Goal: Information Seeking & Learning: Learn about a topic

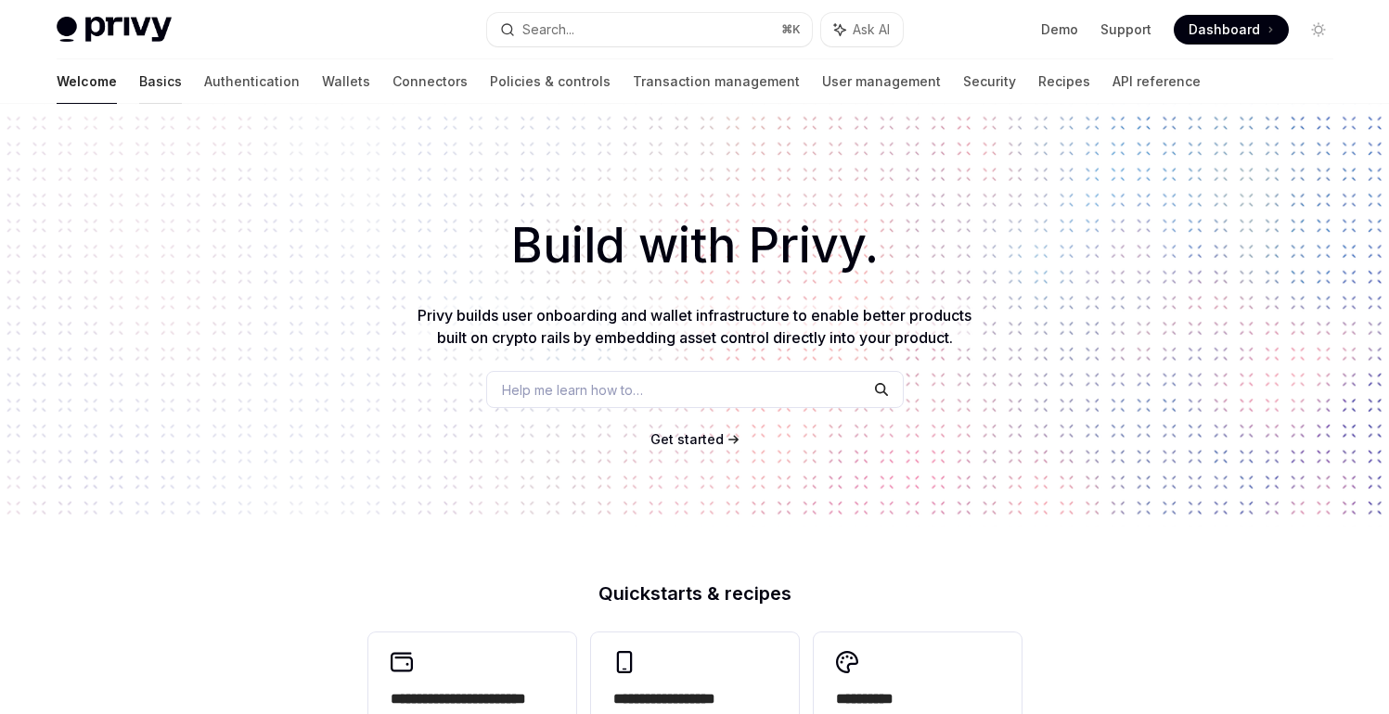
click at [139, 85] on link "Basics" at bounding box center [160, 81] width 43 height 45
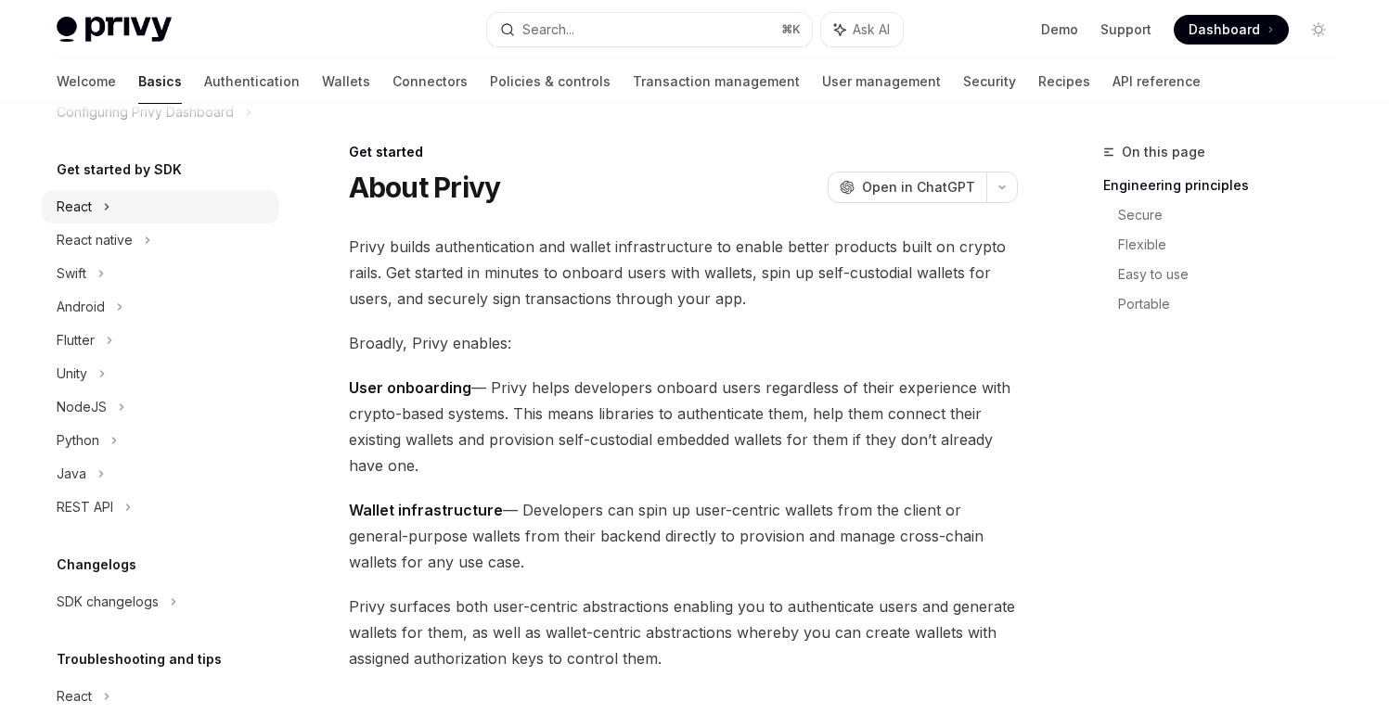
scroll to position [171, 0]
click at [144, 276] on div "Swift" at bounding box center [160, 272] width 237 height 33
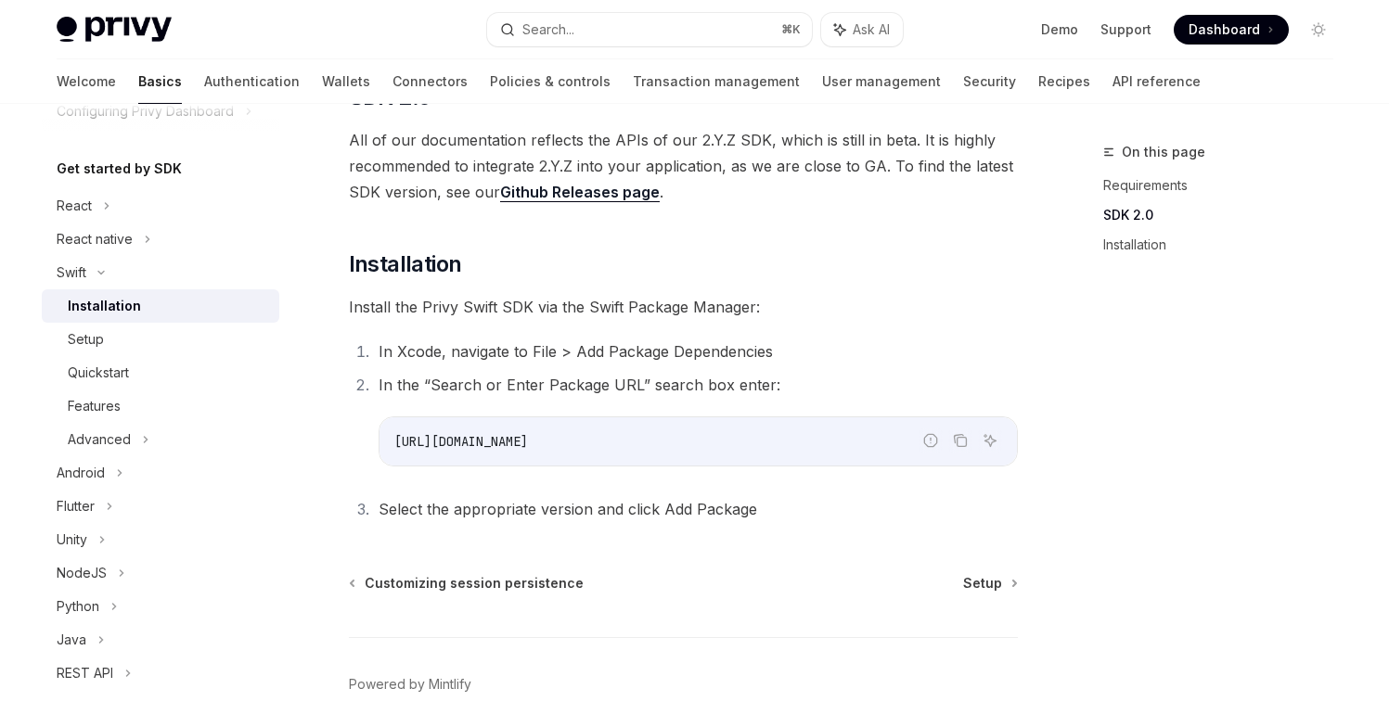
scroll to position [350, 0]
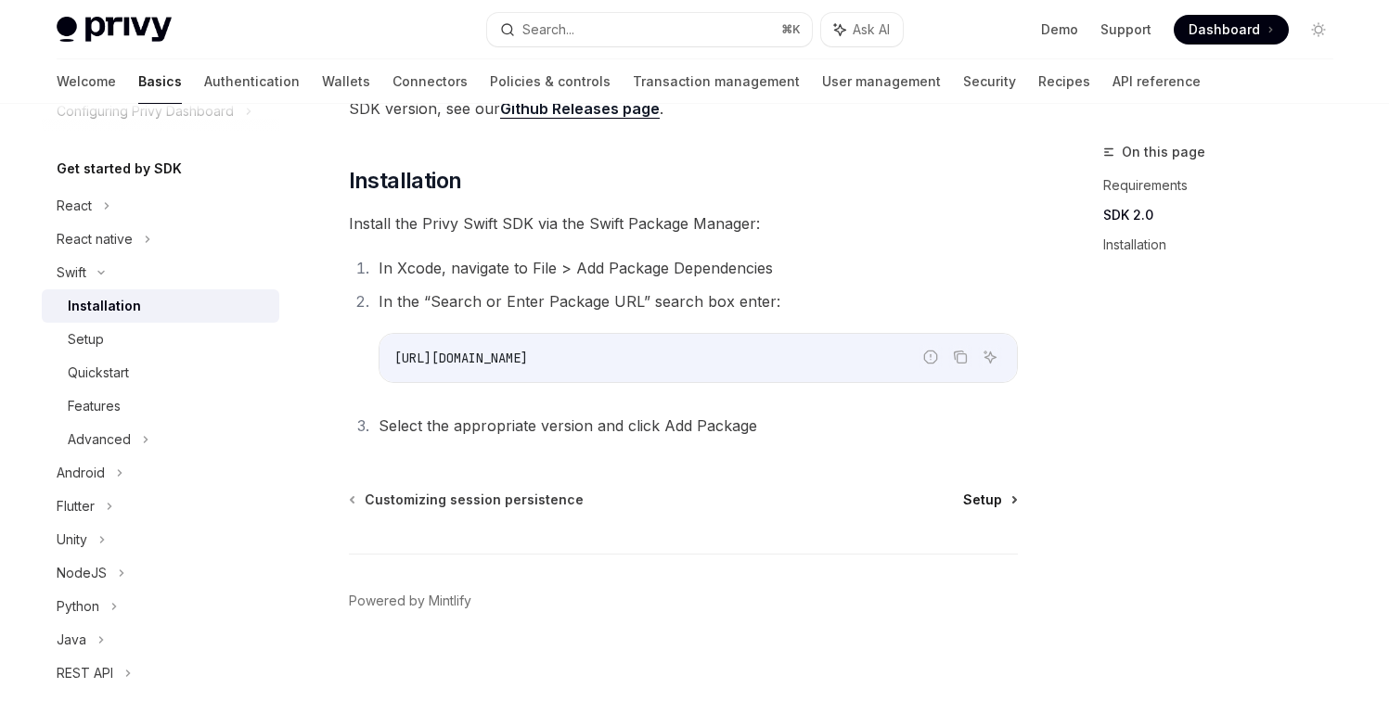
click at [988, 502] on span "Setup" at bounding box center [982, 500] width 39 height 19
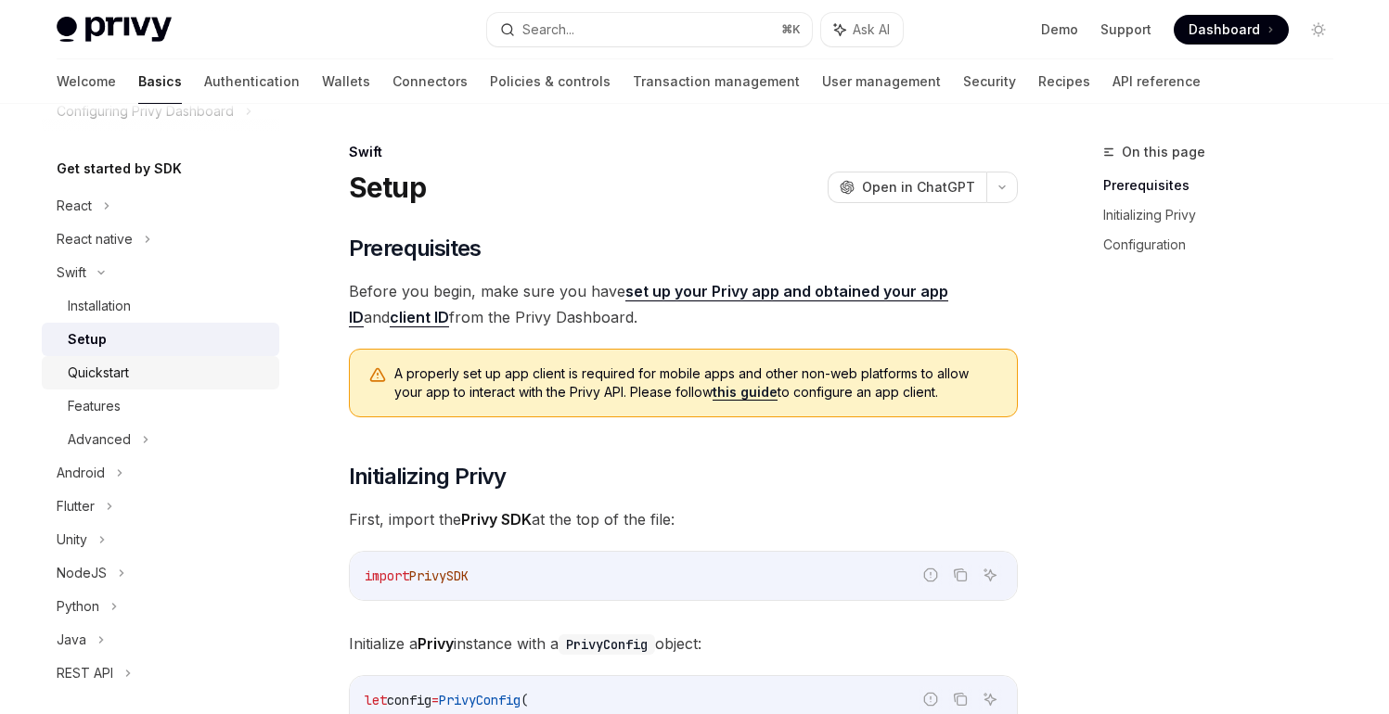
click at [143, 382] on div "Quickstart" at bounding box center [168, 373] width 200 height 22
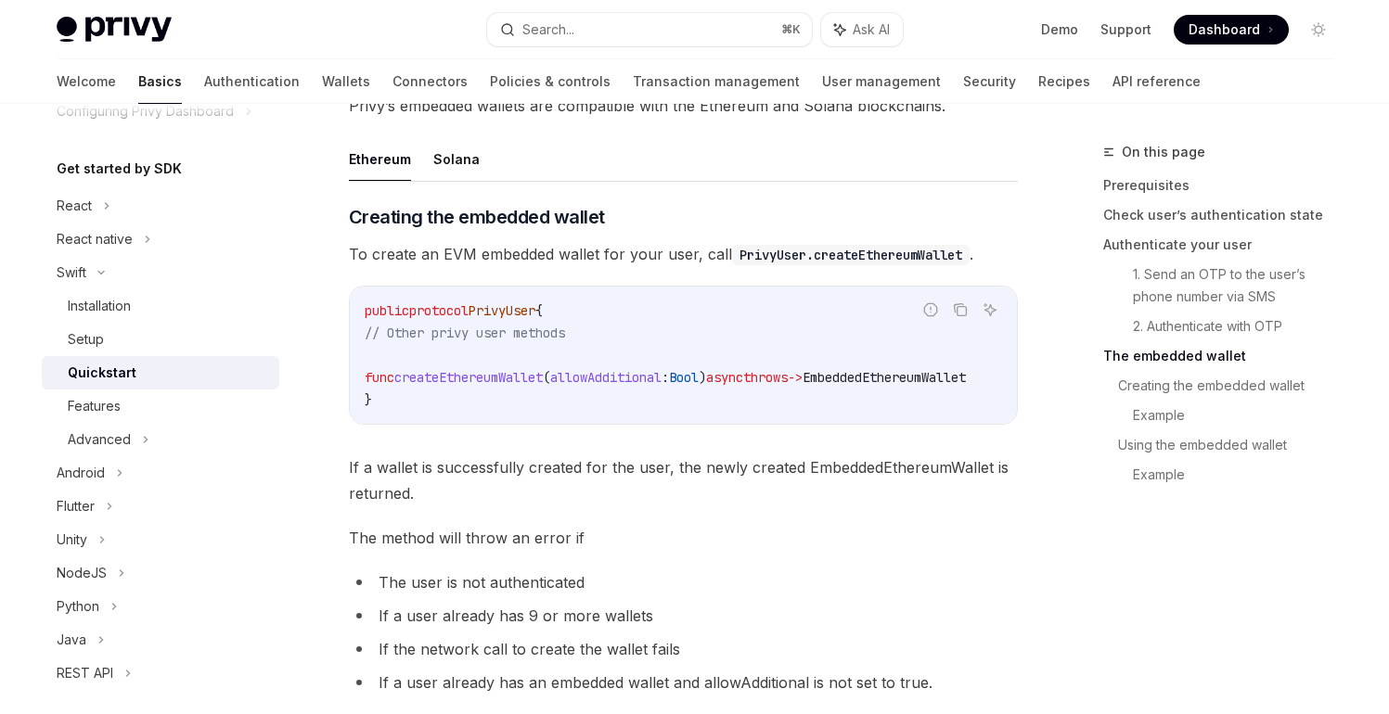
scroll to position [2225, 0]
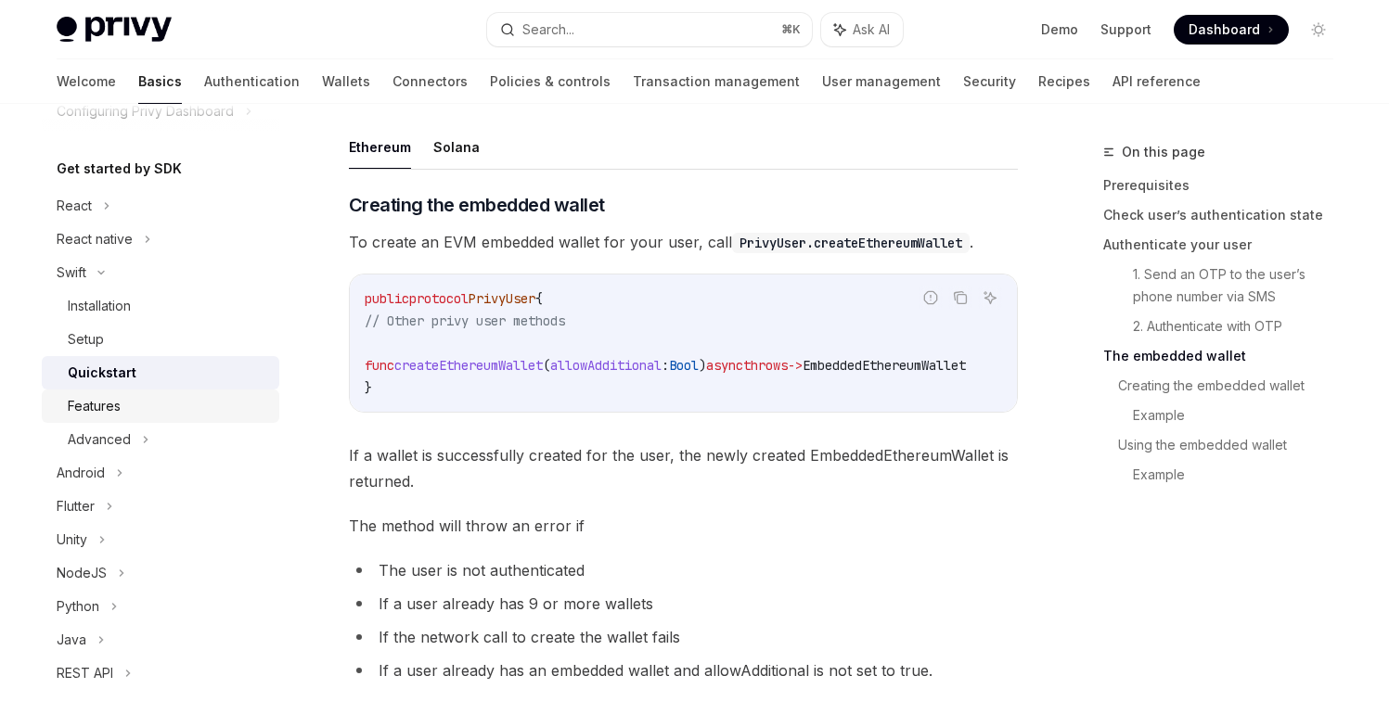
click at [104, 417] on link "Features" at bounding box center [160, 406] width 237 height 33
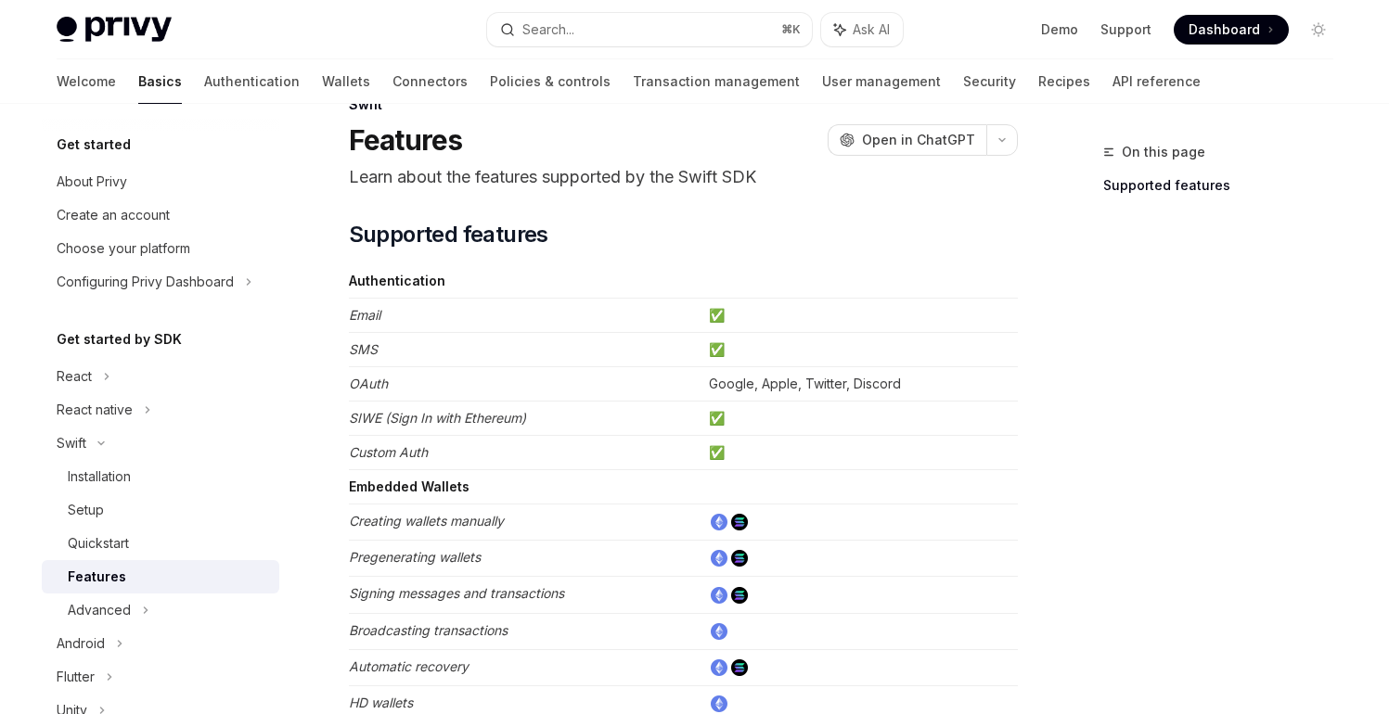
scroll to position [45, 0]
click at [361, 389] on em "OAuth" at bounding box center [368, 386] width 39 height 16
click at [204, 90] on link "Authentication" at bounding box center [252, 81] width 96 height 45
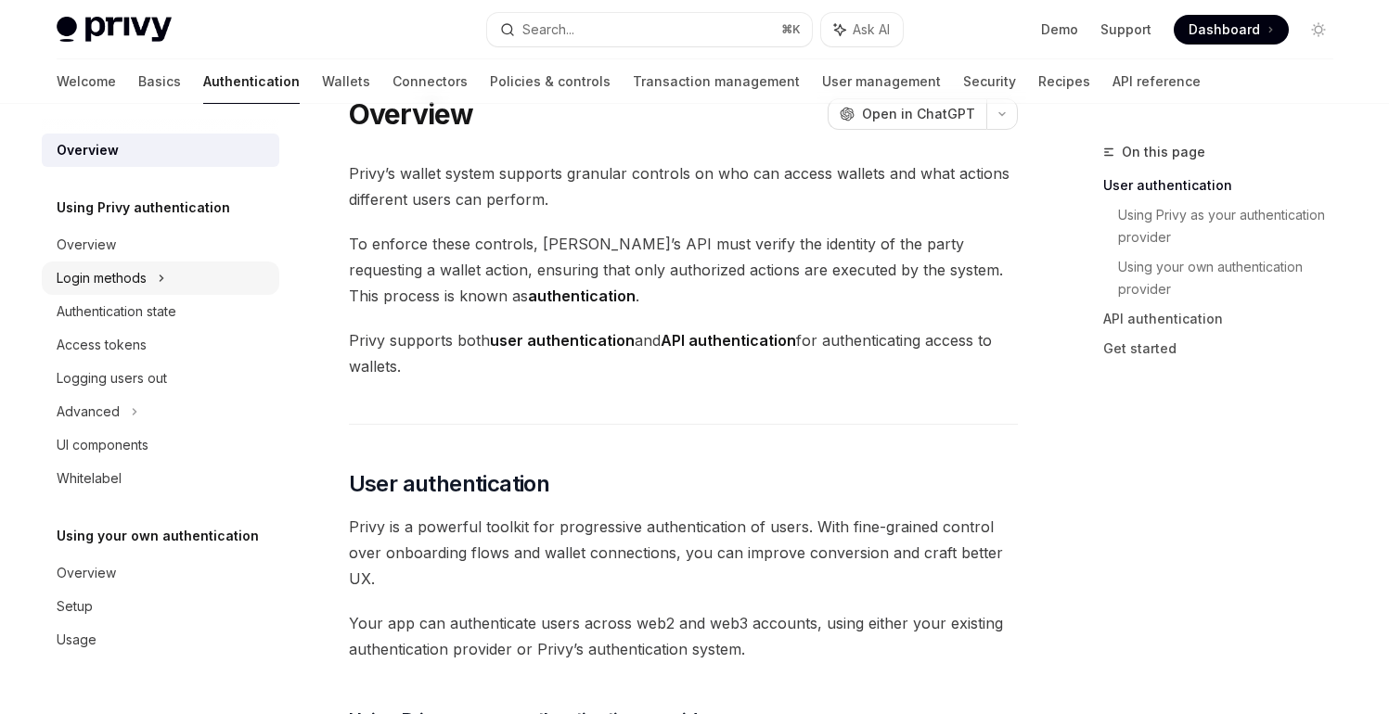
click at [104, 277] on div "Login methods" at bounding box center [102, 278] width 90 height 22
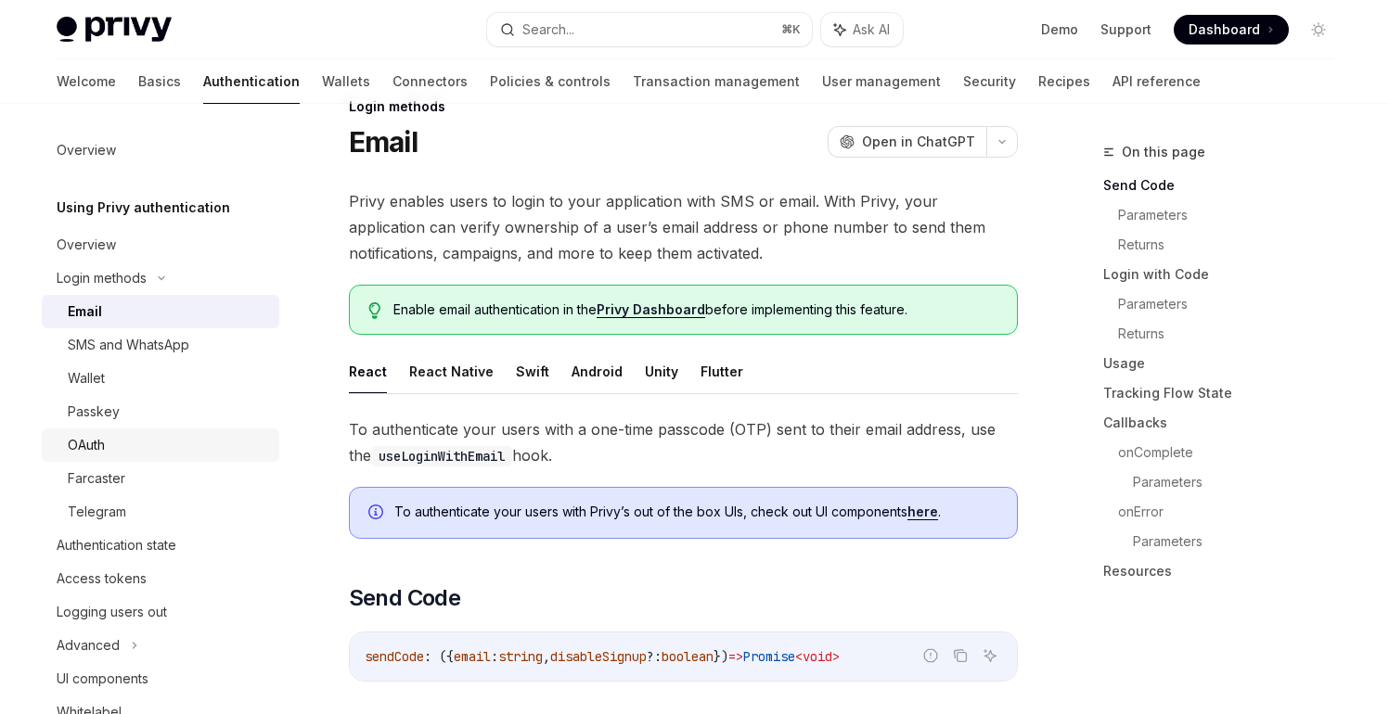
click at [142, 450] on div "OAuth" at bounding box center [168, 445] width 200 height 22
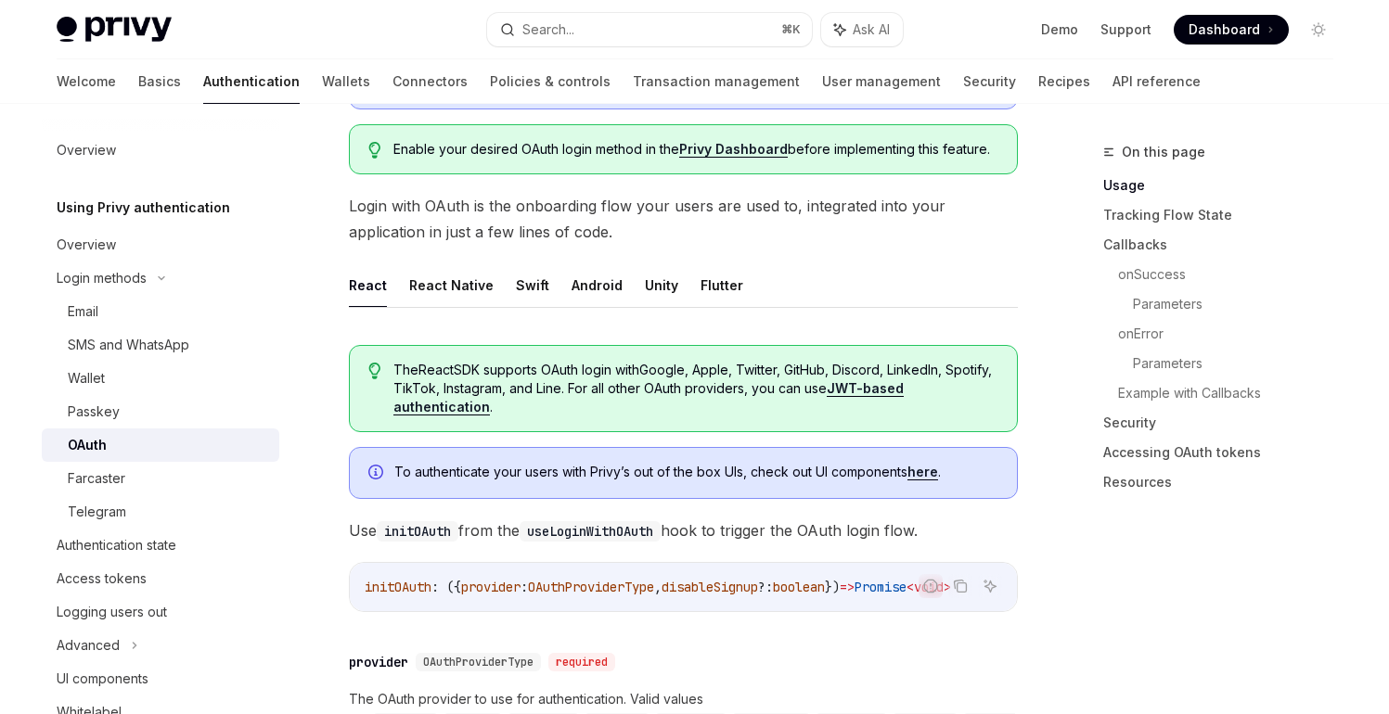
scroll to position [312, 0]
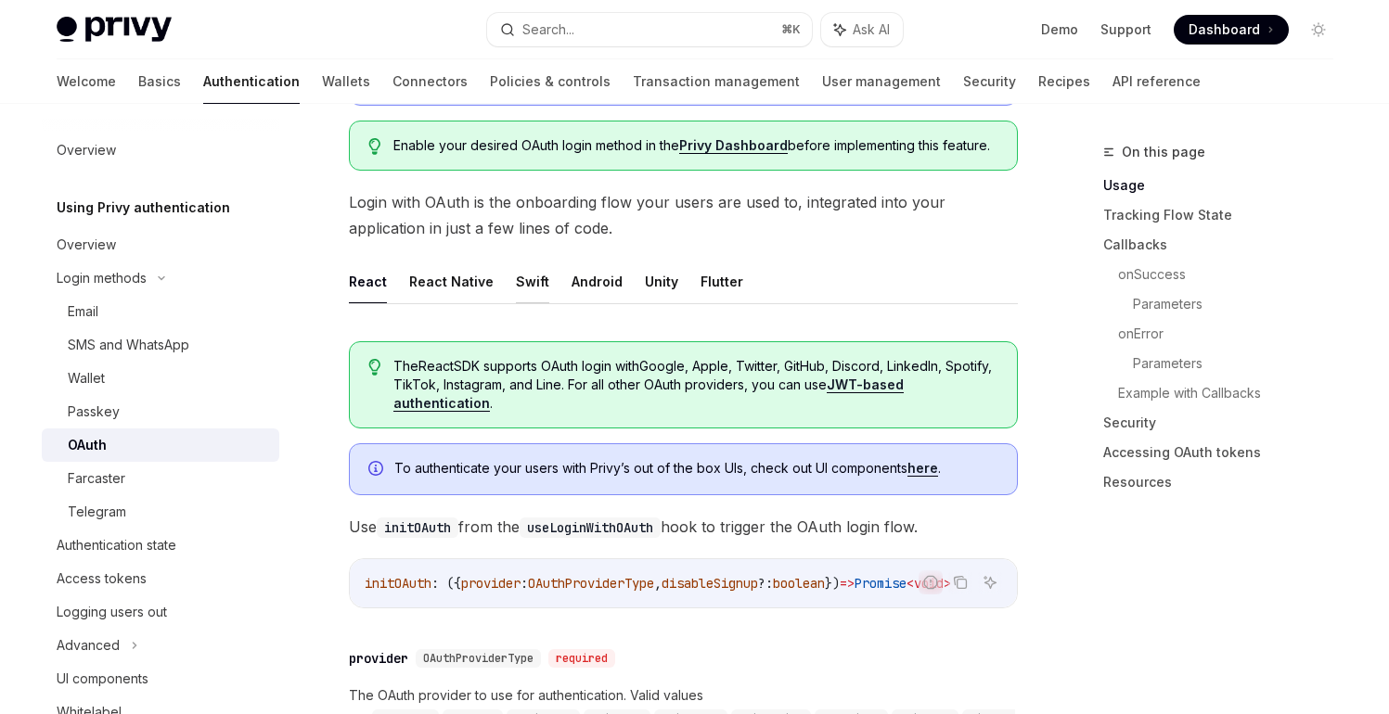
click at [533, 290] on button "Swift" at bounding box center [532, 282] width 33 height 44
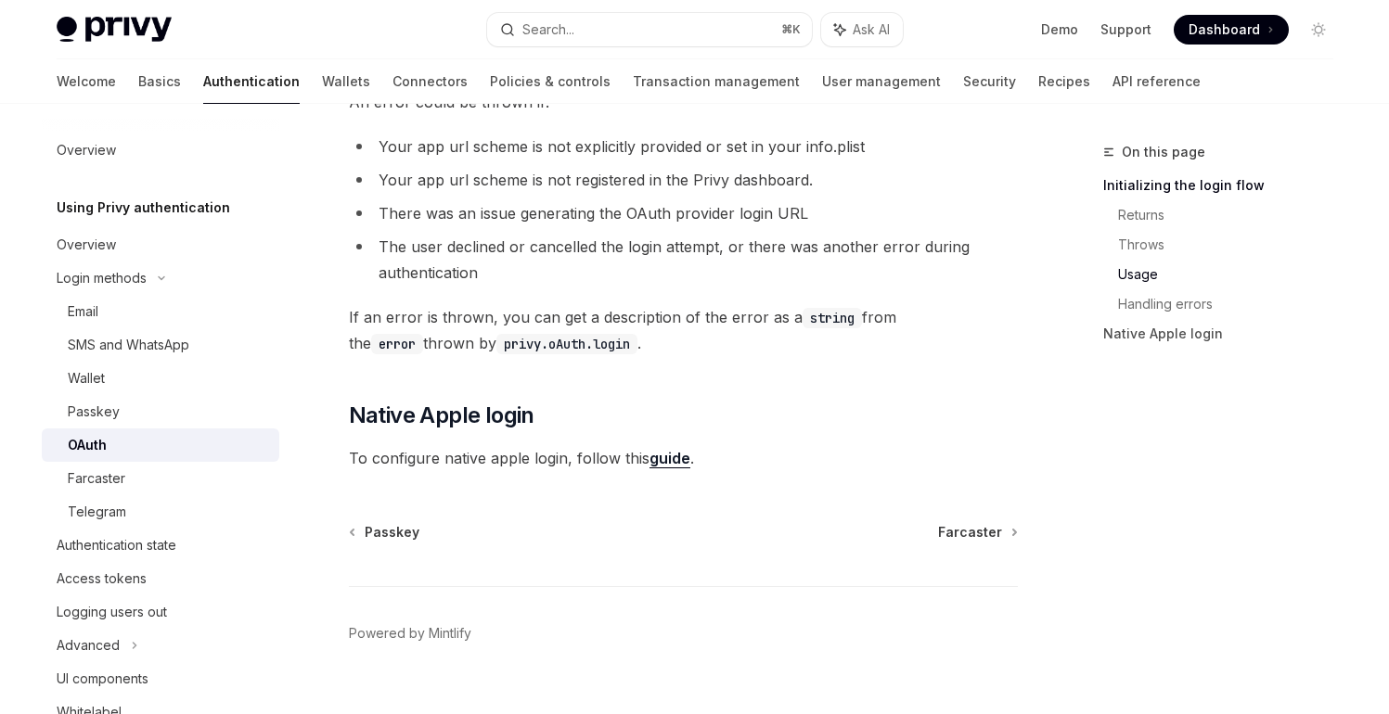
scroll to position [2022, 0]
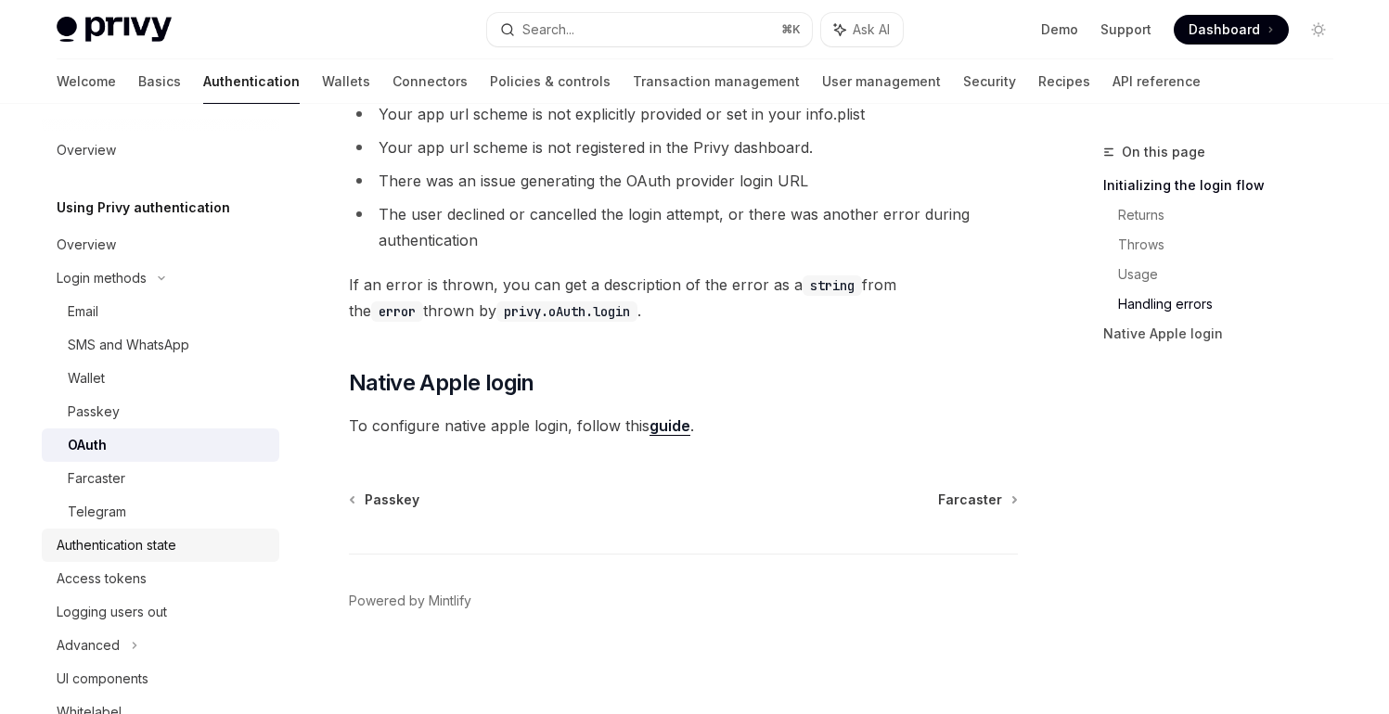
click at [194, 550] on div "Authentication state" at bounding box center [162, 545] width 211 height 22
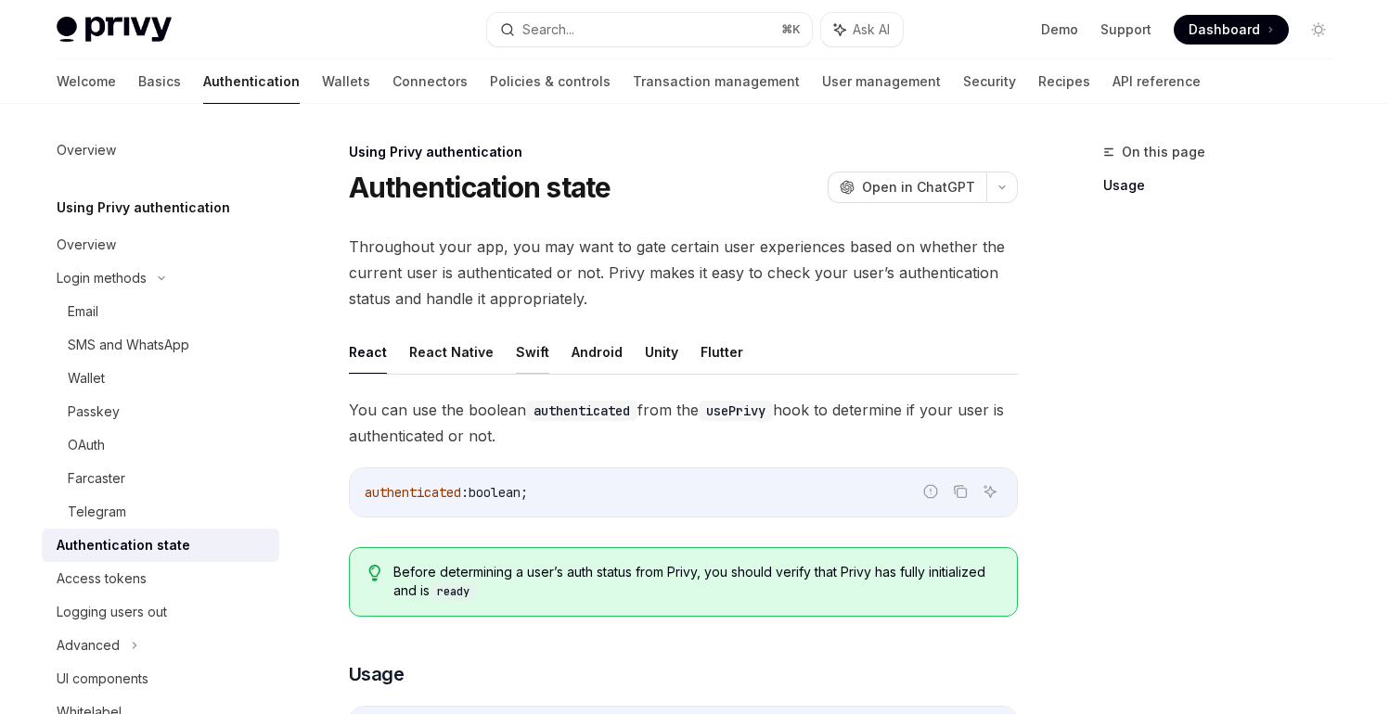
click at [526, 355] on button "Swift" at bounding box center [532, 352] width 33 height 44
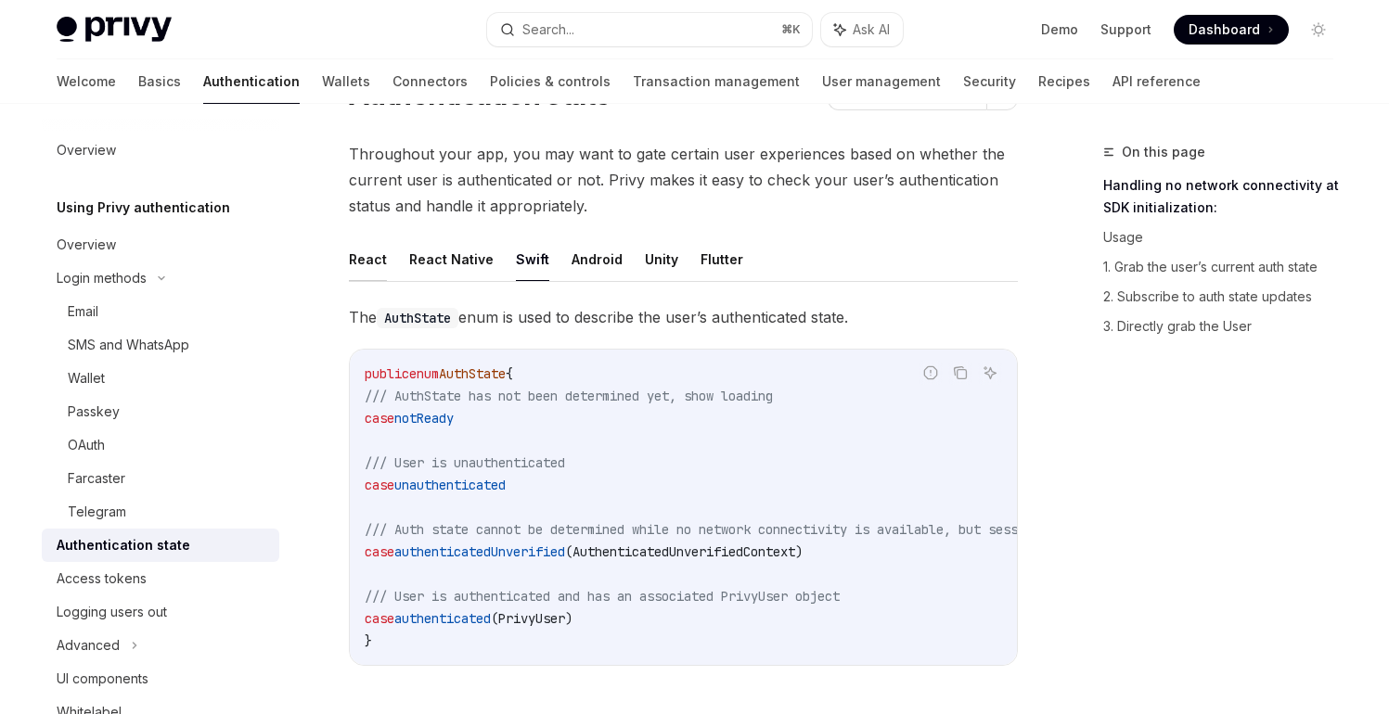
click at [374, 264] on button "React" at bounding box center [368, 259] width 38 height 44
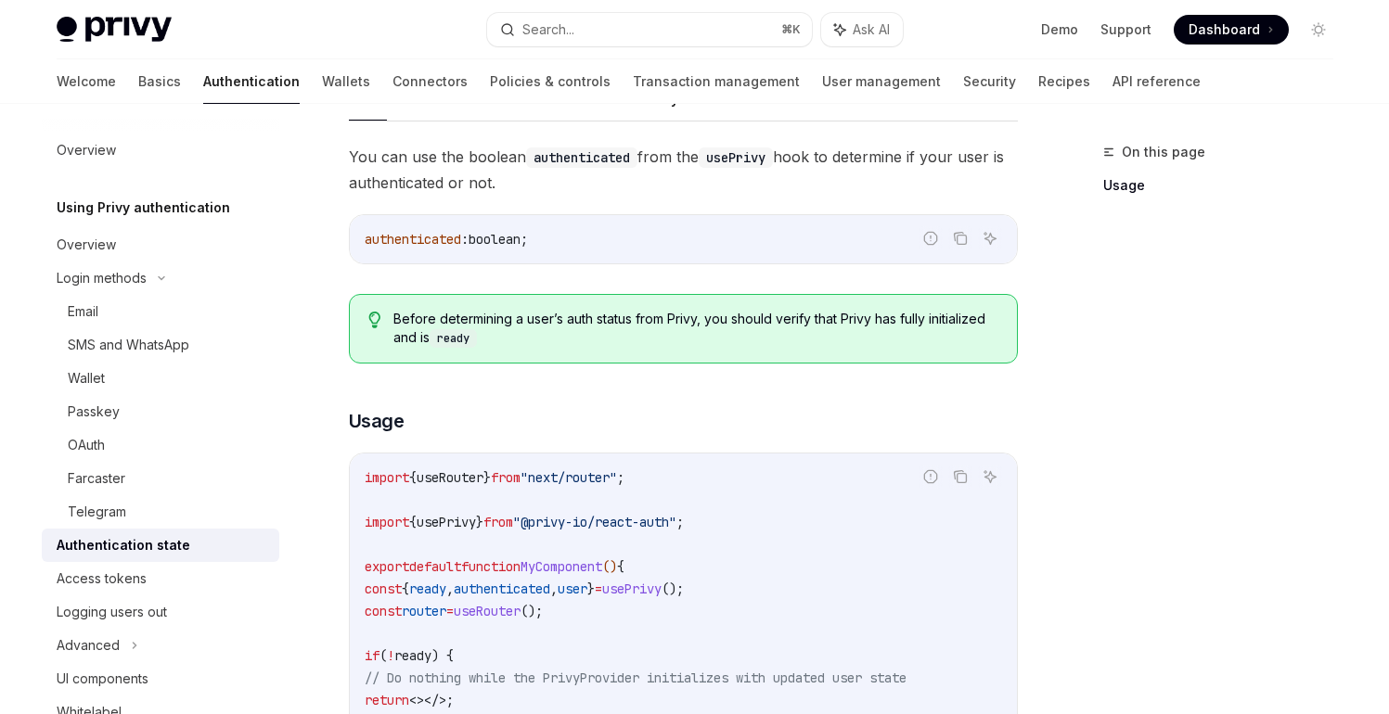
scroll to position [250, 0]
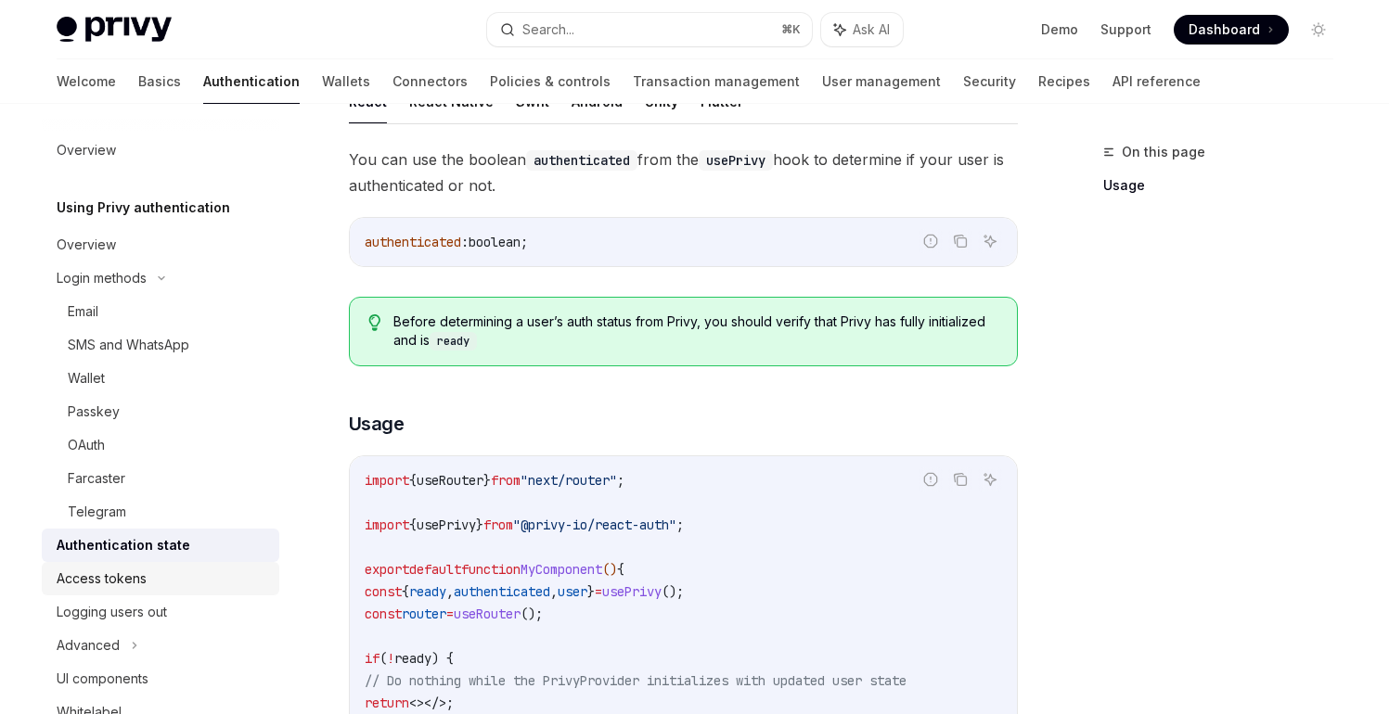
click at [131, 586] on div "Access tokens" at bounding box center [102, 579] width 90 height 22
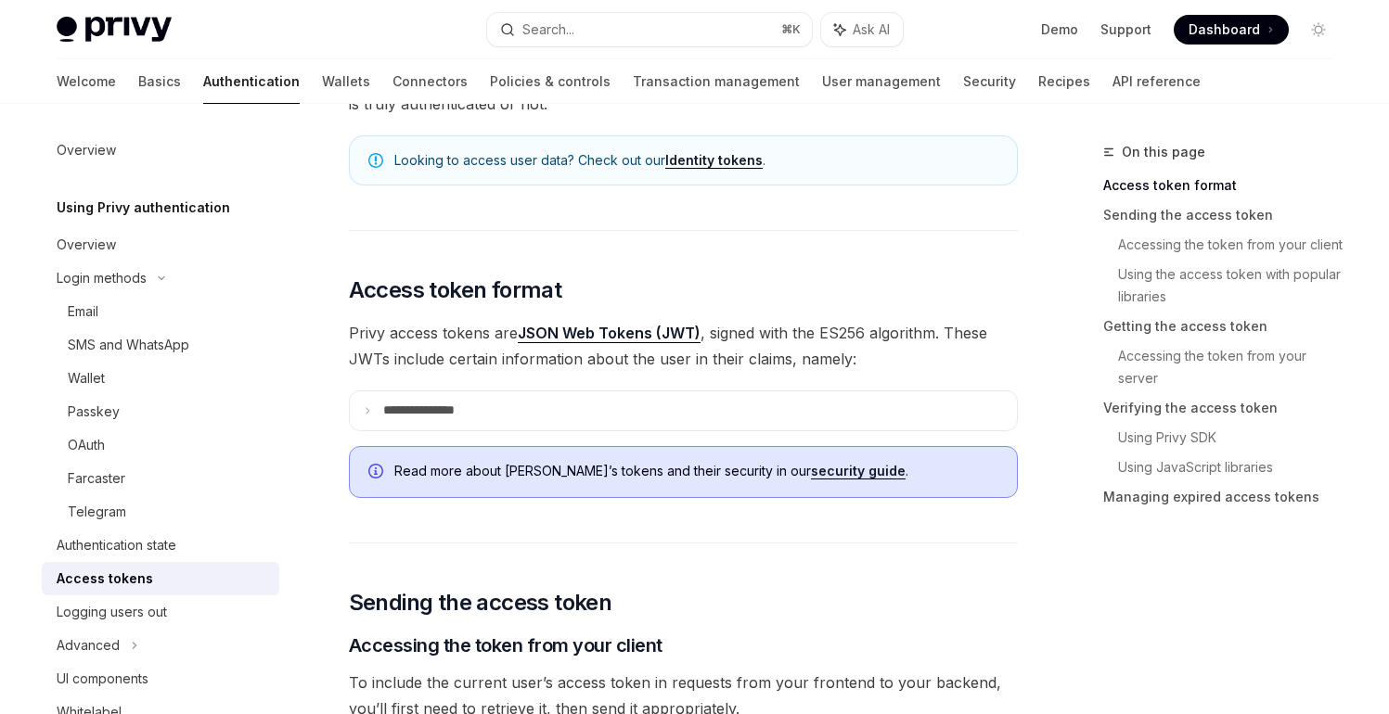
scroll to position [267, 0]
click at [518, 416] on summary "**********" at bounding box center [683, 409] width 667 height 39
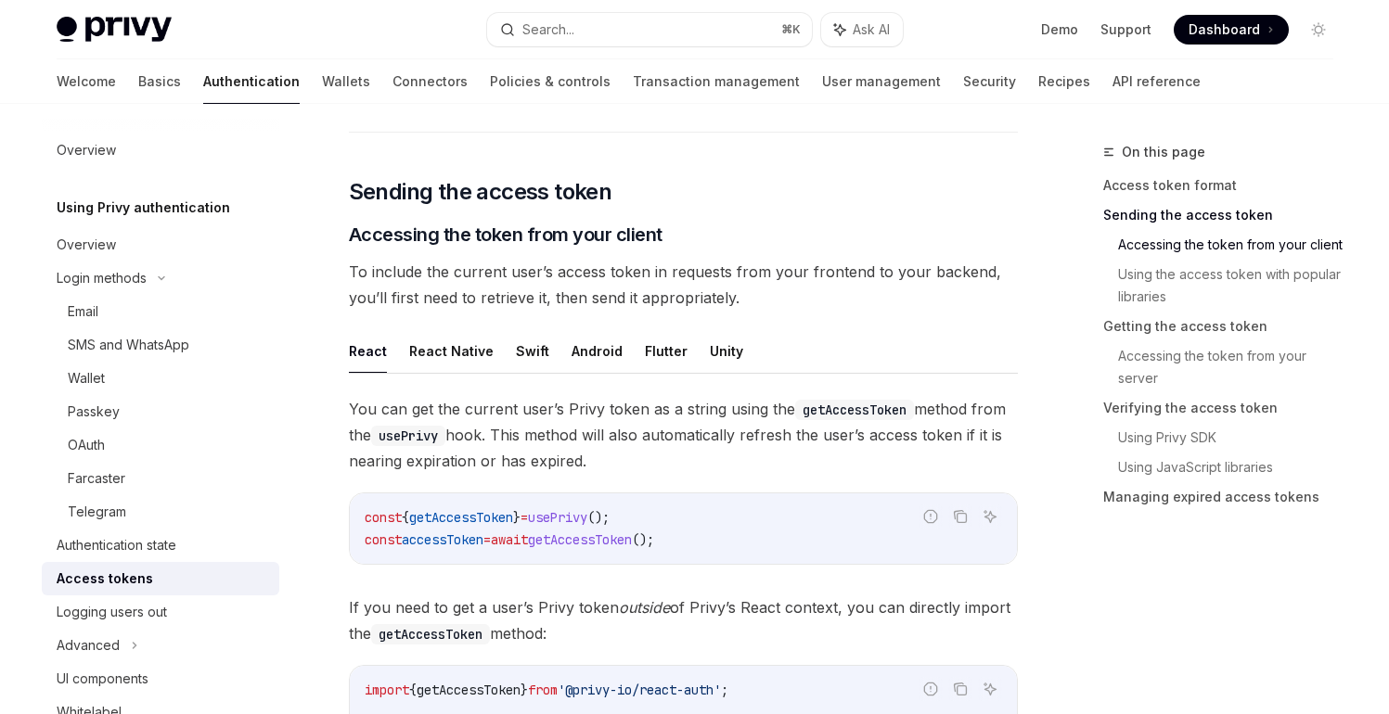
scroll to position [1291, 0]
click at [529, 363] on button "Swift" at bounding box center [532, 353] width 33 height 44
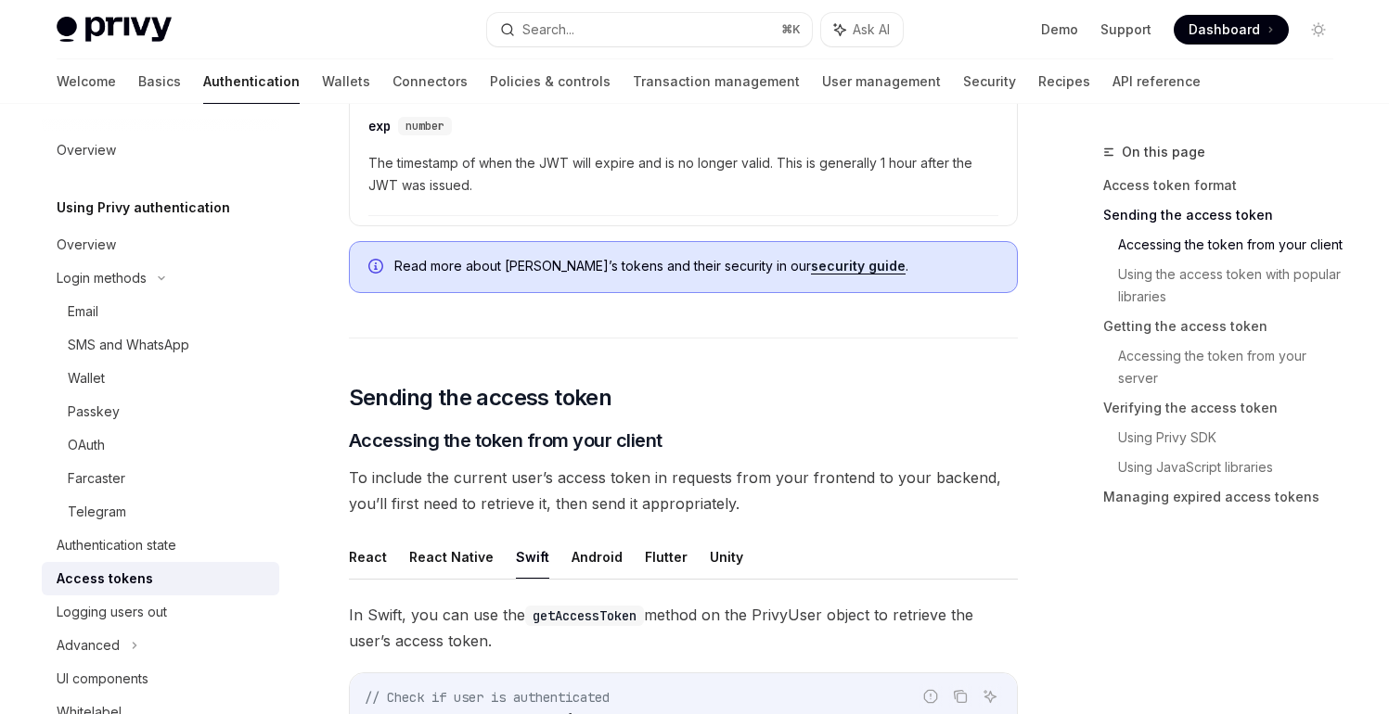
scroll to position [1089, 0]
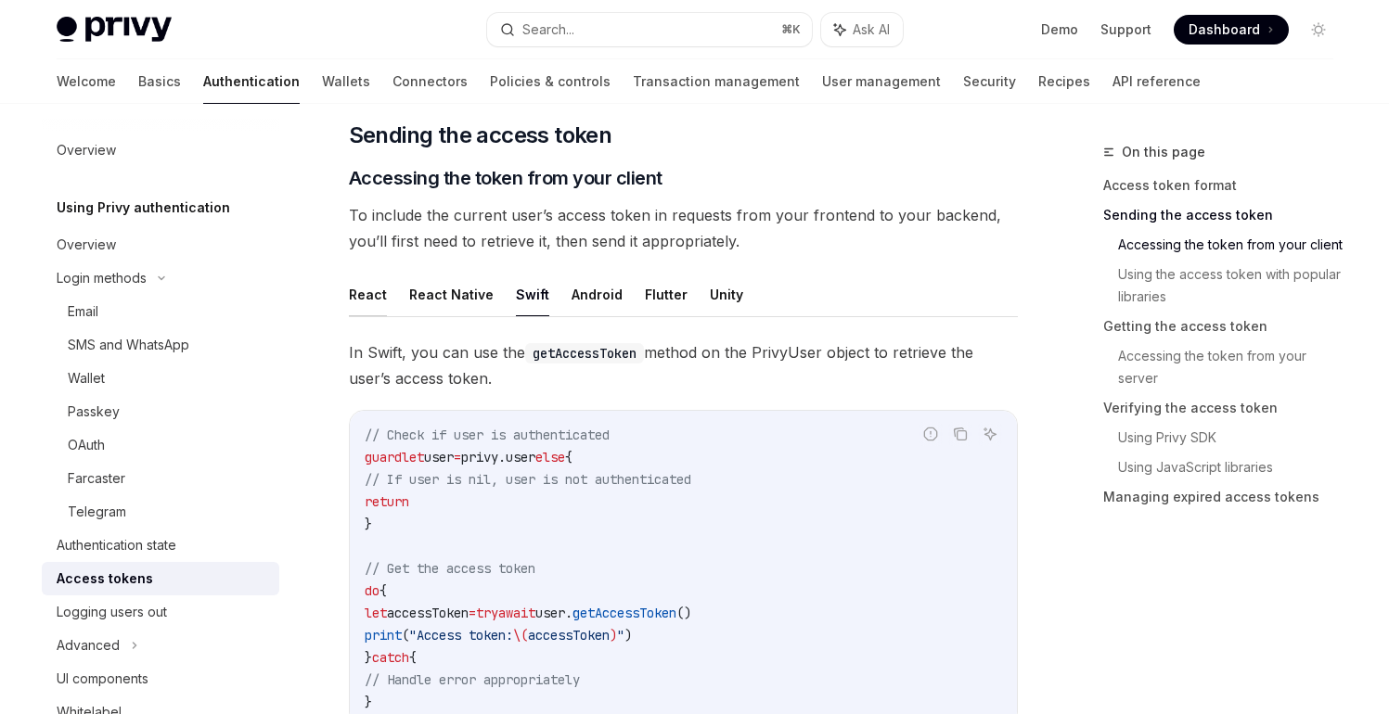
click at [373, 296] on button "React" at bounding box center [368, 295] width 38 height 44
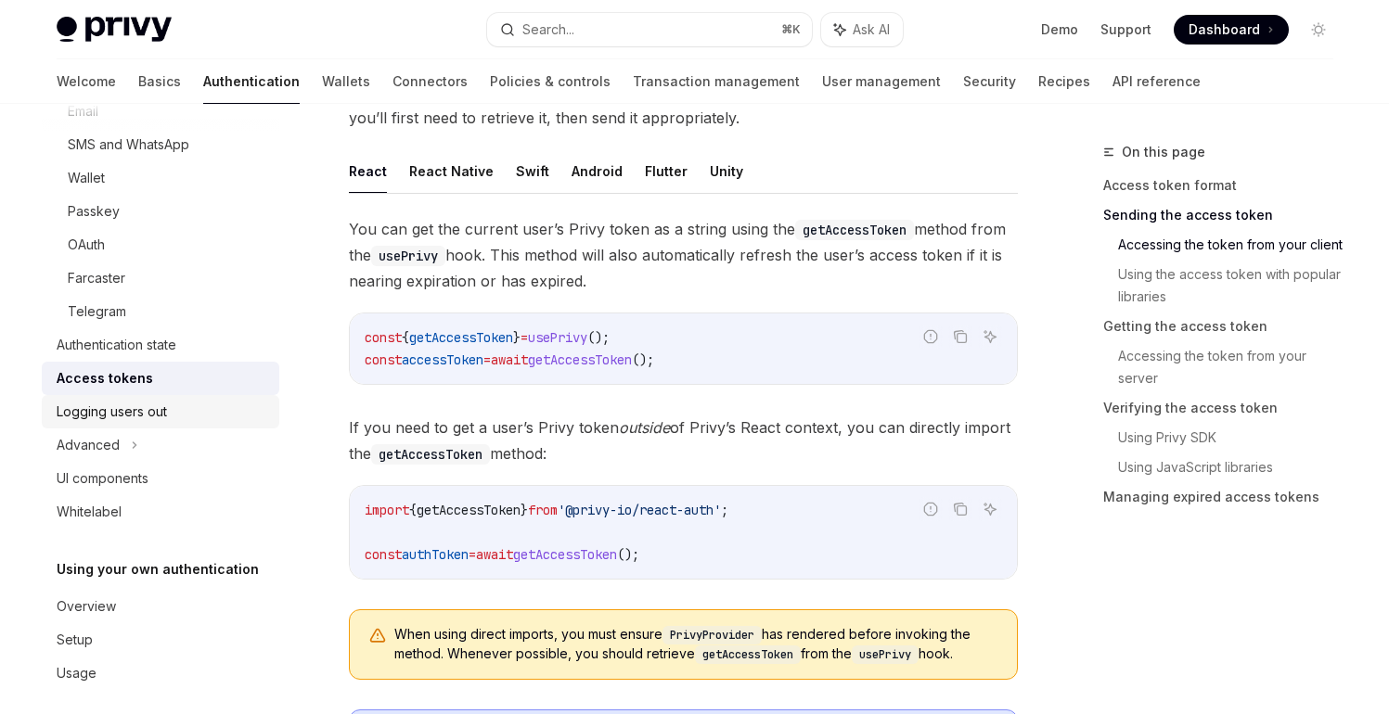
scroll to position [203, 0]
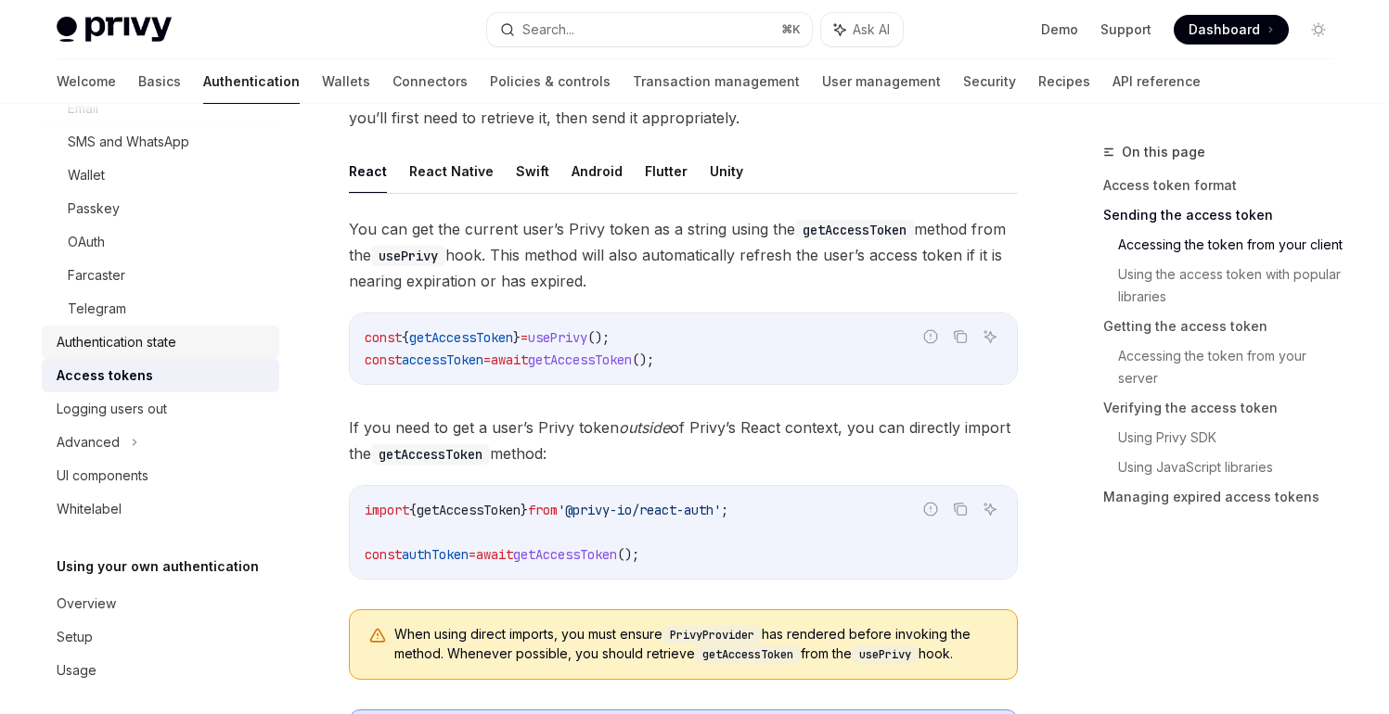
click at [168, 350] on div "Authentication state" at bounding box center [117, 342] width 120 height 22
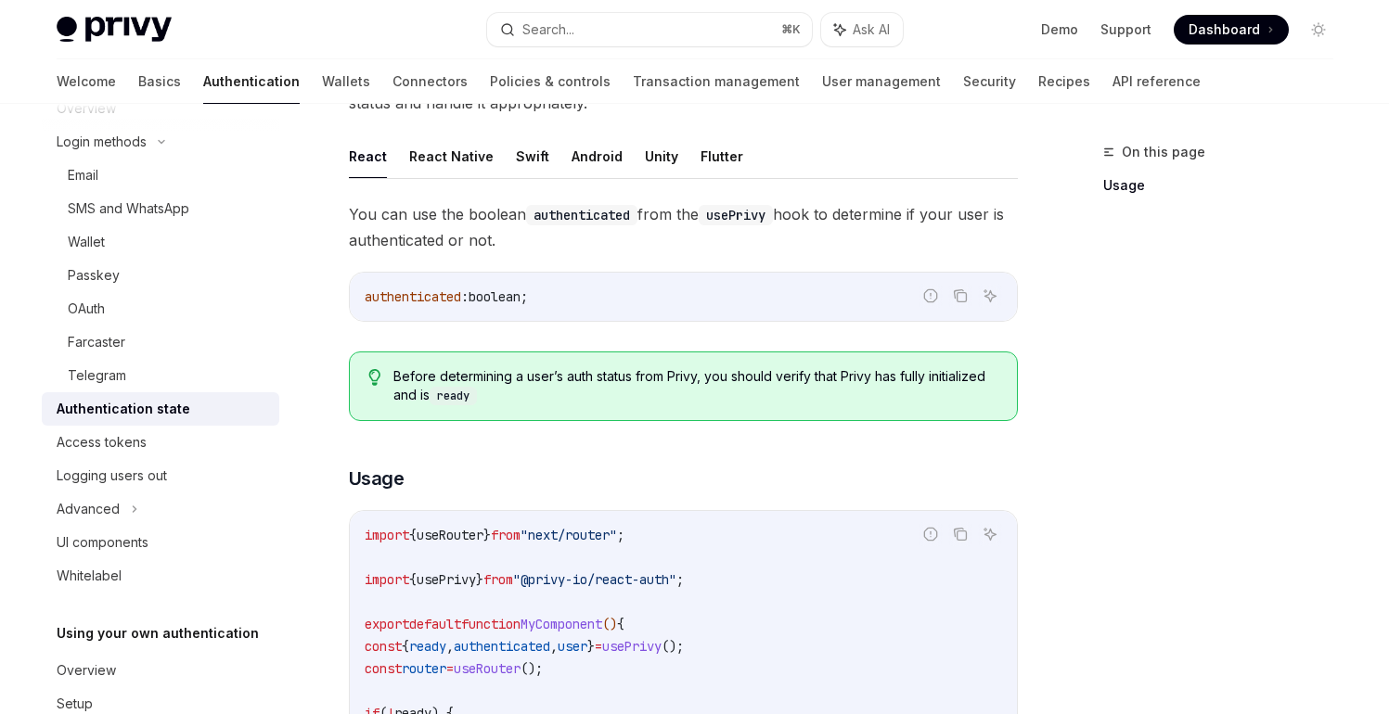
scroll to position [213, 0]
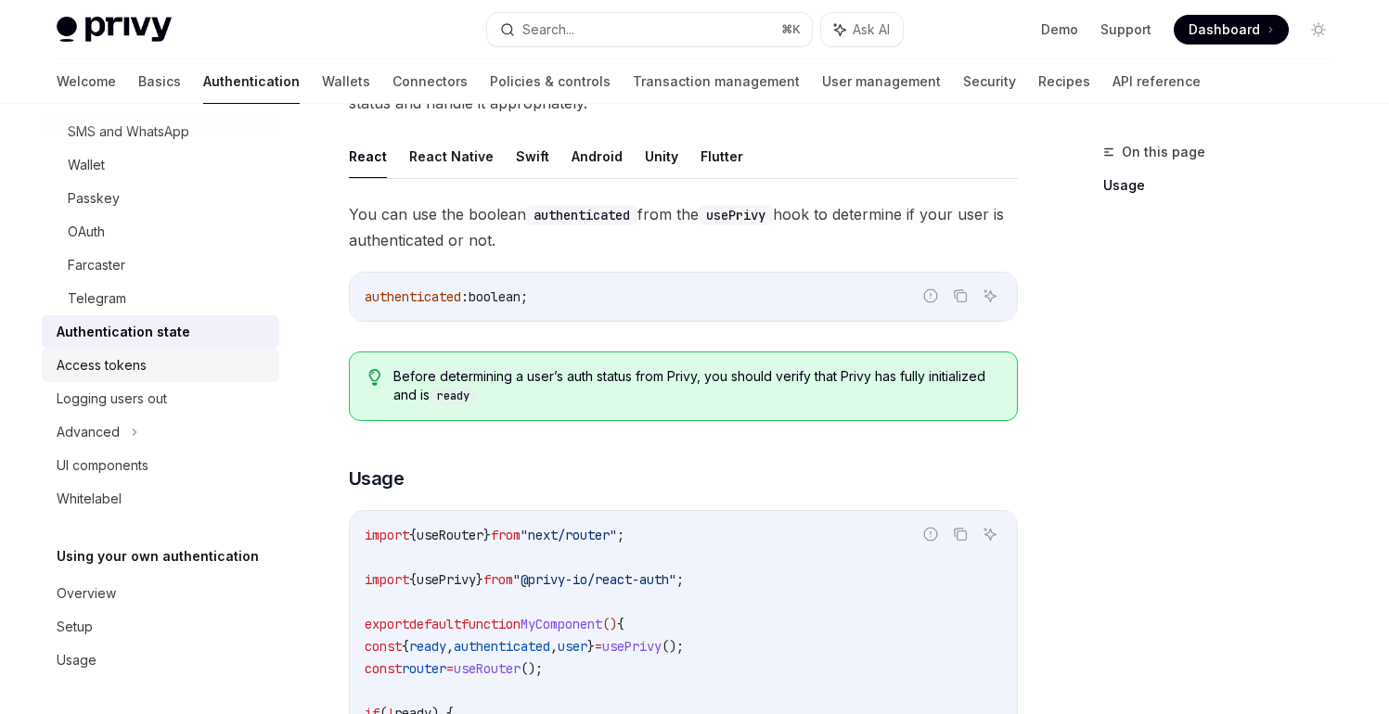
click at [115, 371] on div "Access tokens" at bounding box center [102, 365] width 90 height 22
type textarea "*"
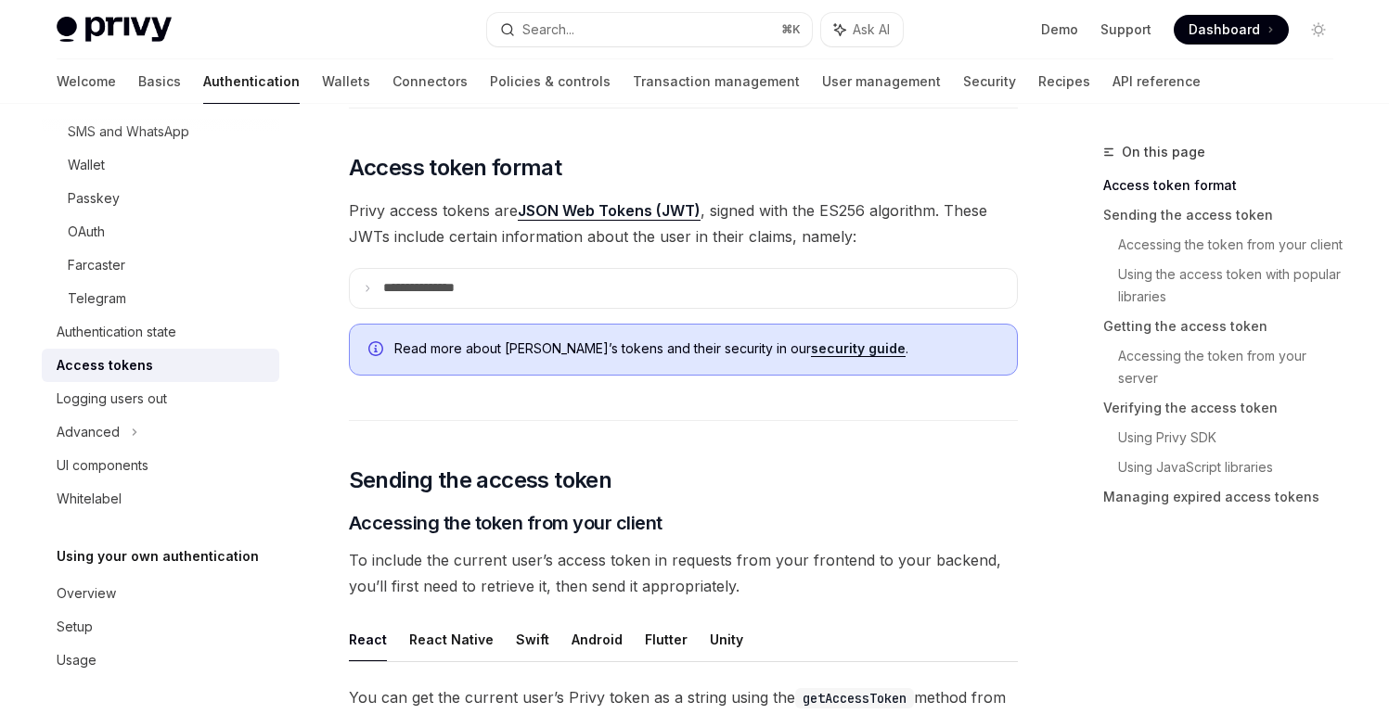
scroll to position [389, 0]
click at [733, 291] on summary "**********" at bounding box center [683, 287] width 667 height 39
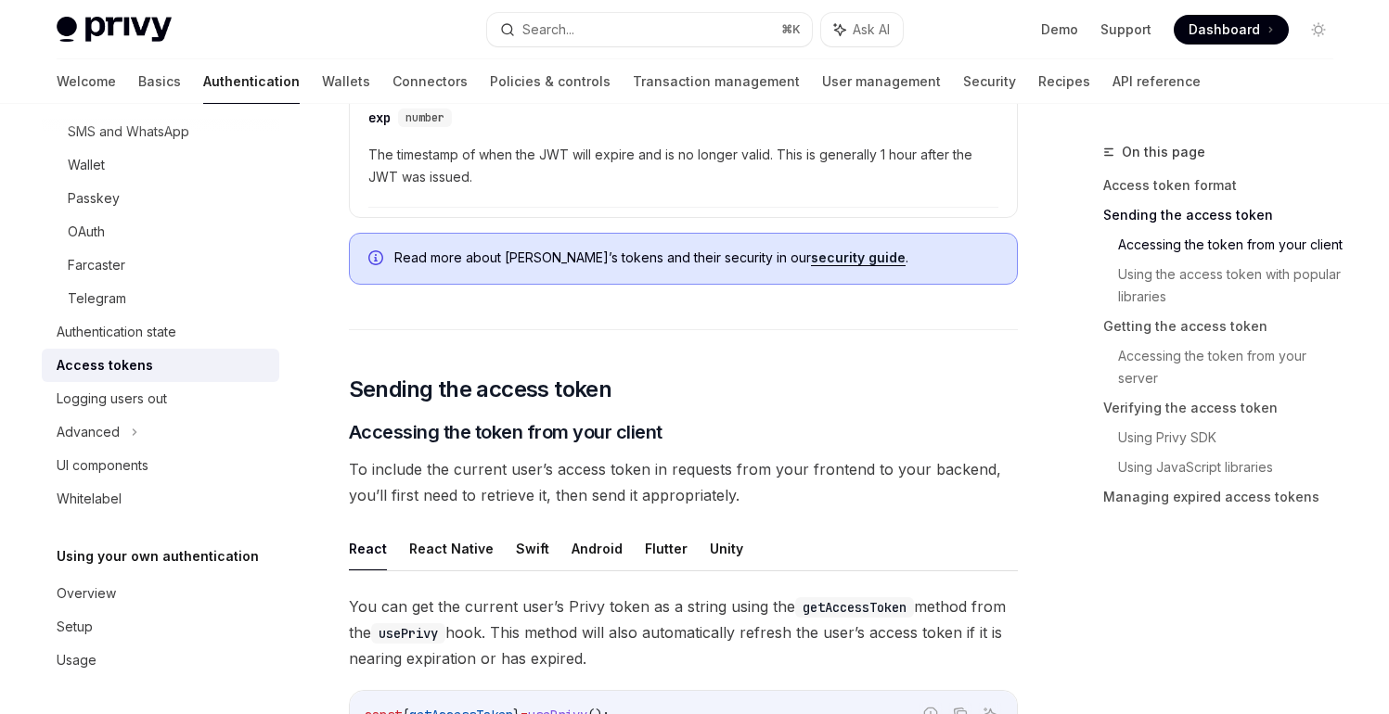
scroll to position [1102, 0]
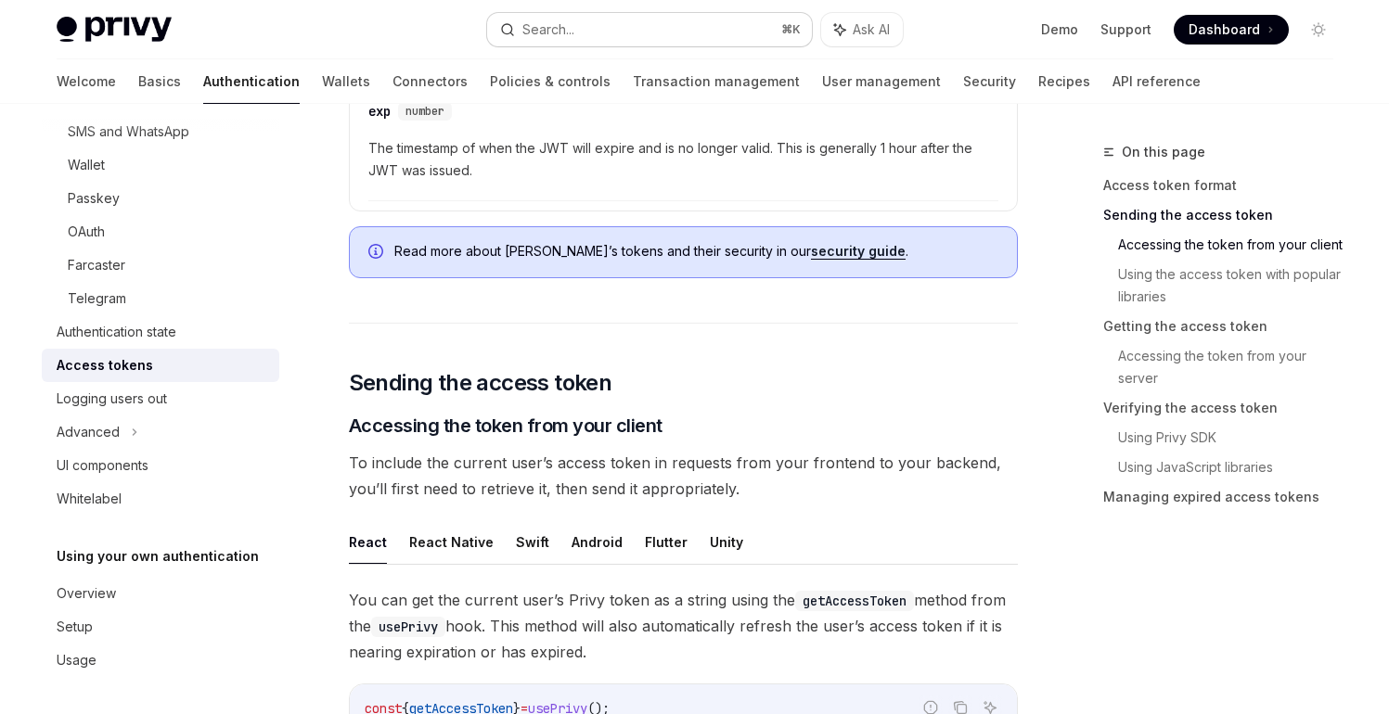
click at [677, 39] on button "Search... ⌘ K" at bounding box center [649, 29] width 325 height 33
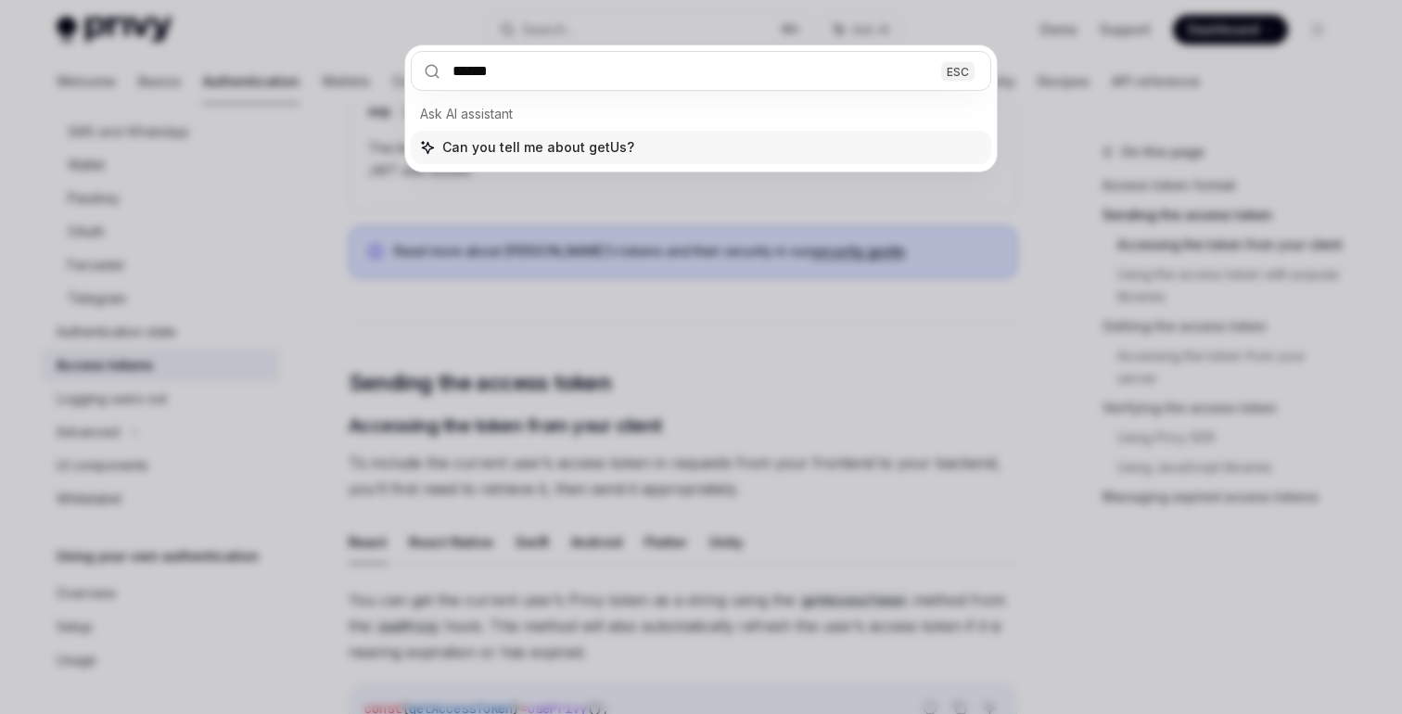
type input "*******"
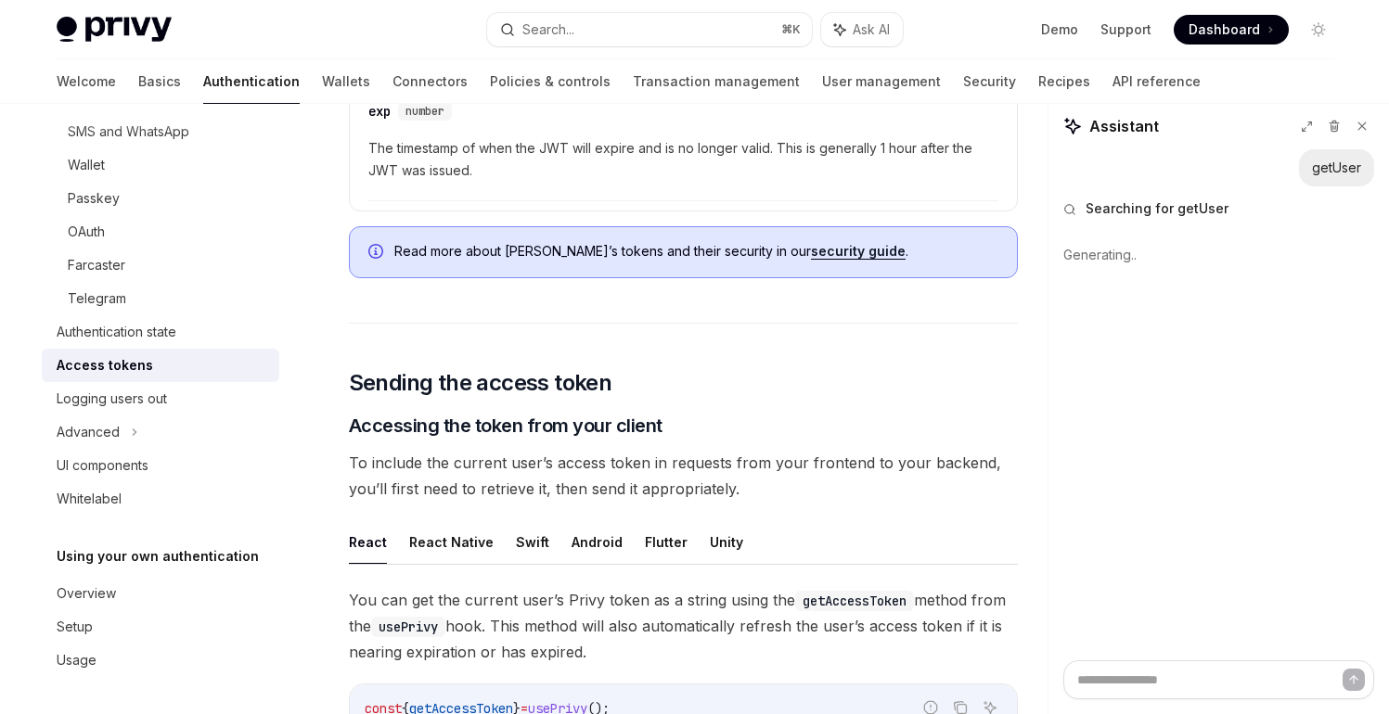
type textarea "*"
click at [653, 28] on button "Search... ⌘ K" at bounding box center [649, 29] width 325 height 33
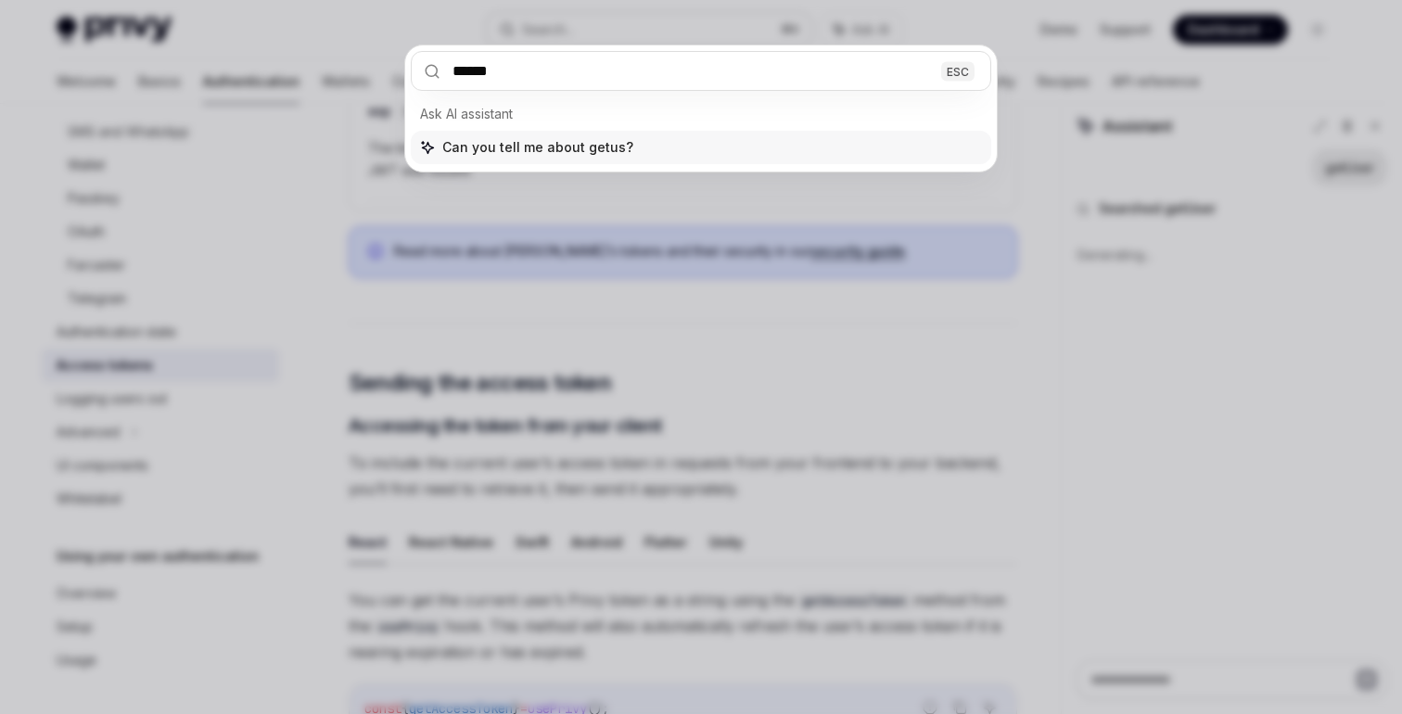
type input "*******"
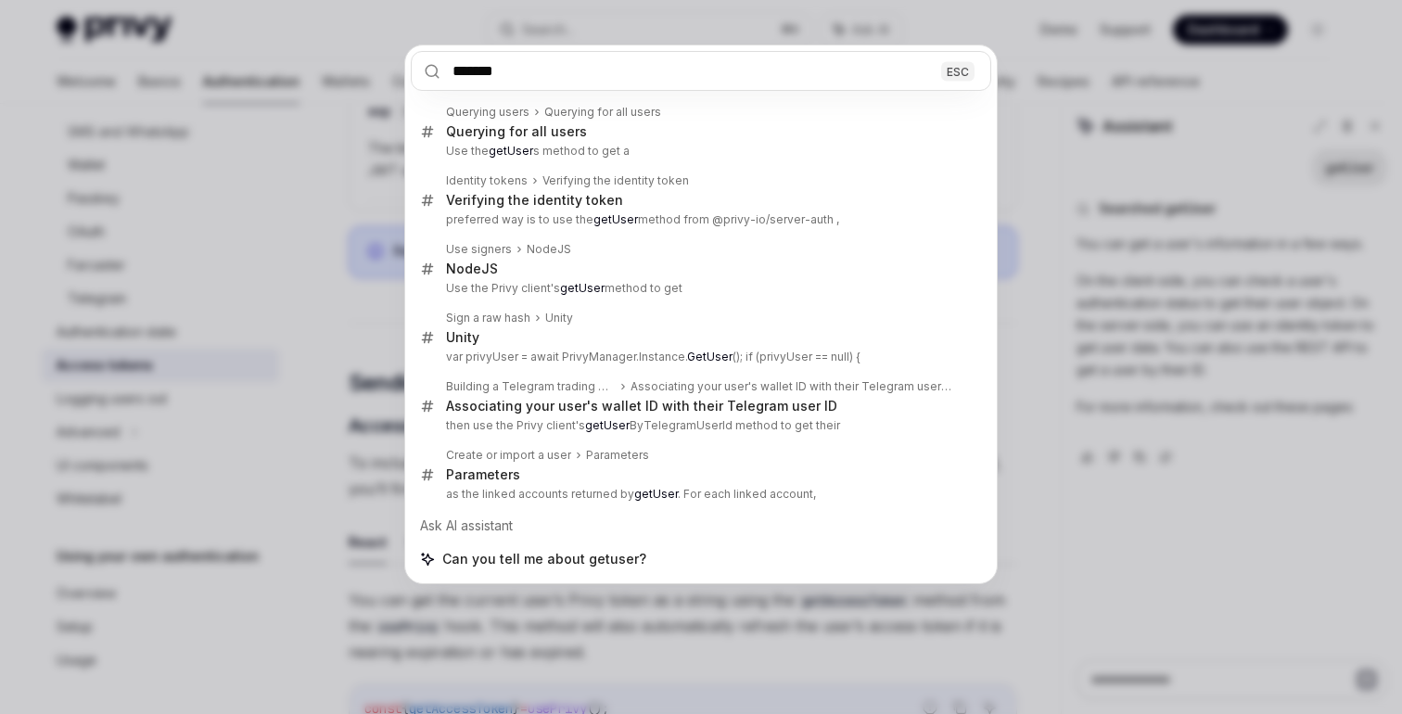
type textarea "*"
type input "*******"
click at [1301, 376] on div "******* ESC Querying users Querying for all users Querying for all users Use th…" at bounding box center [701, 357] width 1402 height 714
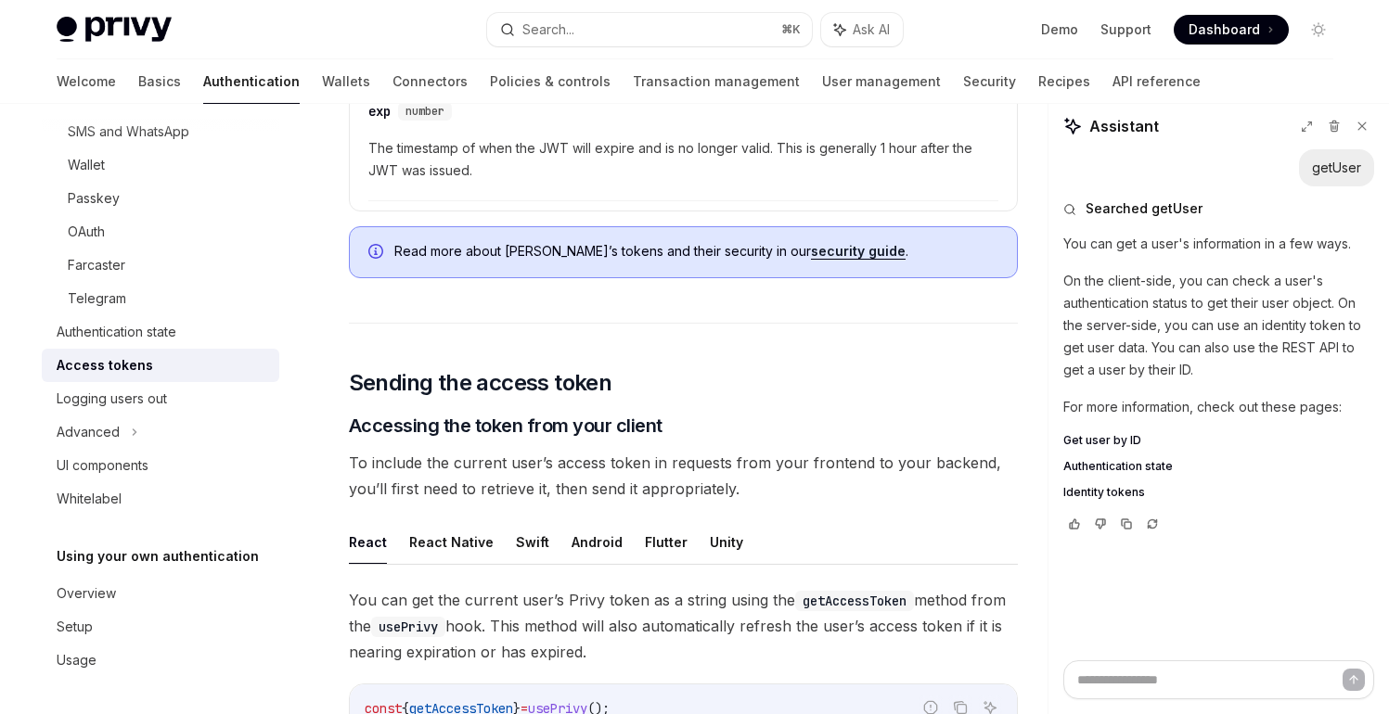
click at [1102, 492] on span "Identity tokens" at bounding box center [1104, 492] width 82 height 15
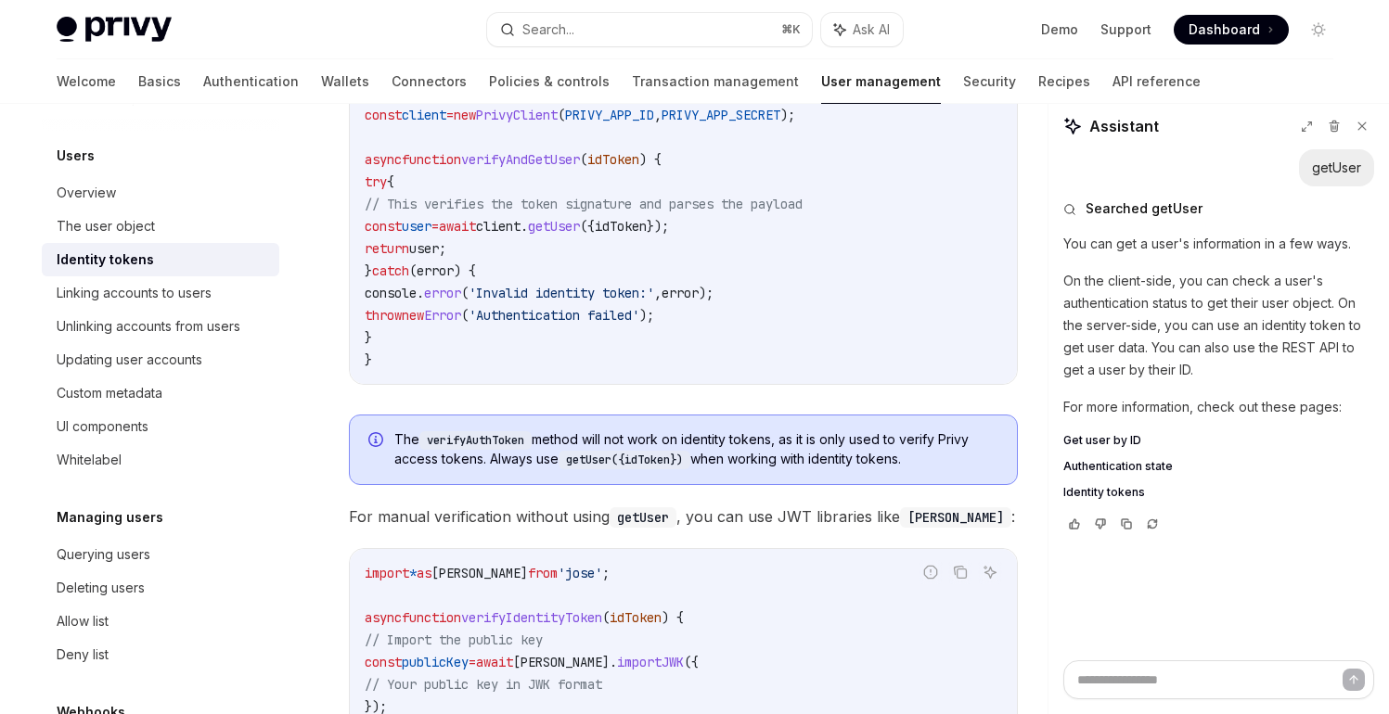
scroll to position [5185, 0]
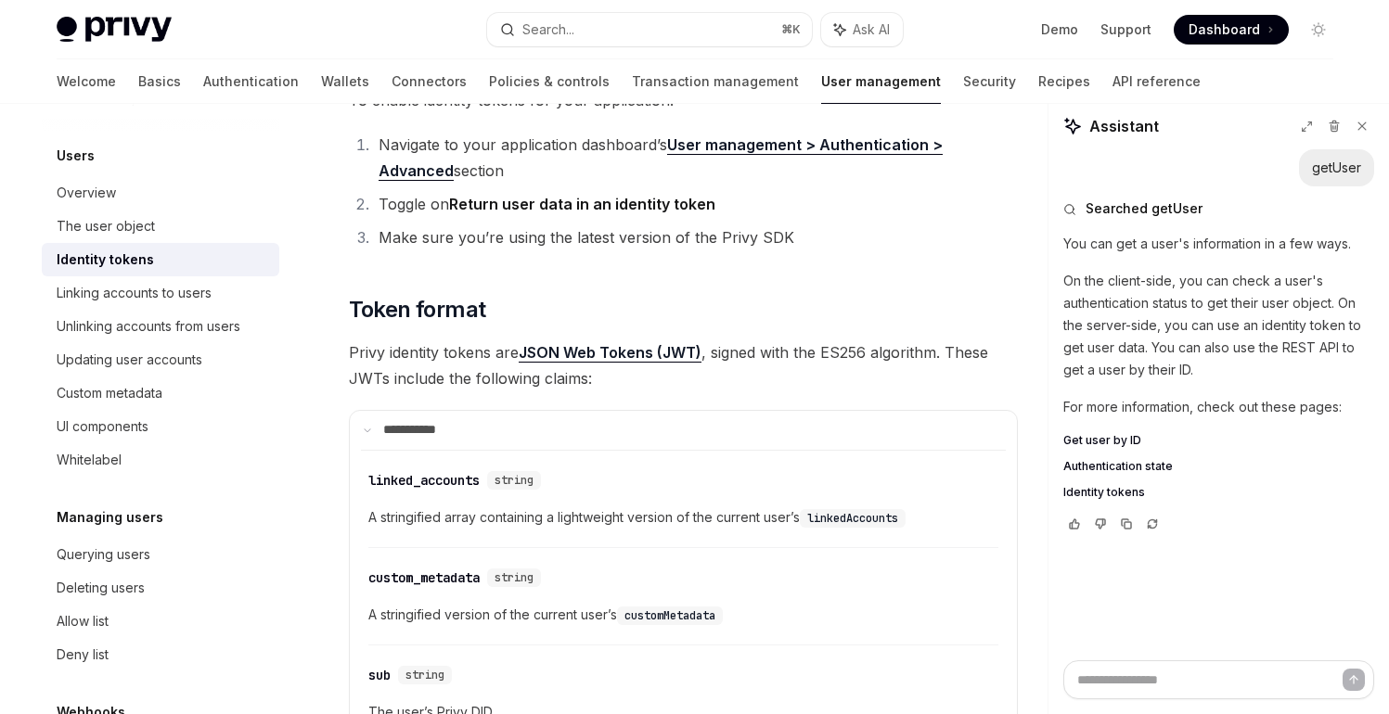
scroll to position [0, 0]
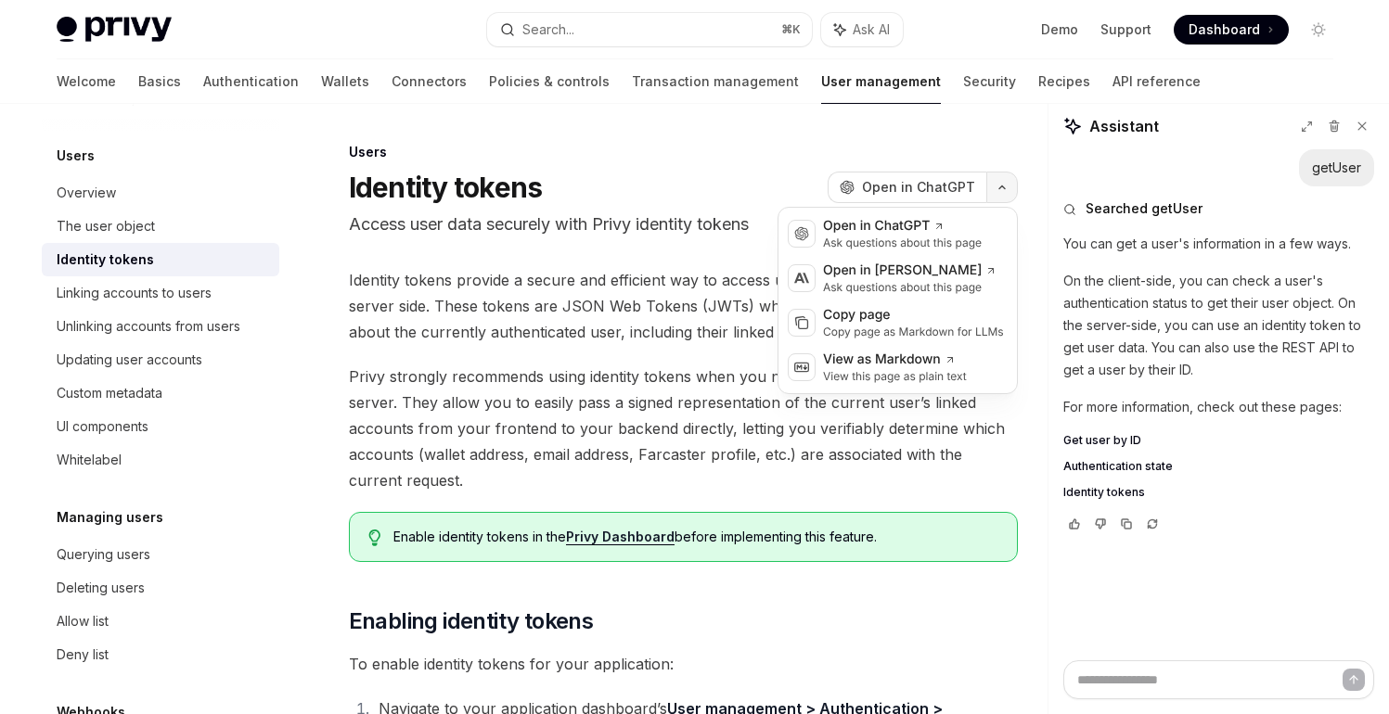
click at [1000, 189] on icon "button" at bounding box center [1002, 187] width 22 height 7
click at [872, 364] on div "View as Markdown" at bounding box center [895, 360] width 144 height 19
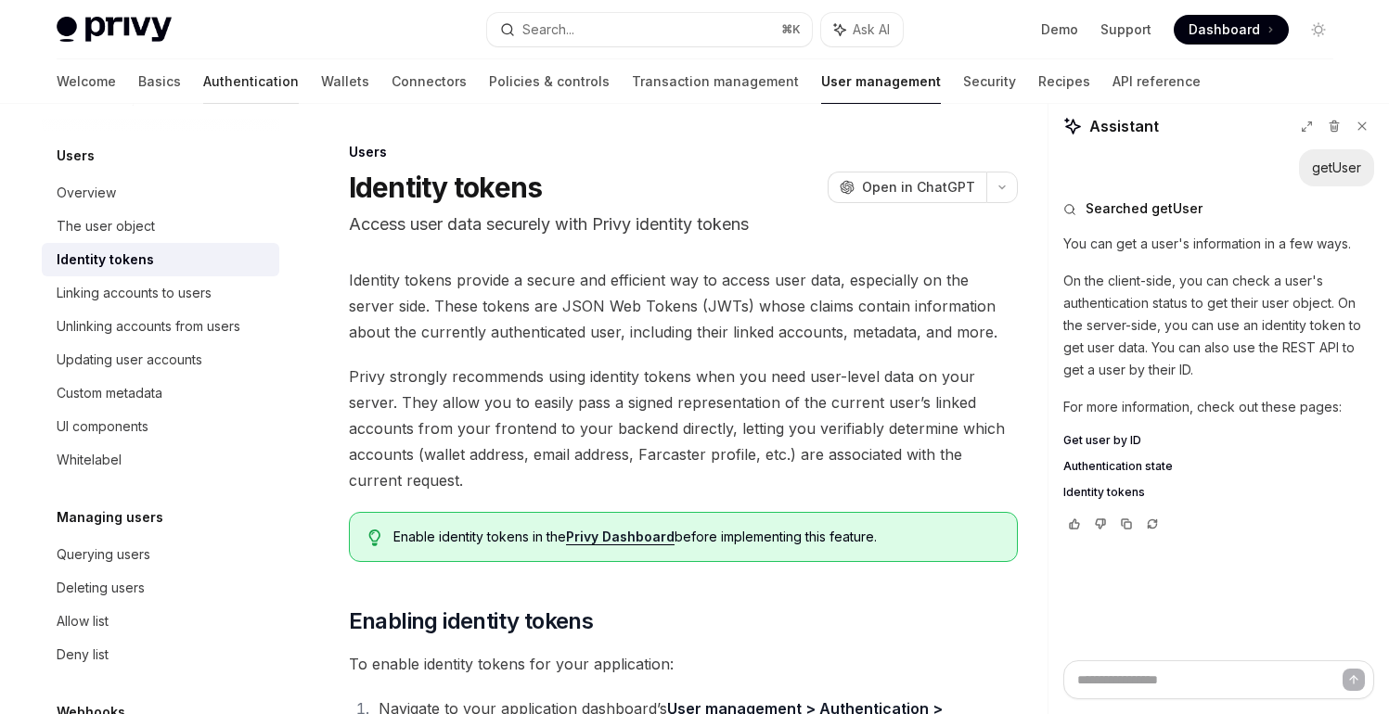
click at [203, 83] on link "Authentication" at bounding box center [251, 81] width 96 height 45
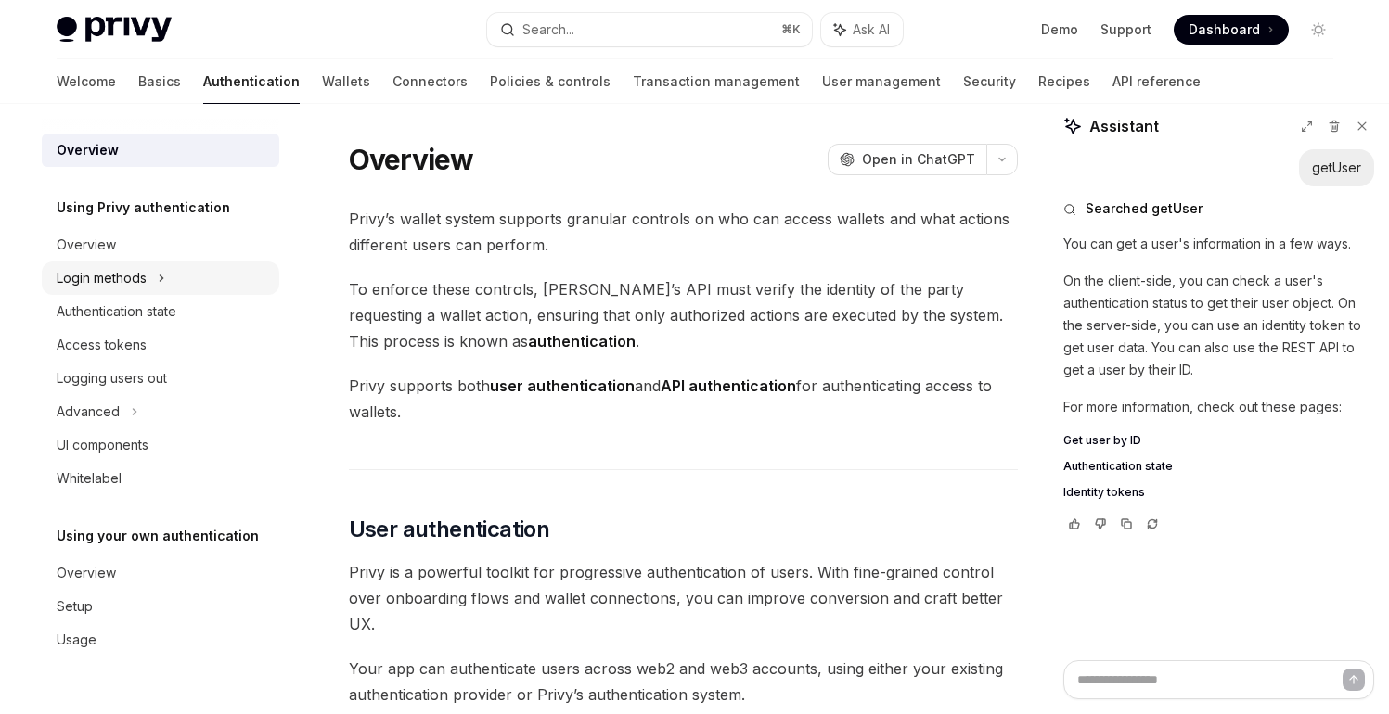
click at [147, 278] on div "Login methods" at bounding box center [160, 278] width 237 height 33
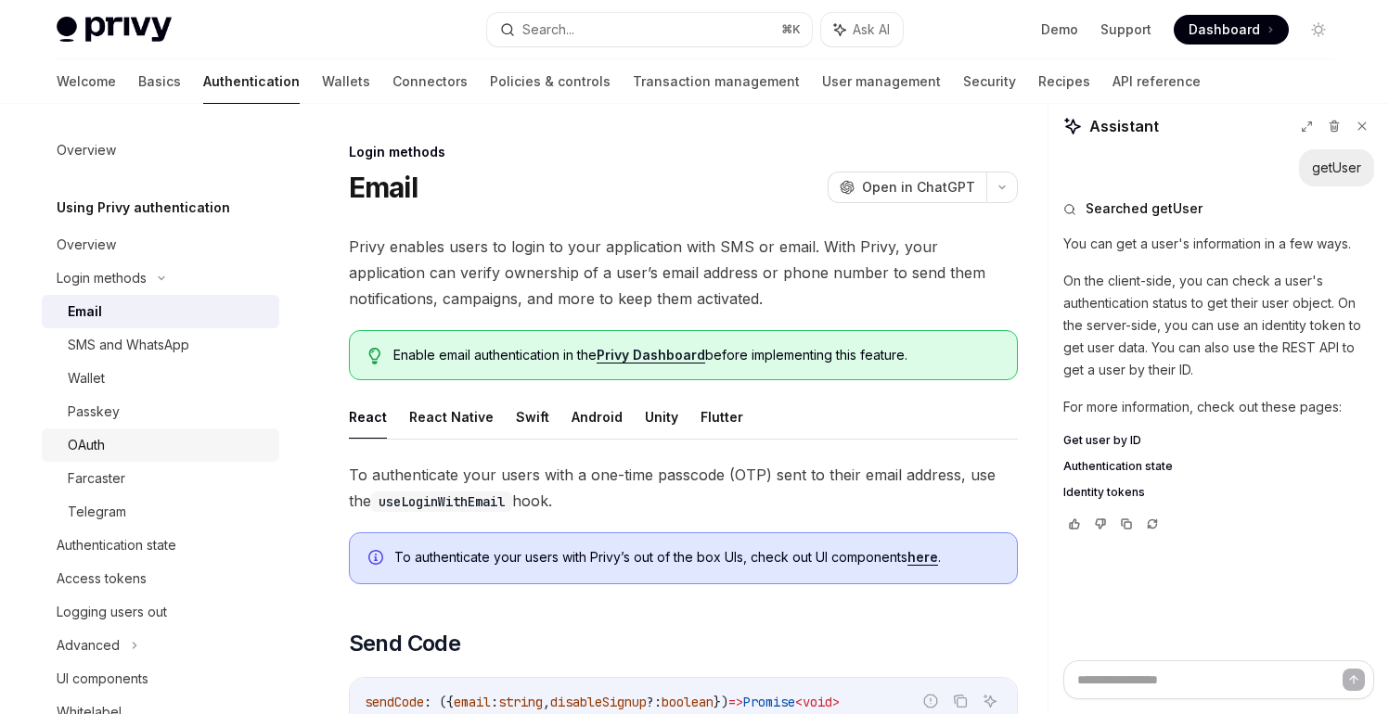
click at [124, 445] on div "OAuth" at bounding box center [168, 445] width 200 height 22
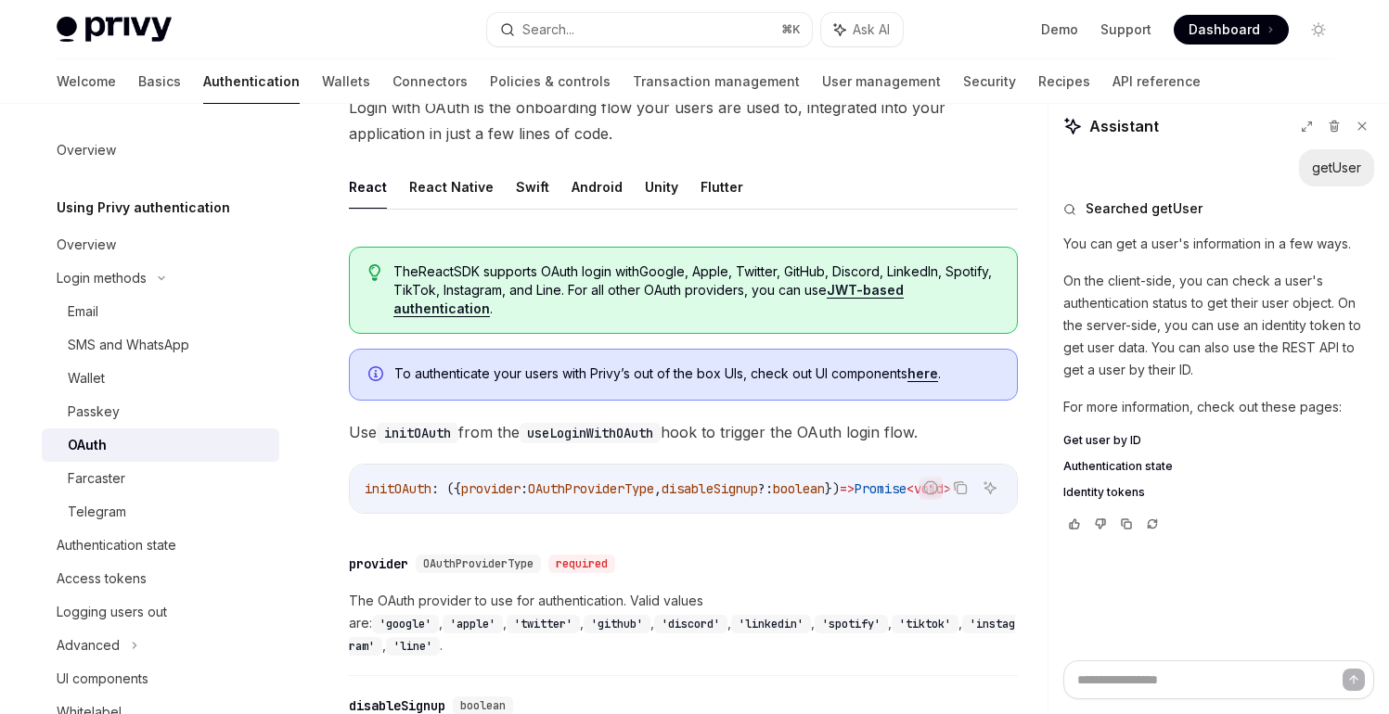
scroll to position [410, 0]
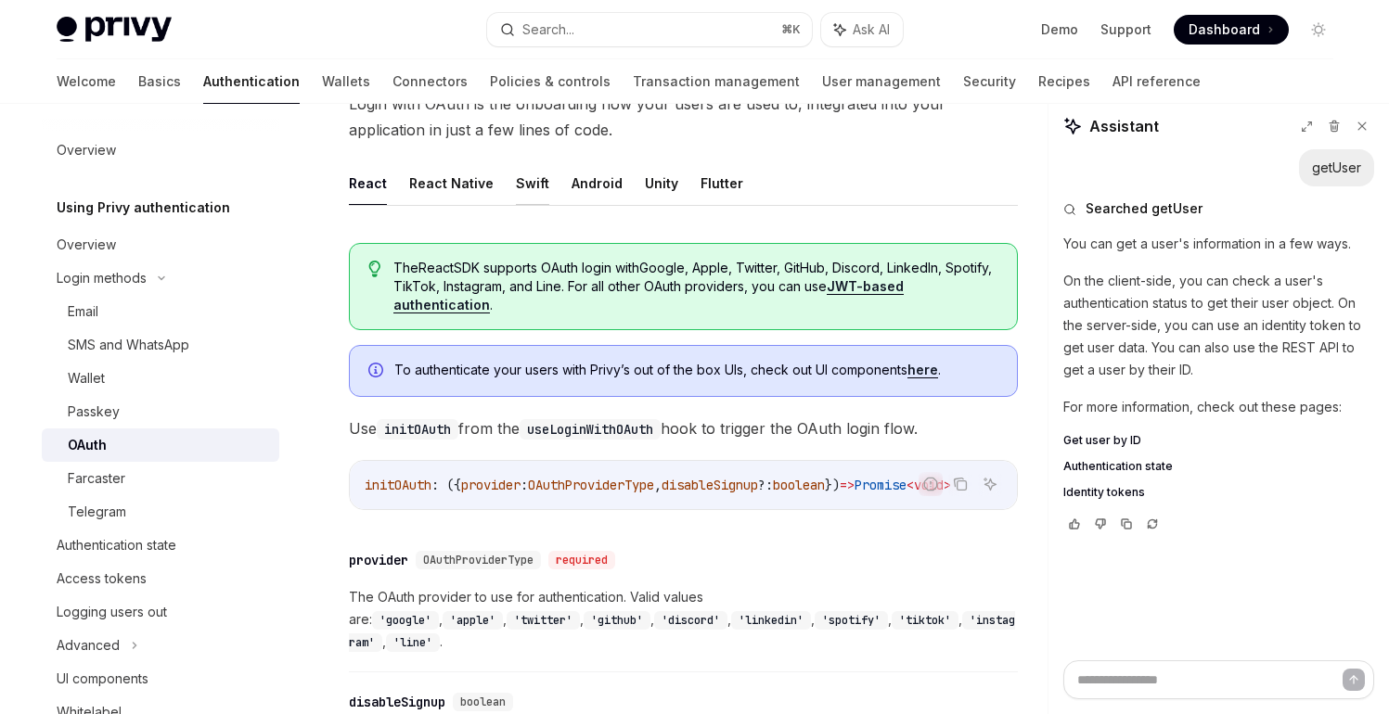
click at [520, 191] on button "Swift" at bounding box center [532, 183] width 33 height 44
type textarea "*"
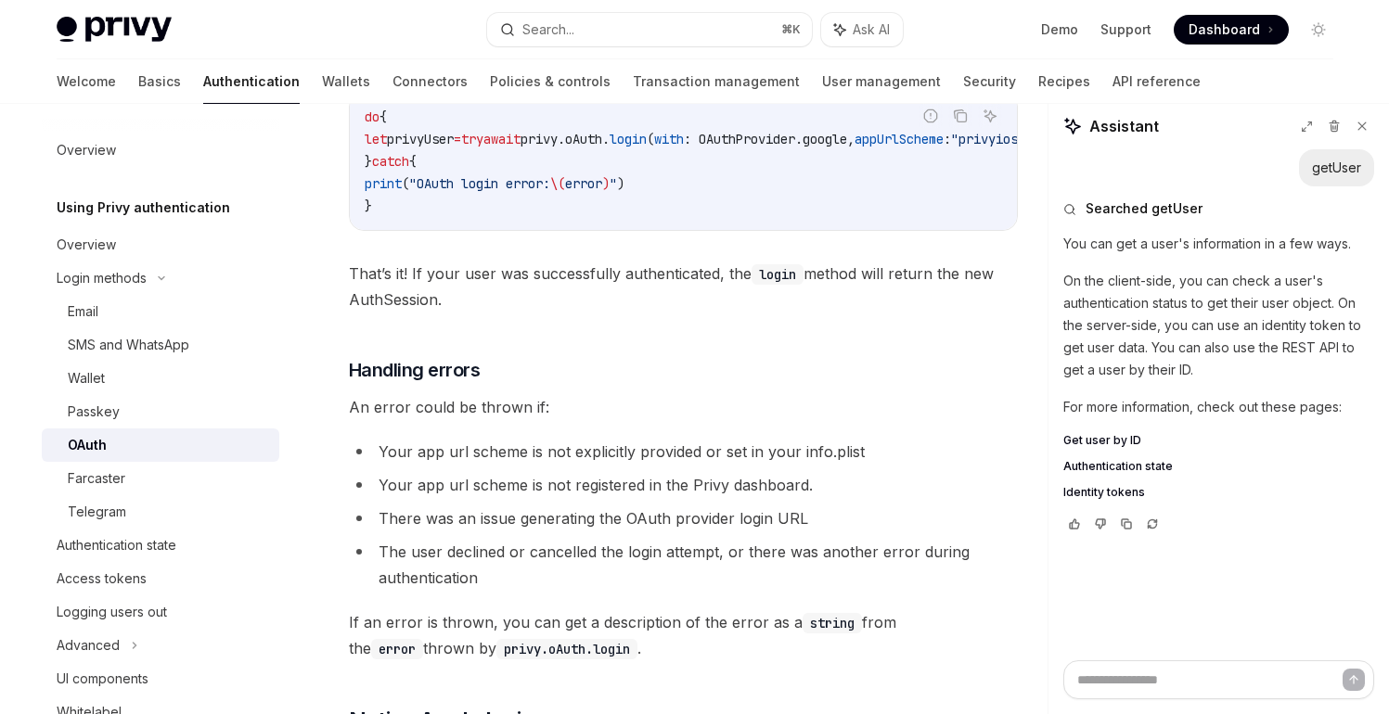
scroll to position [1690, 0]
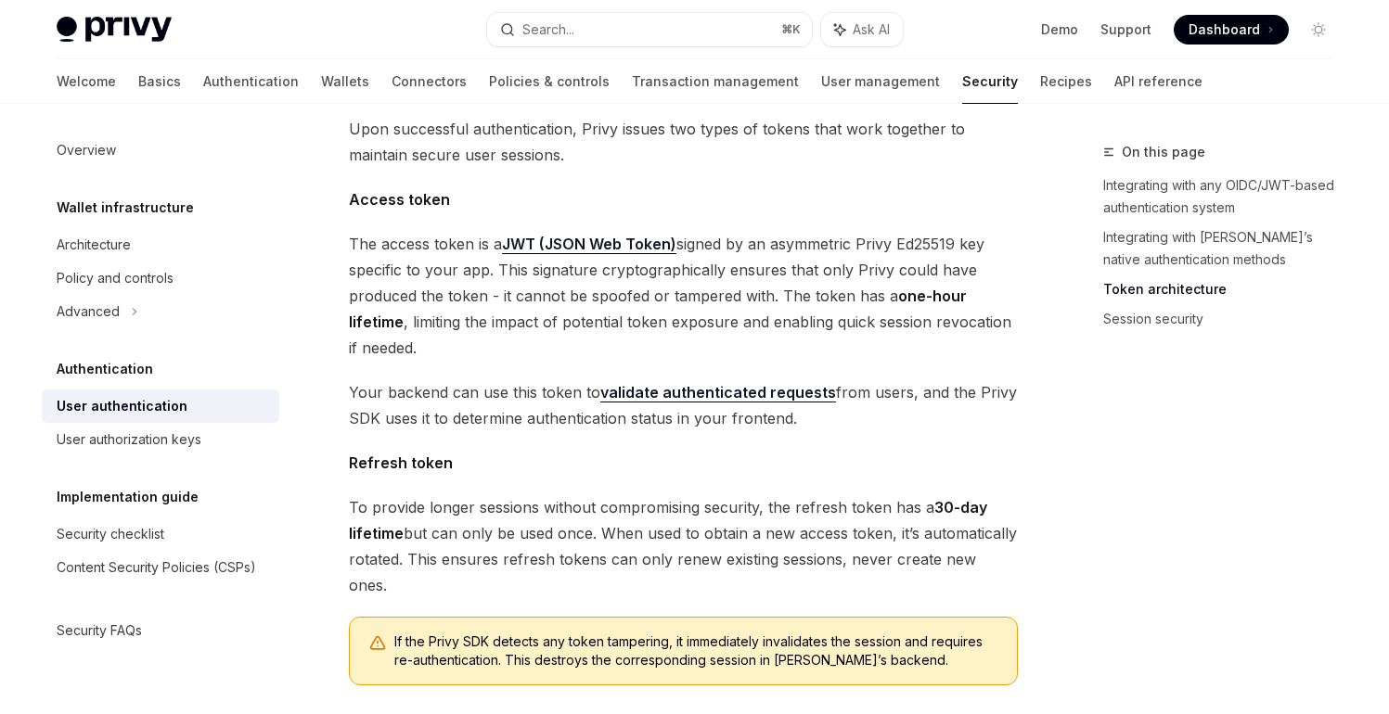
scroll to position [1044, 0]
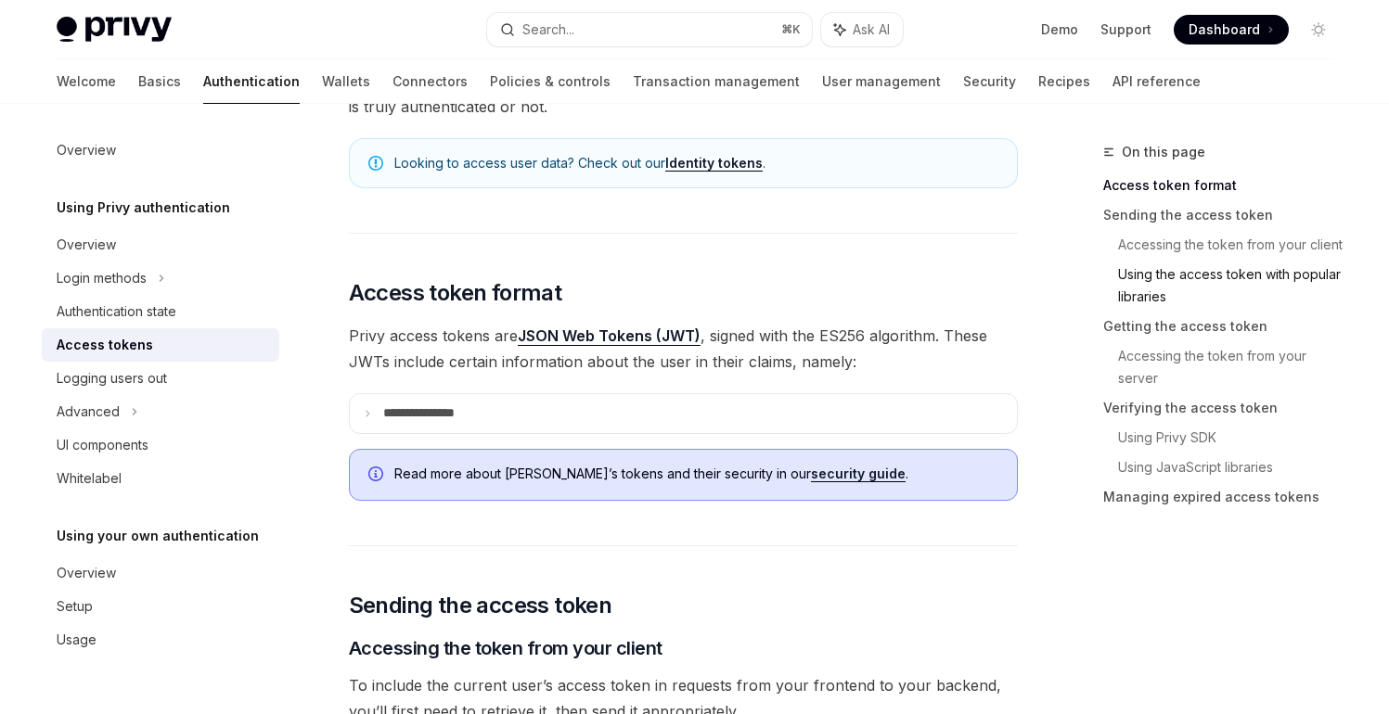
scroll to position [265, 0]
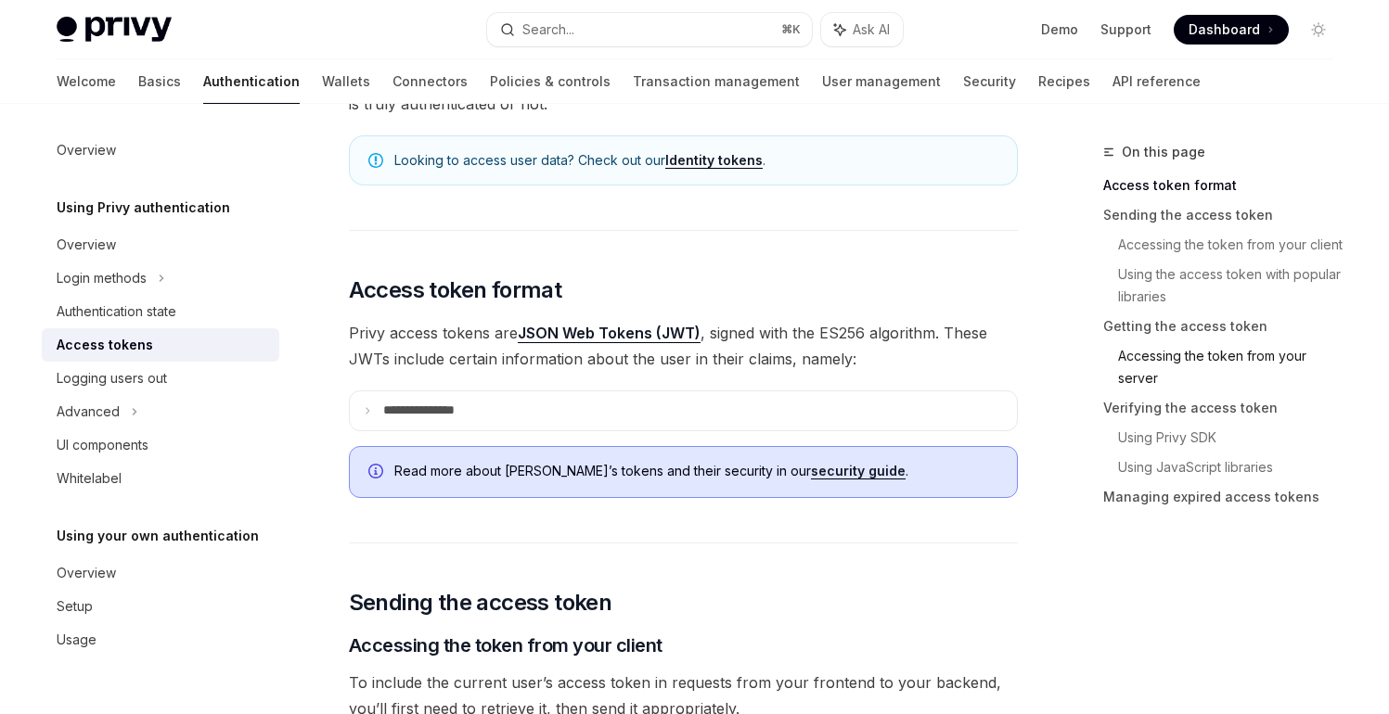
click at [1180, 361] on link "Accessing the token from your server" at bounding box center [1233, 367] width 230 height 52
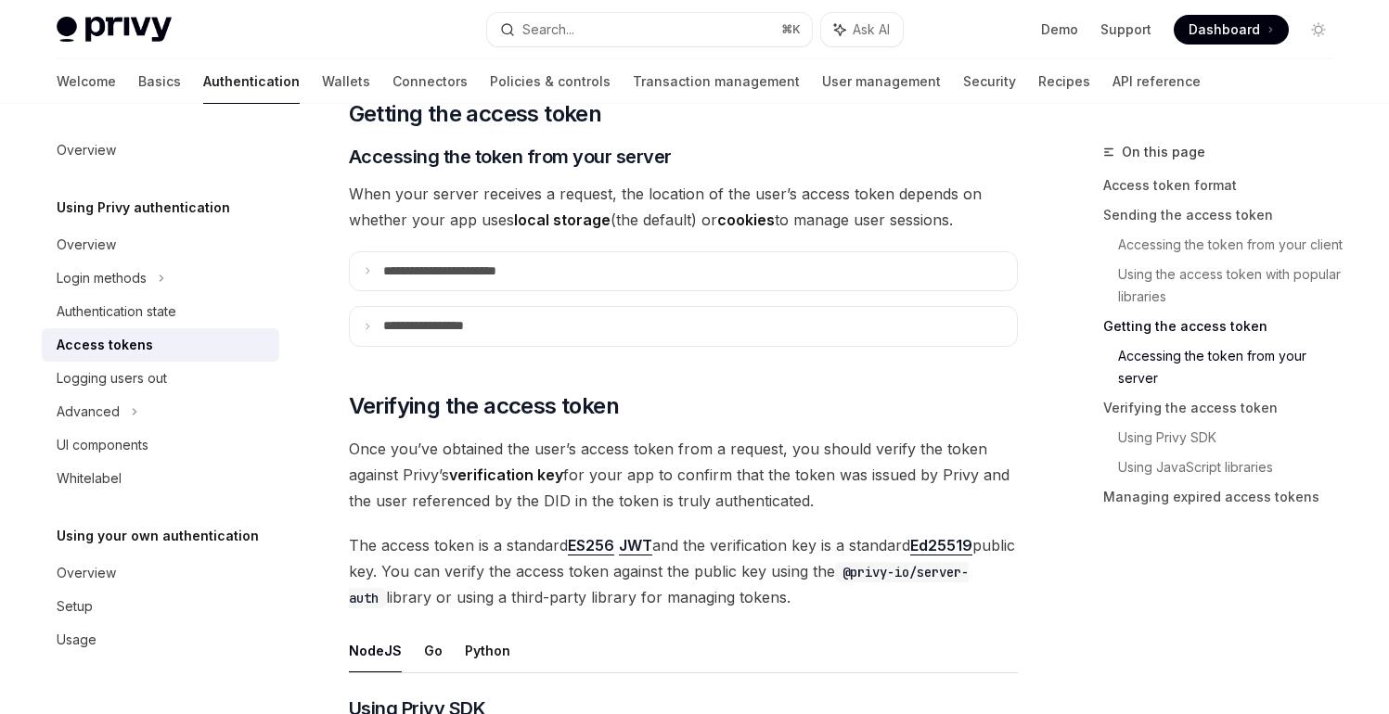
scroll to position [2385, 0]
click at [505, 272] on p "**********" at bounding box center [460, 270] width 155 height 17
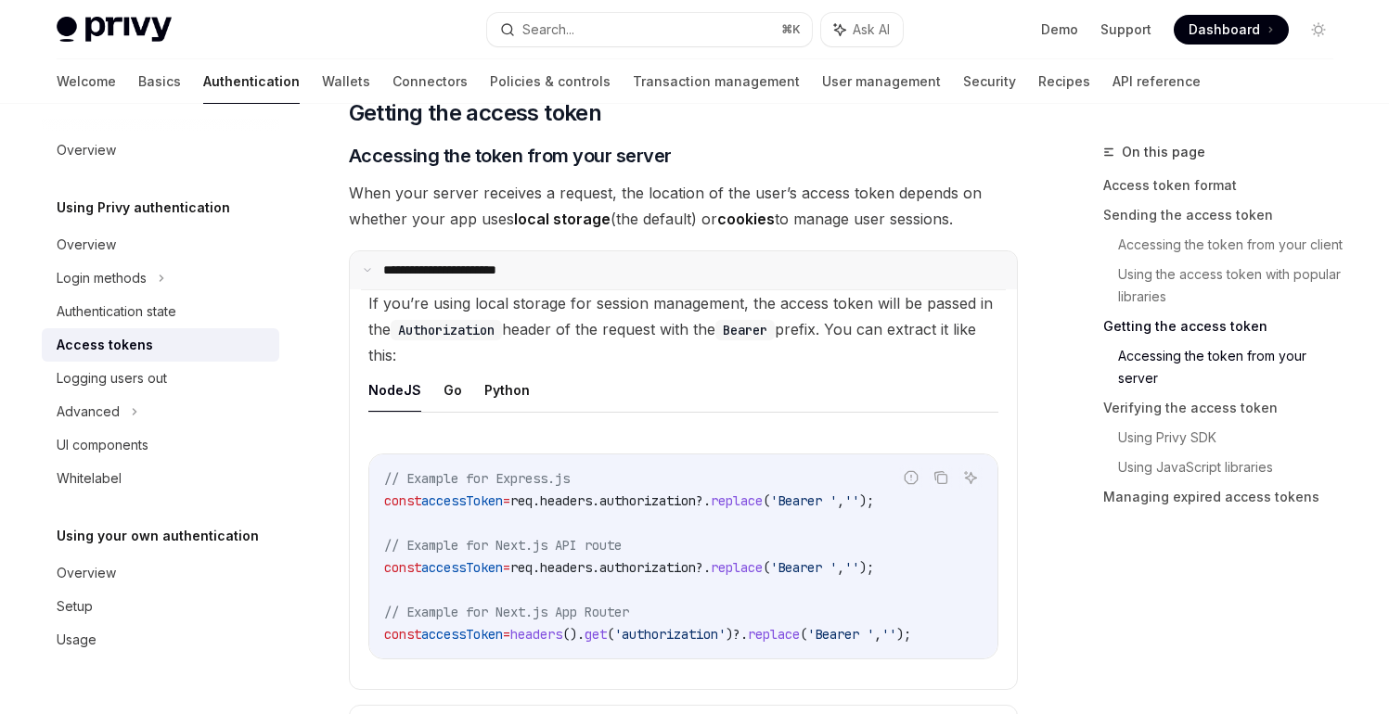
click at [505, 272] on p "**********" at bounding box center [457, 270] width 149 height 17
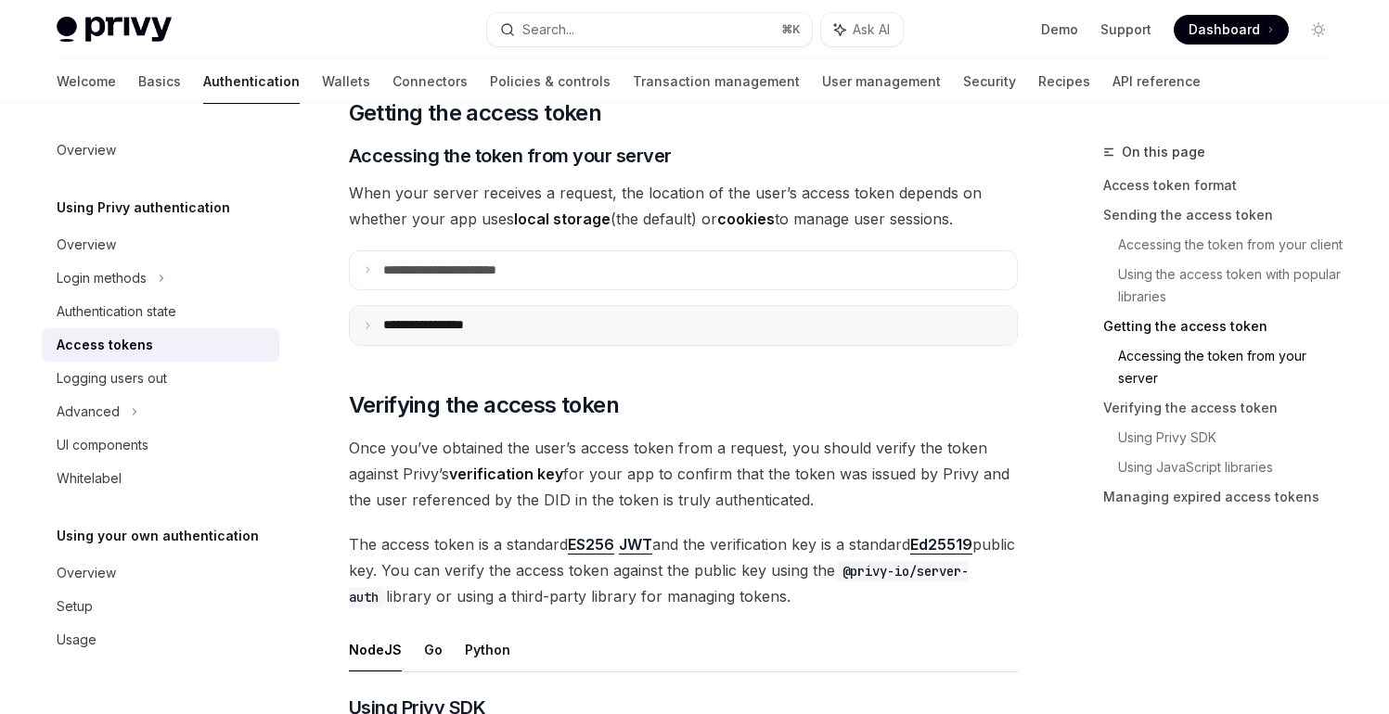
click at [480, 317] on p "**********" at bounding box center [441, 325] width 117 height 17
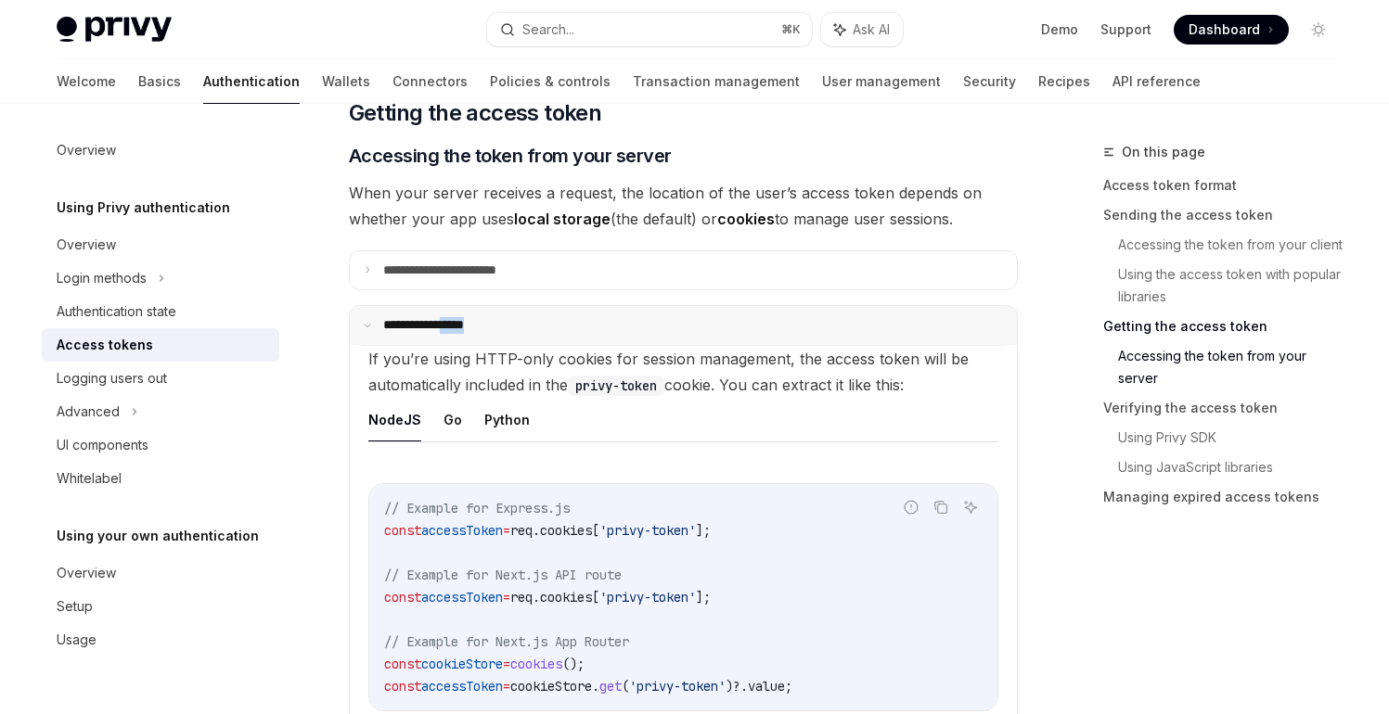
click at [480, 317] on p "**********" at bounding box center [438, 325] width 110 height 17
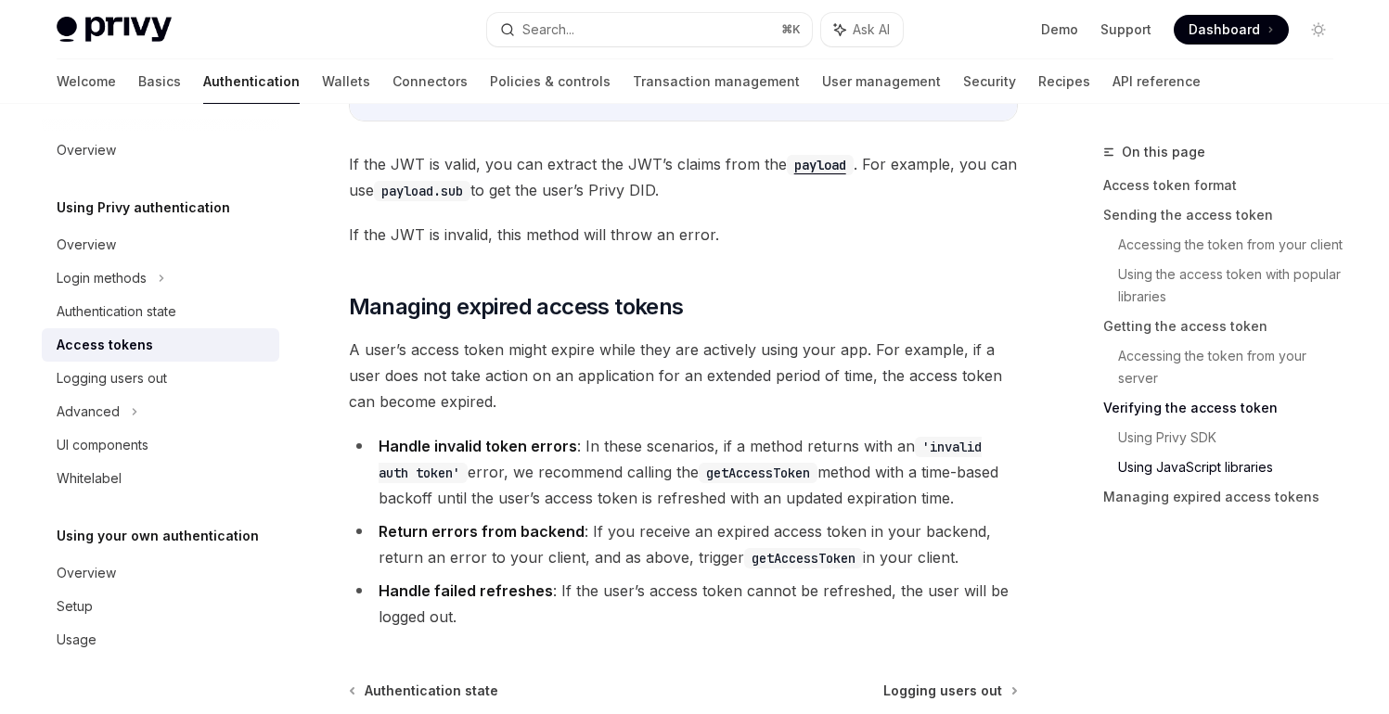
scroll to position [4934, 0]
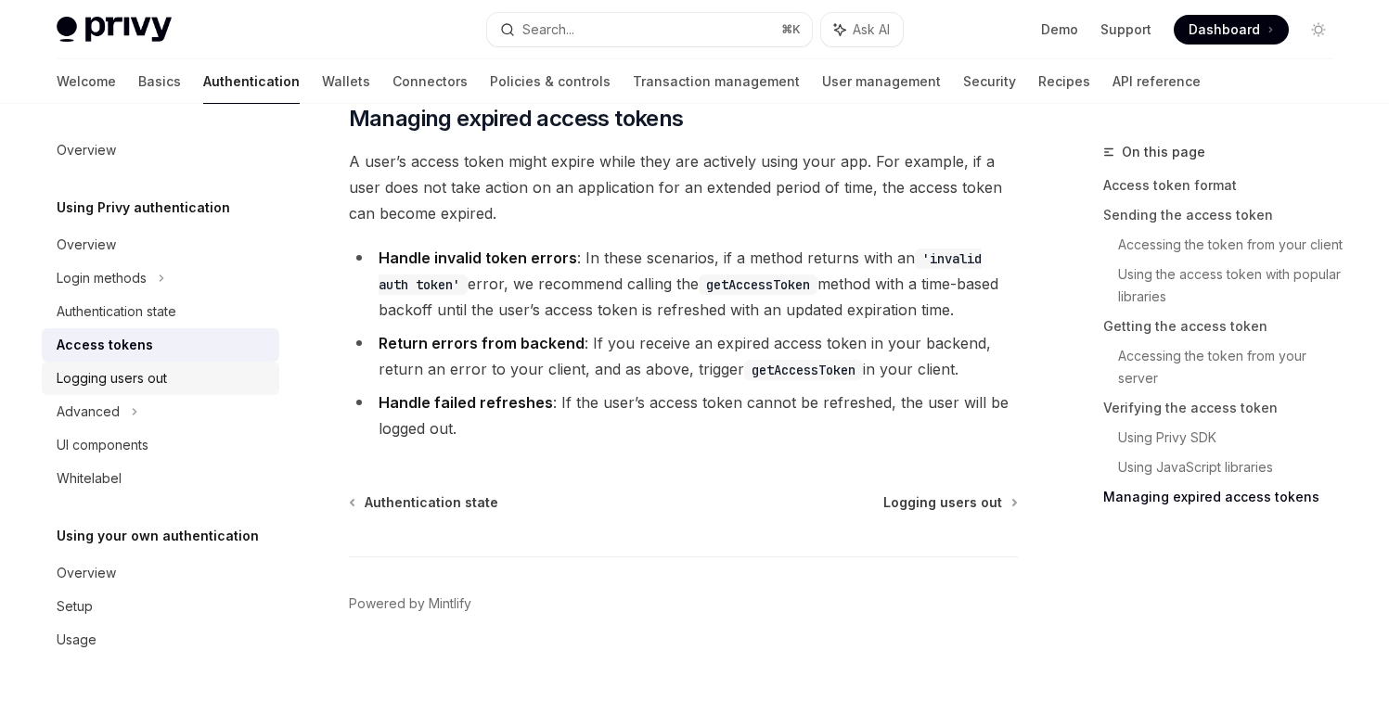
click at [104, 383] on div "Logging users out" at bounding box center [112, 378] width 110 height 22
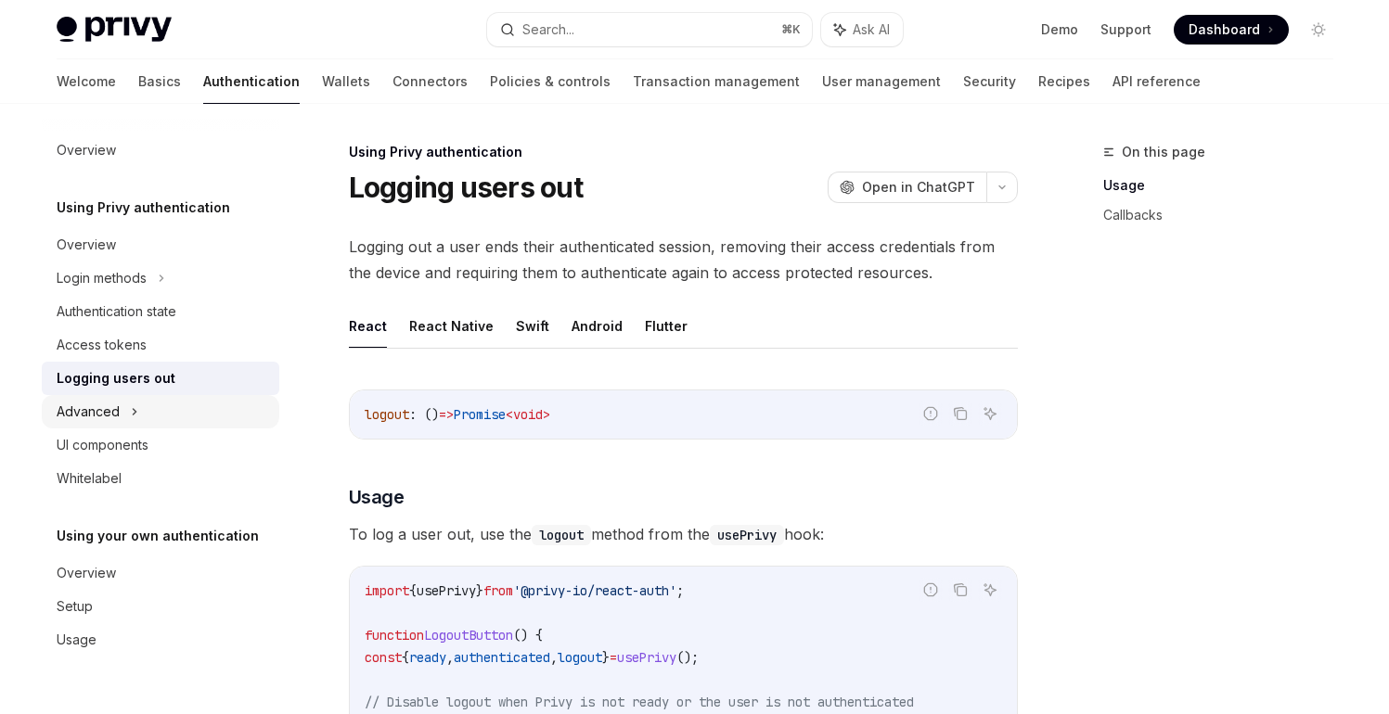
click at [103, 402] on div "Advanced" at bounding box center [88, 412] width 63 height 22
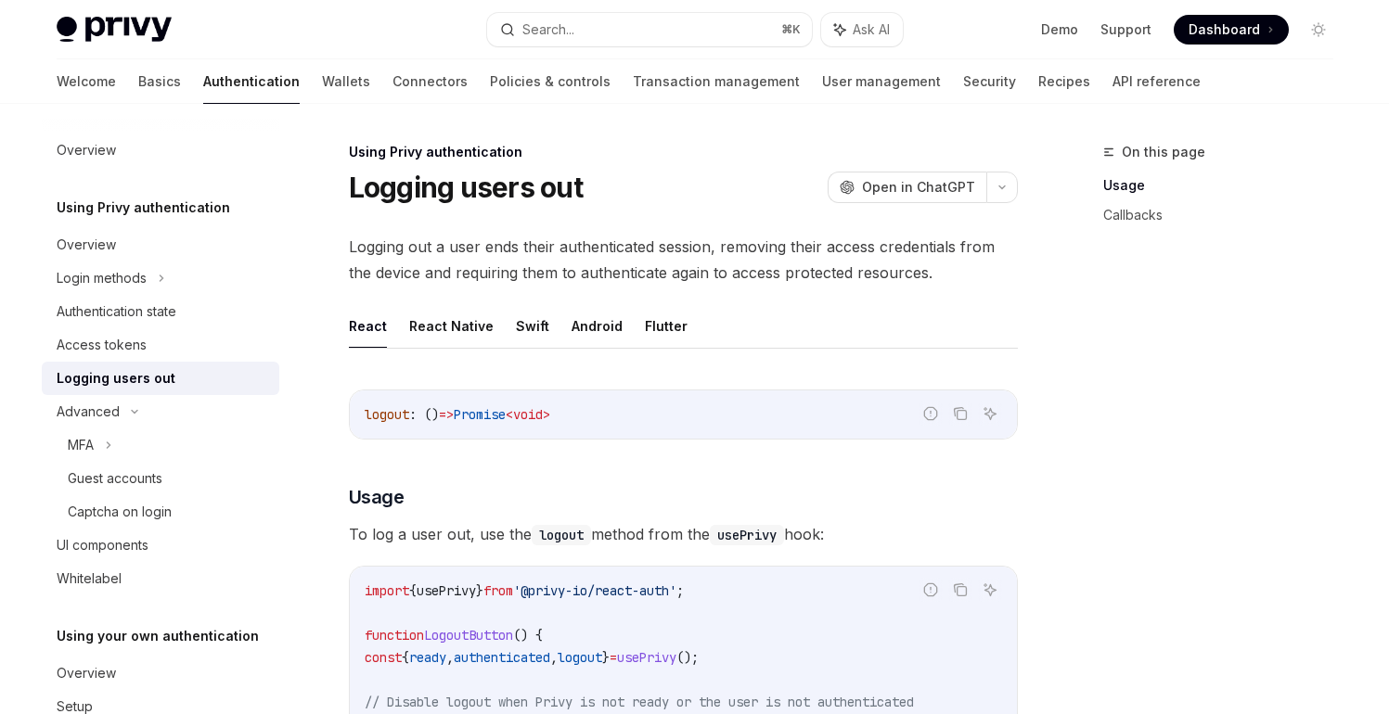
scroll to position [80, 0]
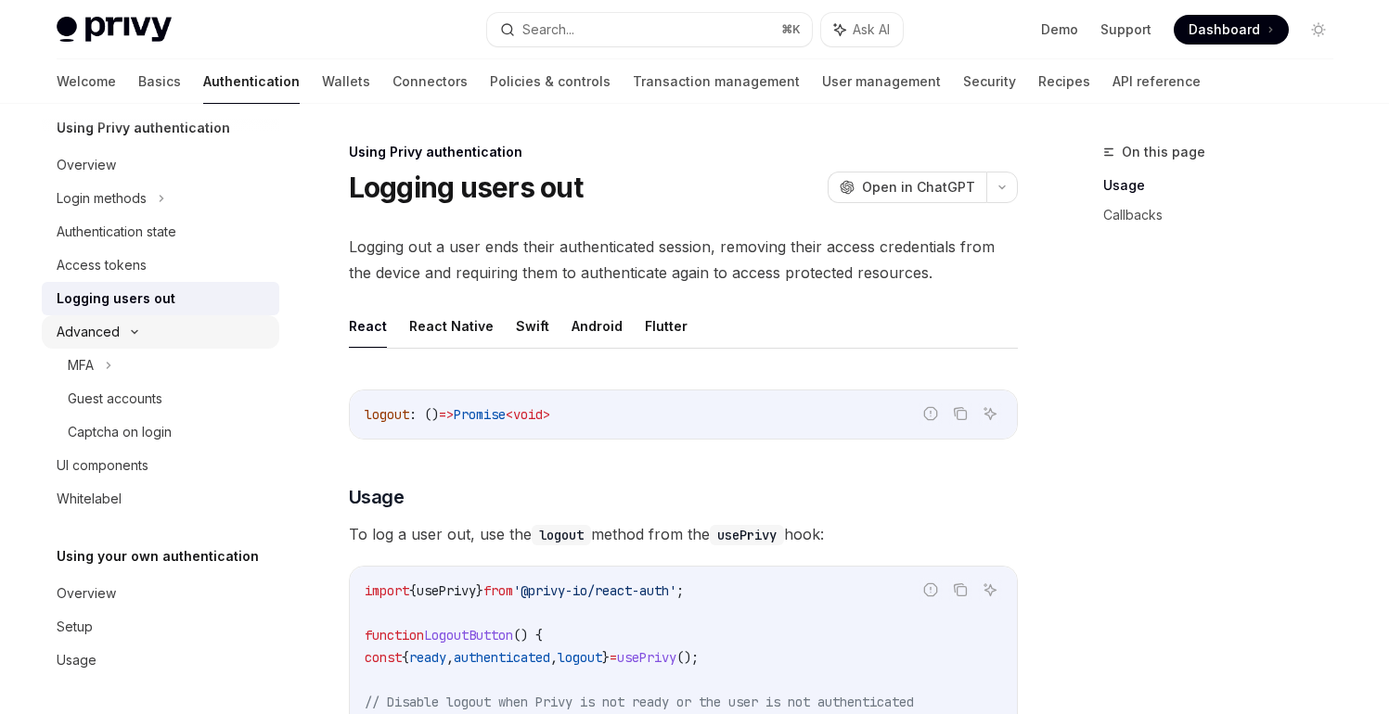
click at [141, 329] on icon at bounding box center [134, 331] width 22 height 7
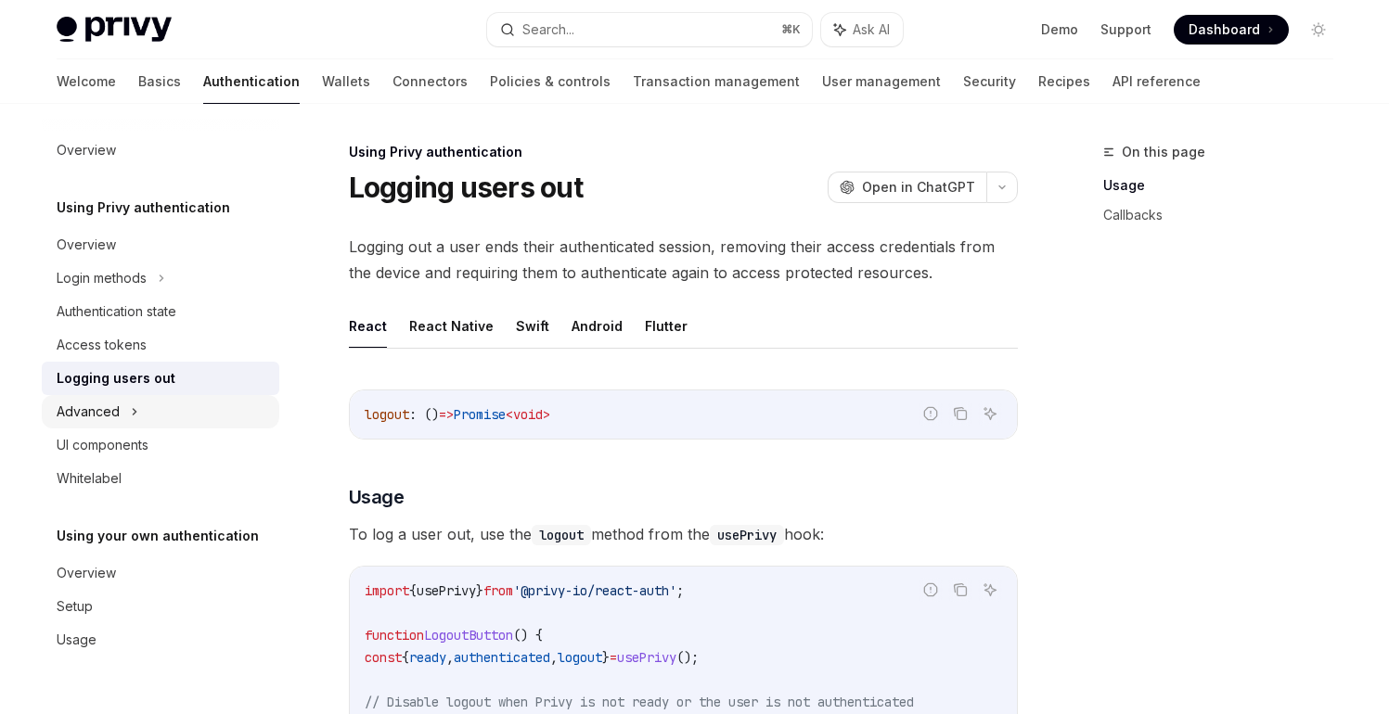
scroll to position [0, 0]
click at [113, 440] on div "UI components" at bounding box center [103, 445] width 92 height 22
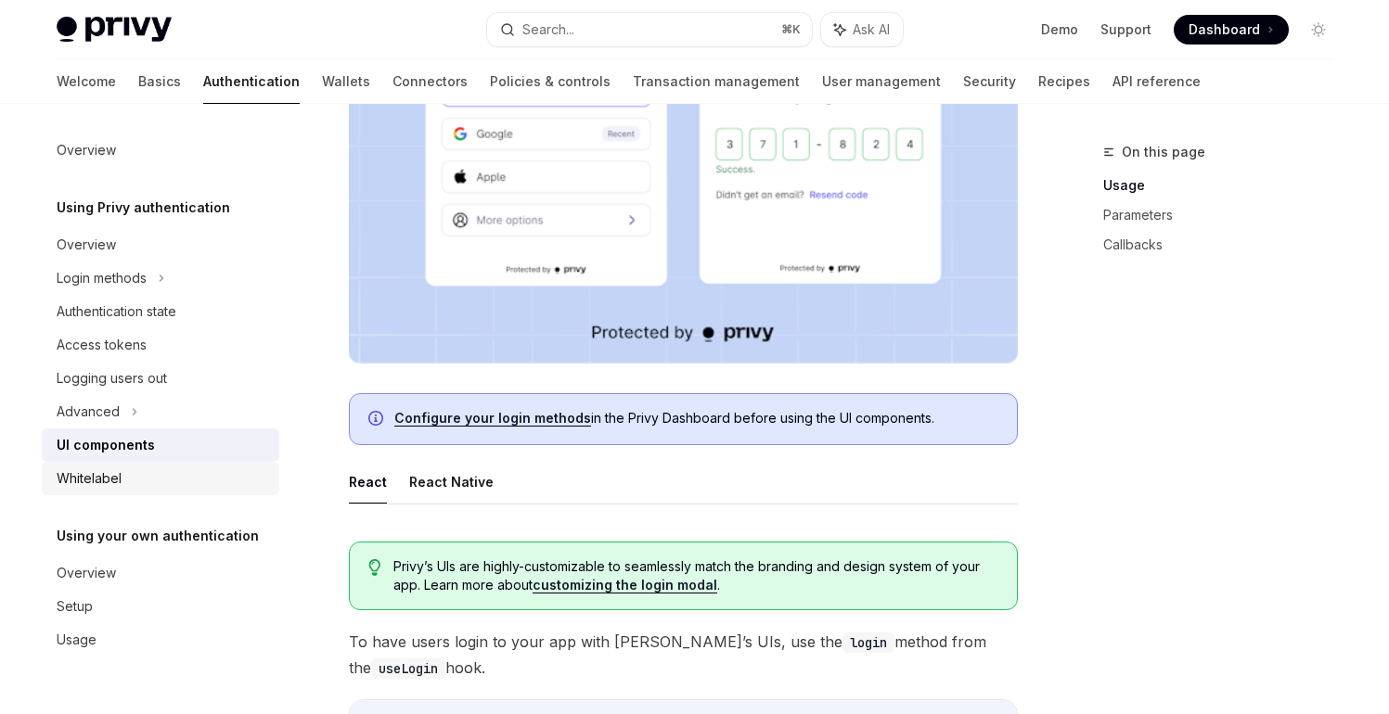
scroll to position [572, 0]
click at [136, 344] on div "Access tokens" at bounding box center [102, 345] width 90 height 22
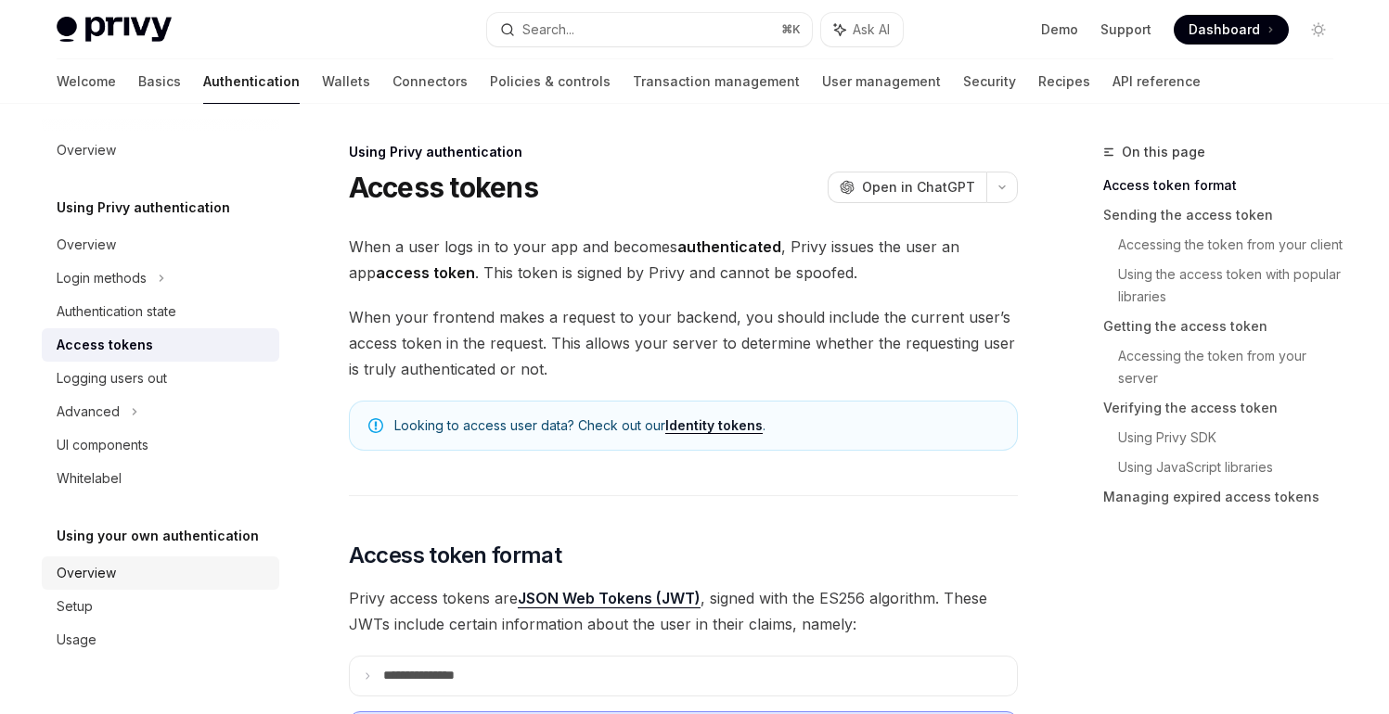
click at [117, 578] on div "Overview" at bounding box center [162, 573] width 211 height 22
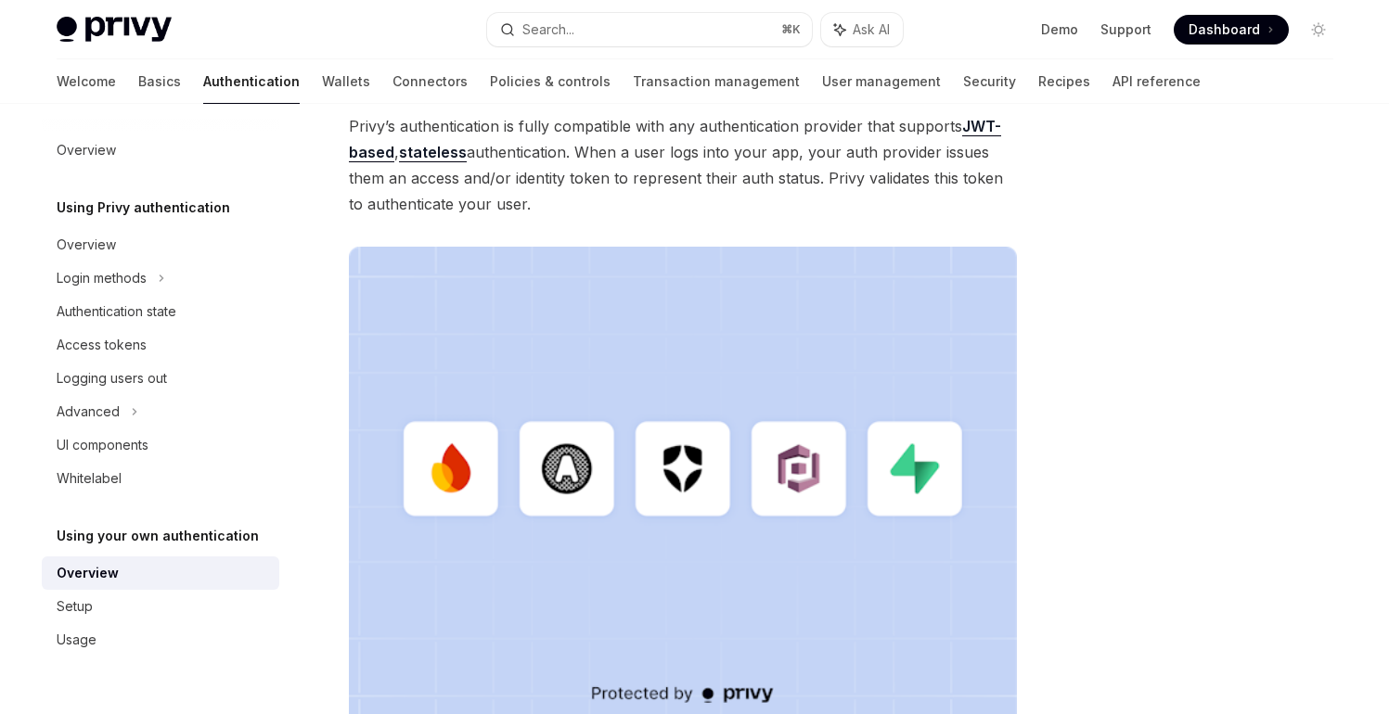
scroll to position [314, 0]
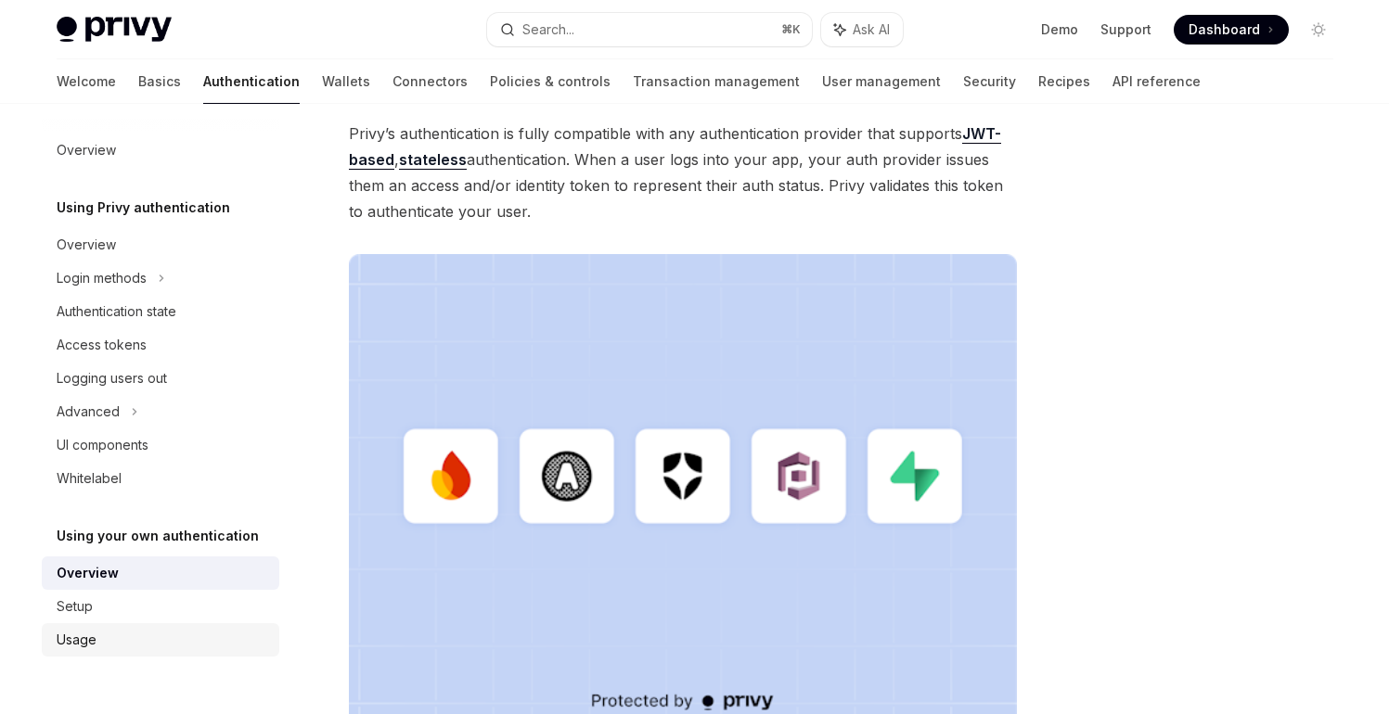
click at [90, 637] on div "Usage" at bounding box center [77, 640] width 40 height 22
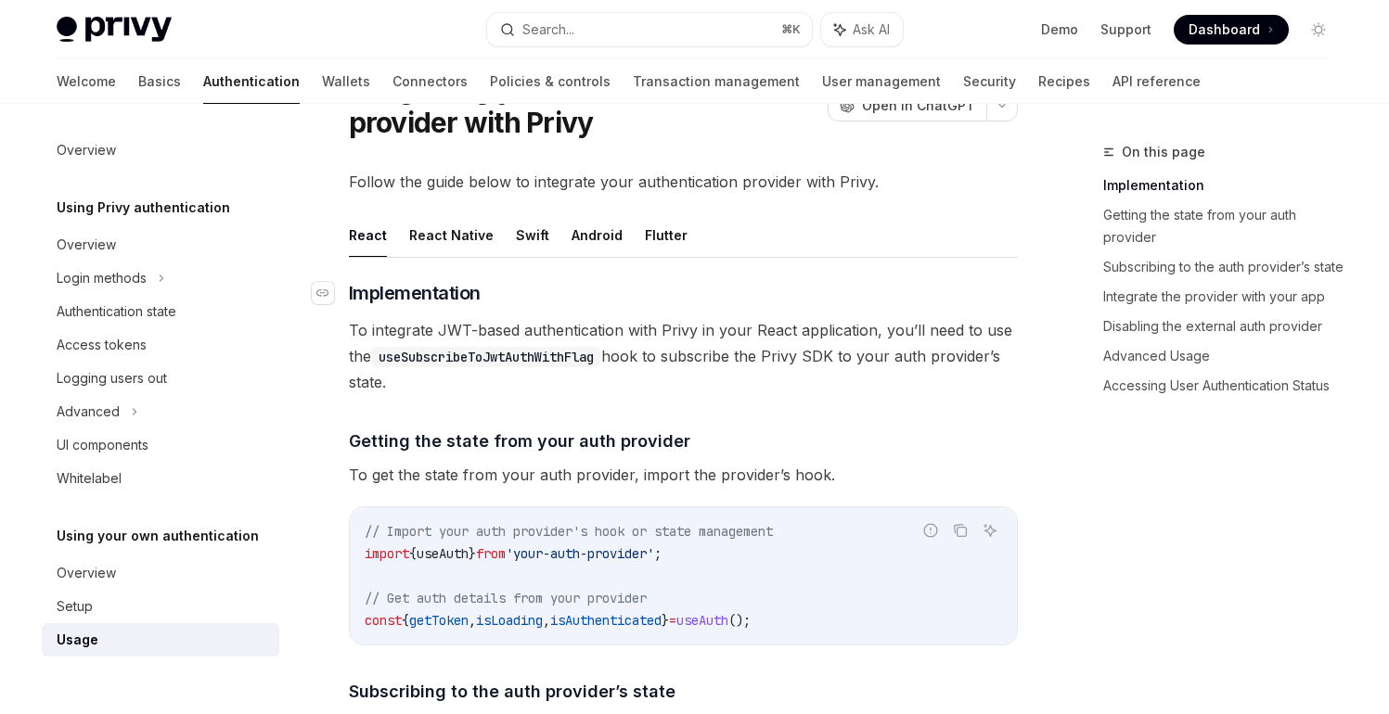
scroll to position [96, 0]
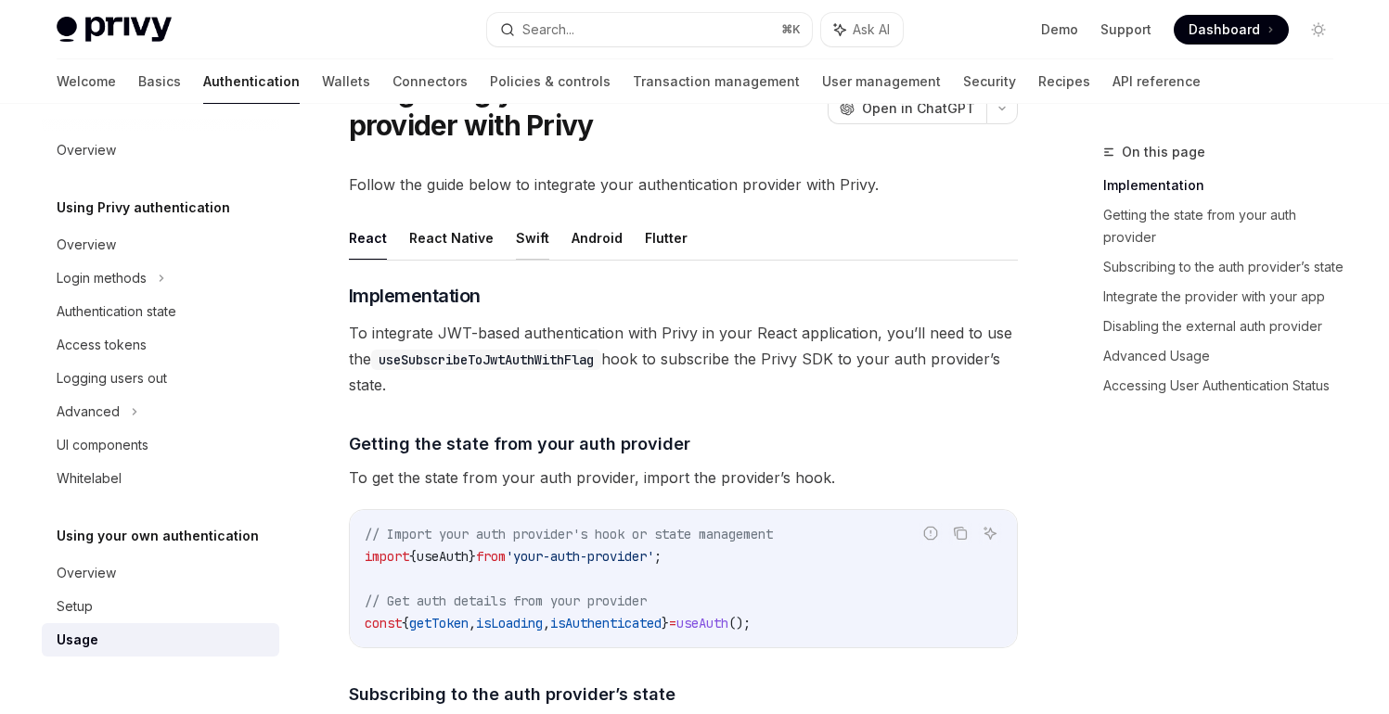
click at [517, 237] on button "Swift" at bounding box center [532, 238] width 33 height 44
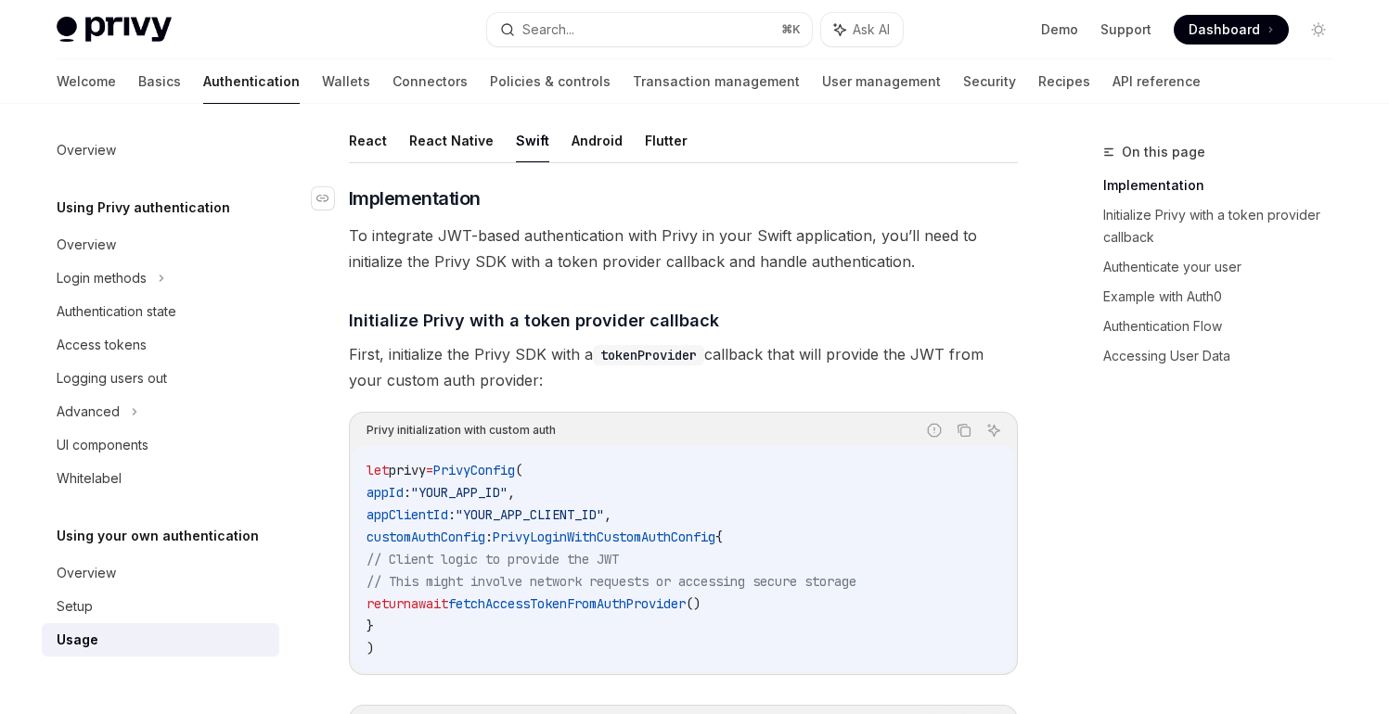
scroll to position [188, 0]
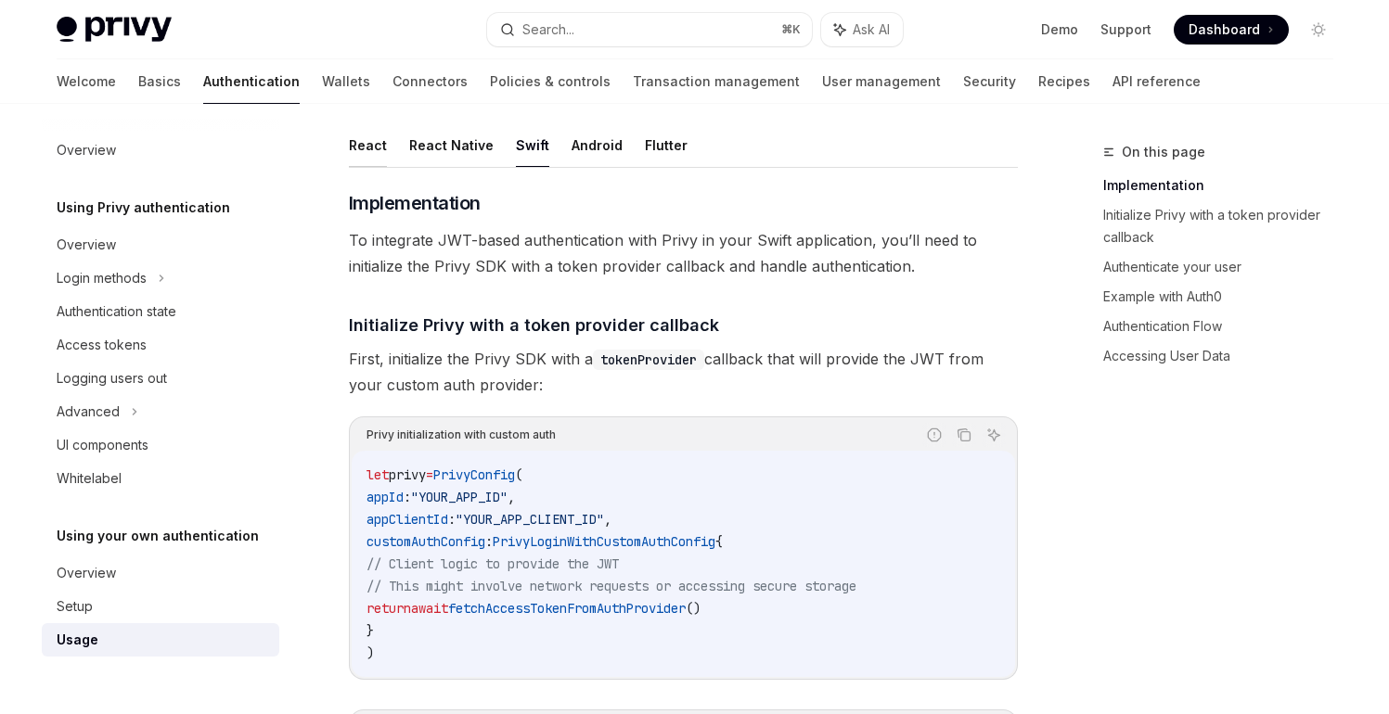
click at [378, 154] on button "React" at bounding box center [368, 145] width 38 height 44
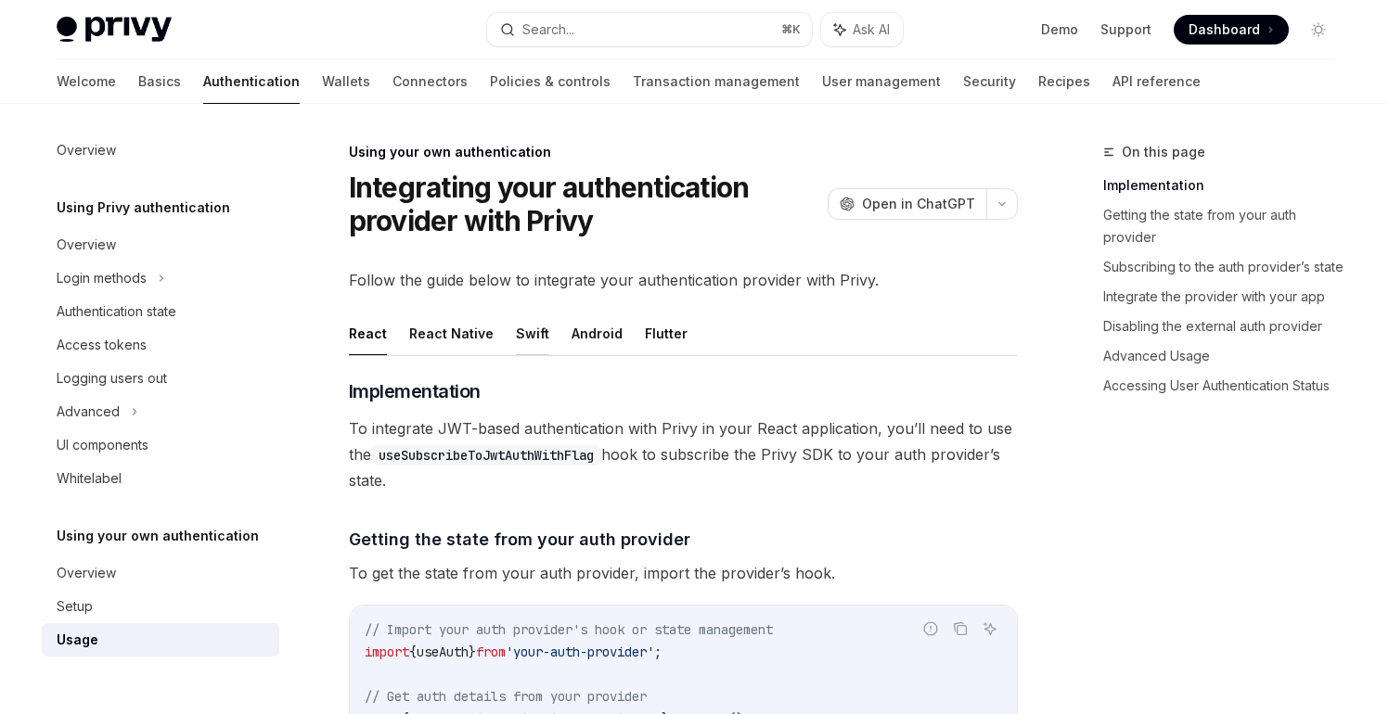
click at [522, 338] on button "Swift" at bounding box center [532, 334] width 33 height 44
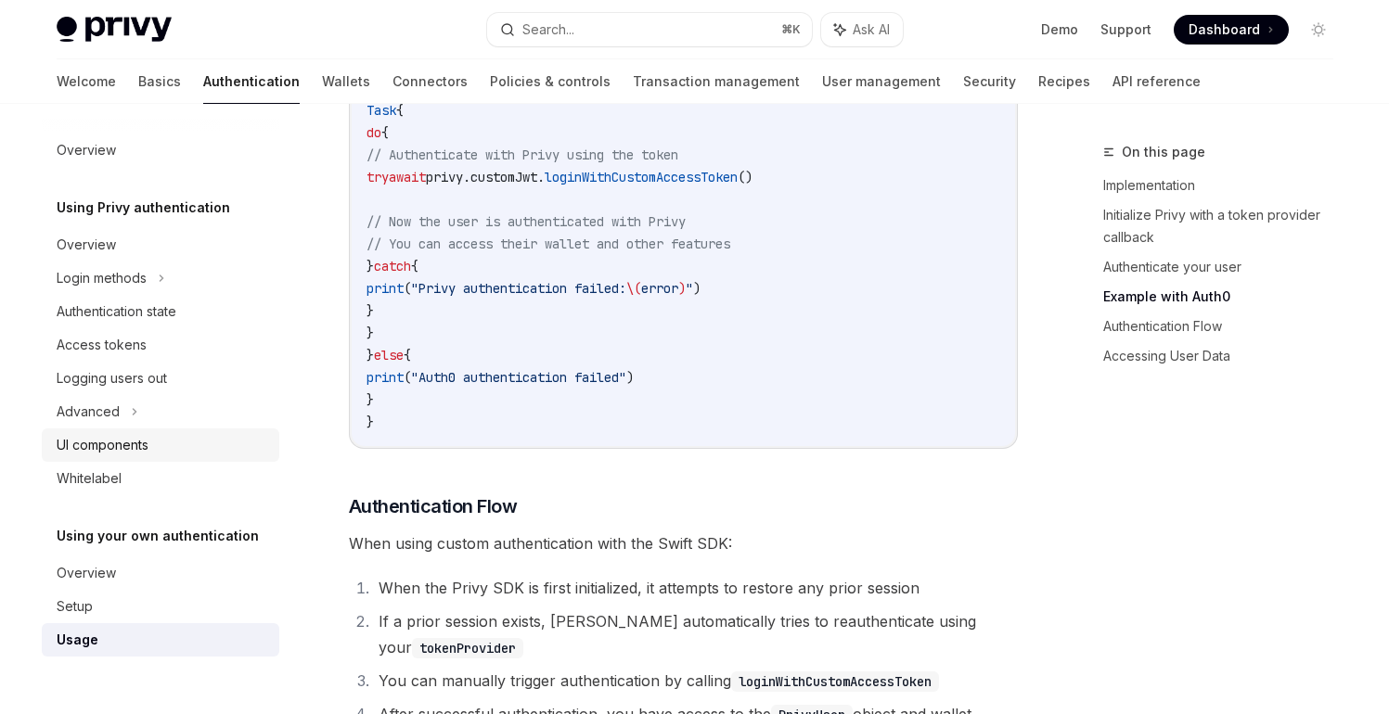
scroll to position [2078, 0]
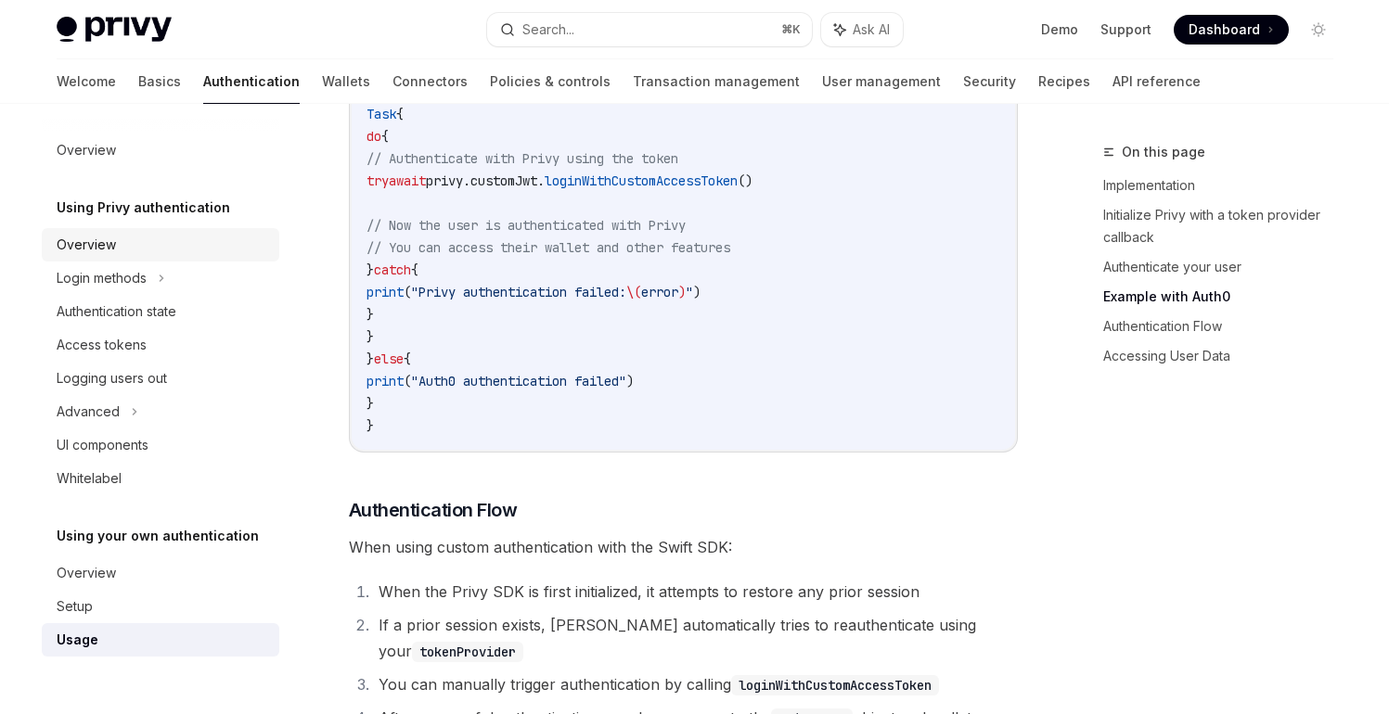
click at [123, 253] on div "Overview" at bounding box center [162, 245] width 211 height 22
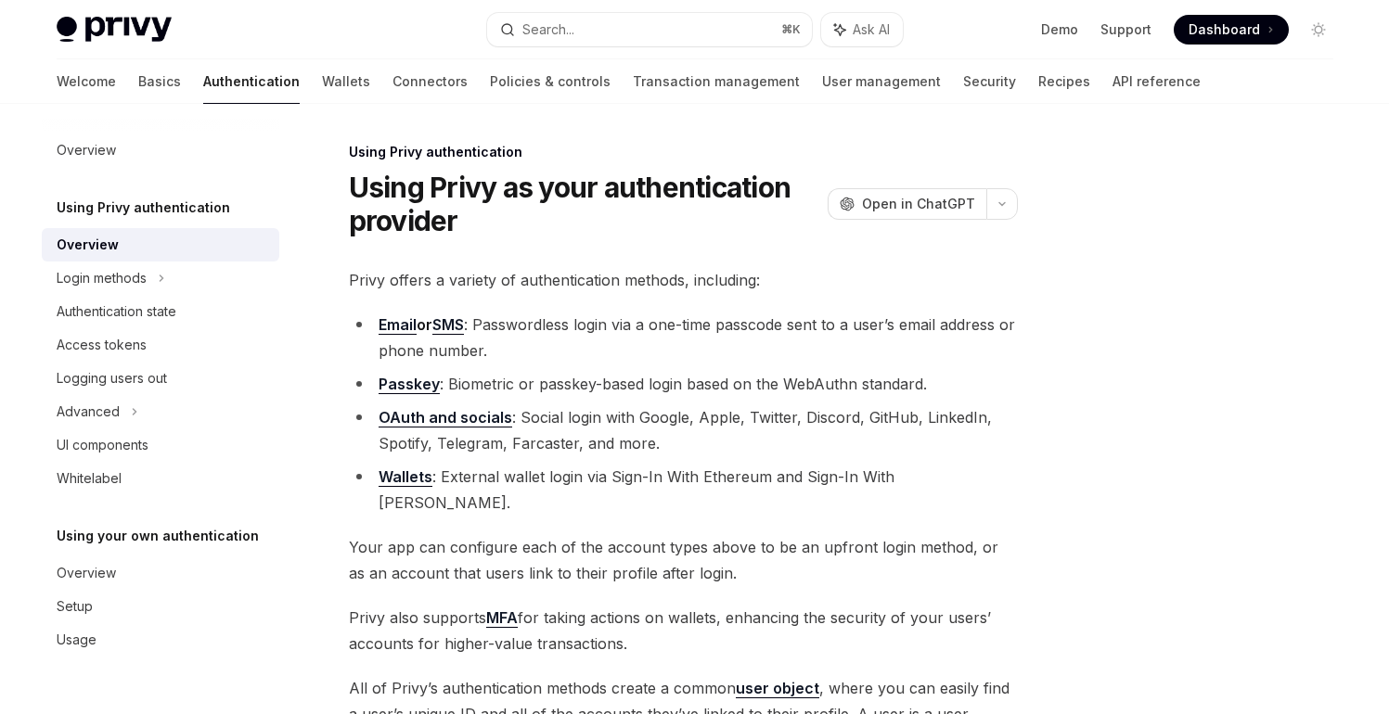
click at [97, 91] on div "Welcome Basics Authentication Wallets Connectors Policies & controls Transactio…" at bounding box center [629, 81] width 1144 height 45
click at [138, 88] on link "Basics" at bounding box center [159, 81] width 43 height 45
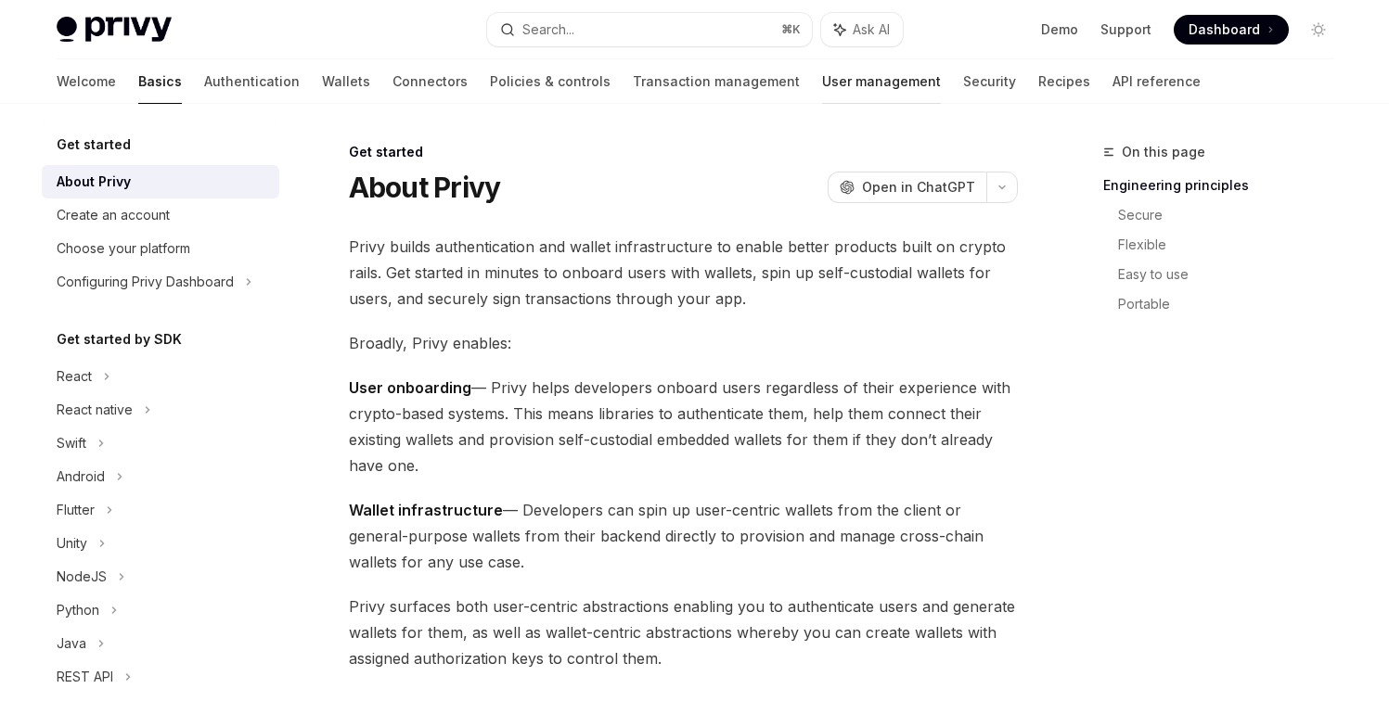
click at [822, 90] on link "User management" at bounding box center [881, 81] width 119 height 45
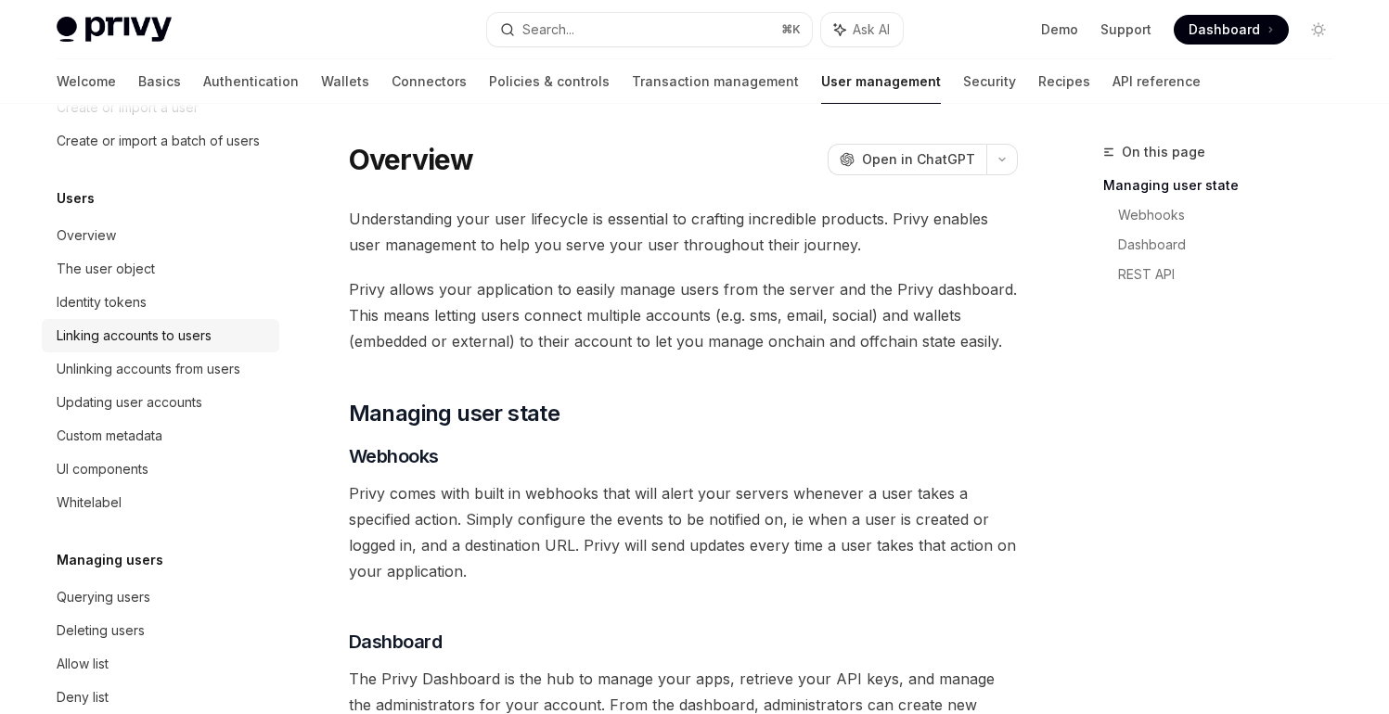
scroll to position [172, 0]
click at [203, 313] on div "Identity tokens" at bounding box center [162, 301] width 211 height 22
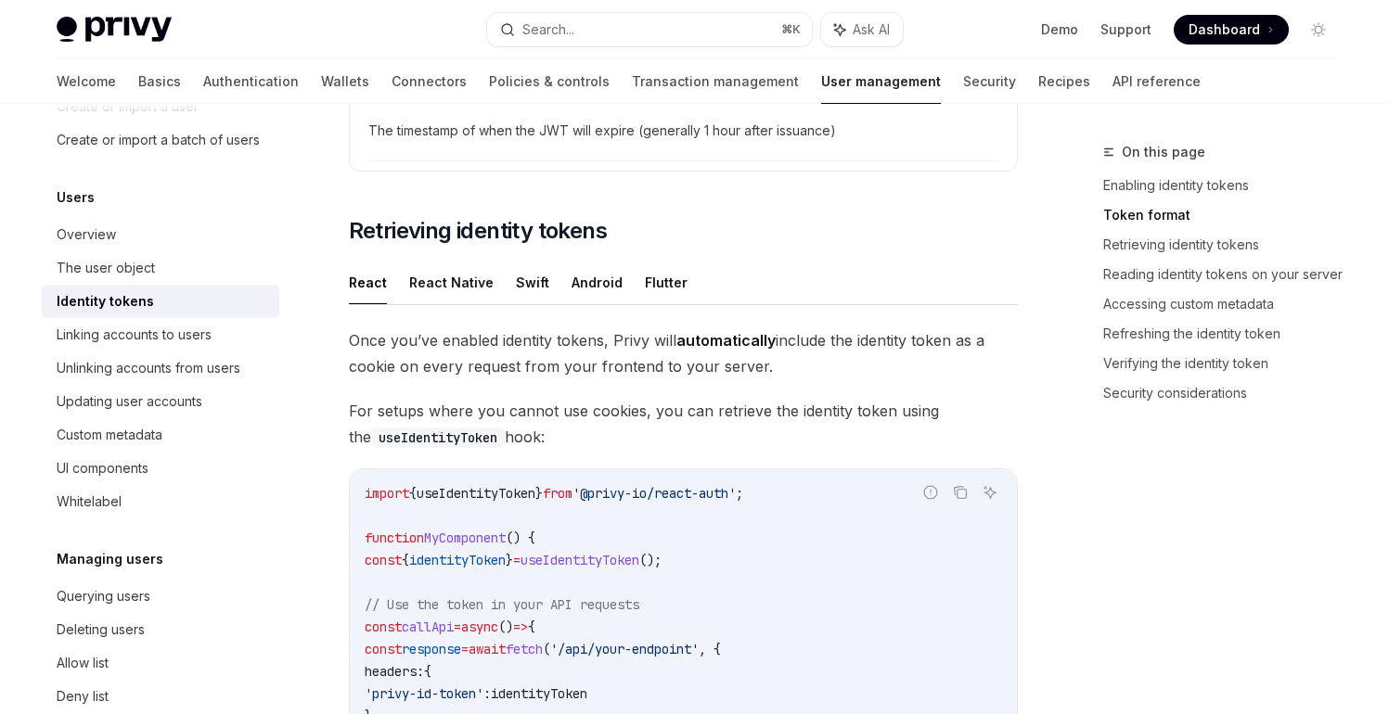
scroll to position [1530, 0]
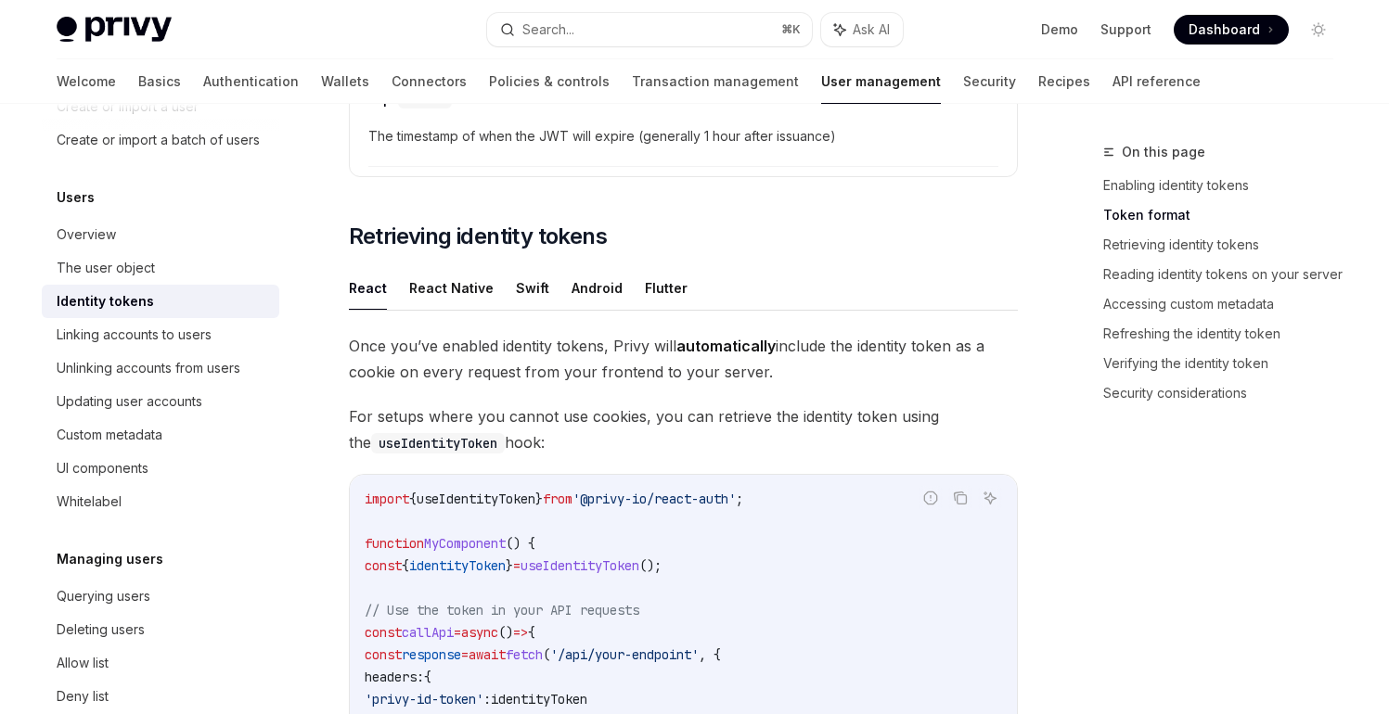
click at [544, 282] on ul "React React Native Swift Android Flutter" at bounding box center [683, 288] width 669 height 45
click at [528, 293] on button "Swift" at bounding box center [532, 288] width 33 height 44
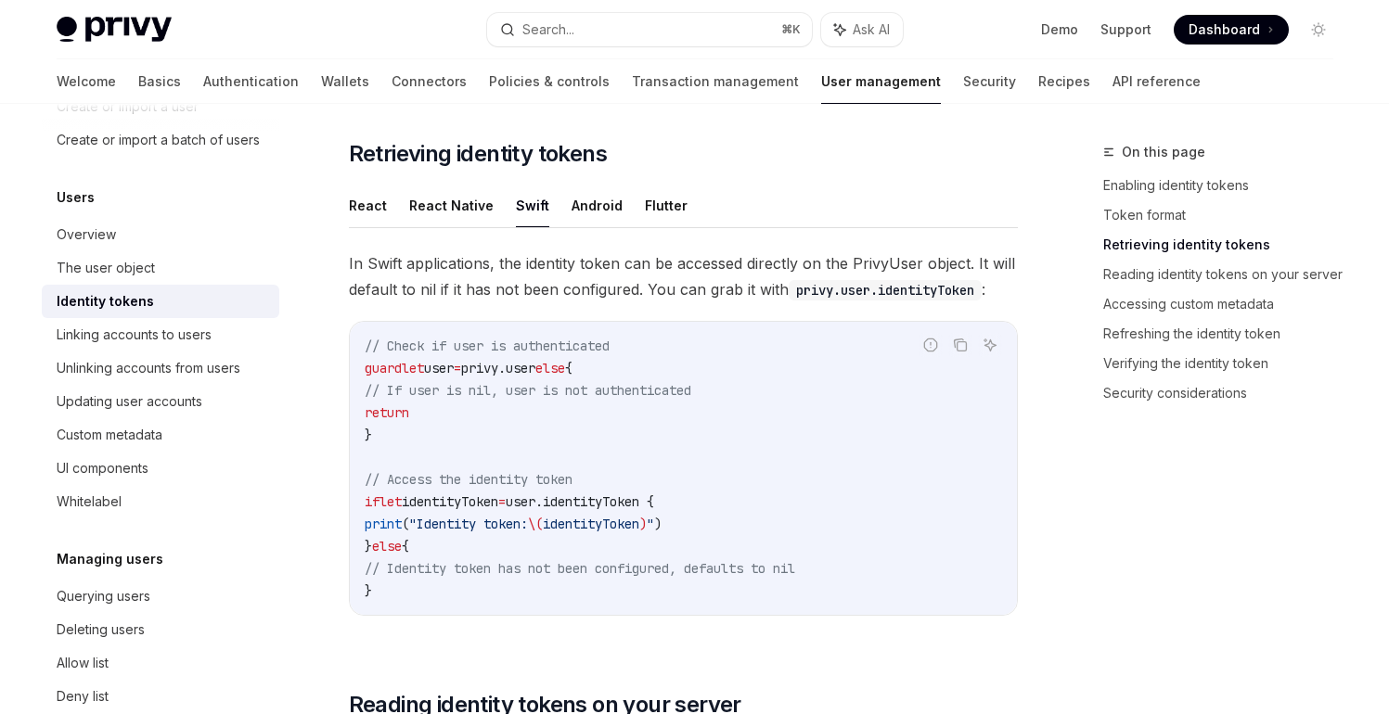
scroll to position [1613, 0]
click at [390, 198] on ul "React React Native Swift Android Flutter" at bounding box center [683, 205] width 669 height 45
click at [368, 208] on button "React" at bounding box center [368, 205] width 38 height 44
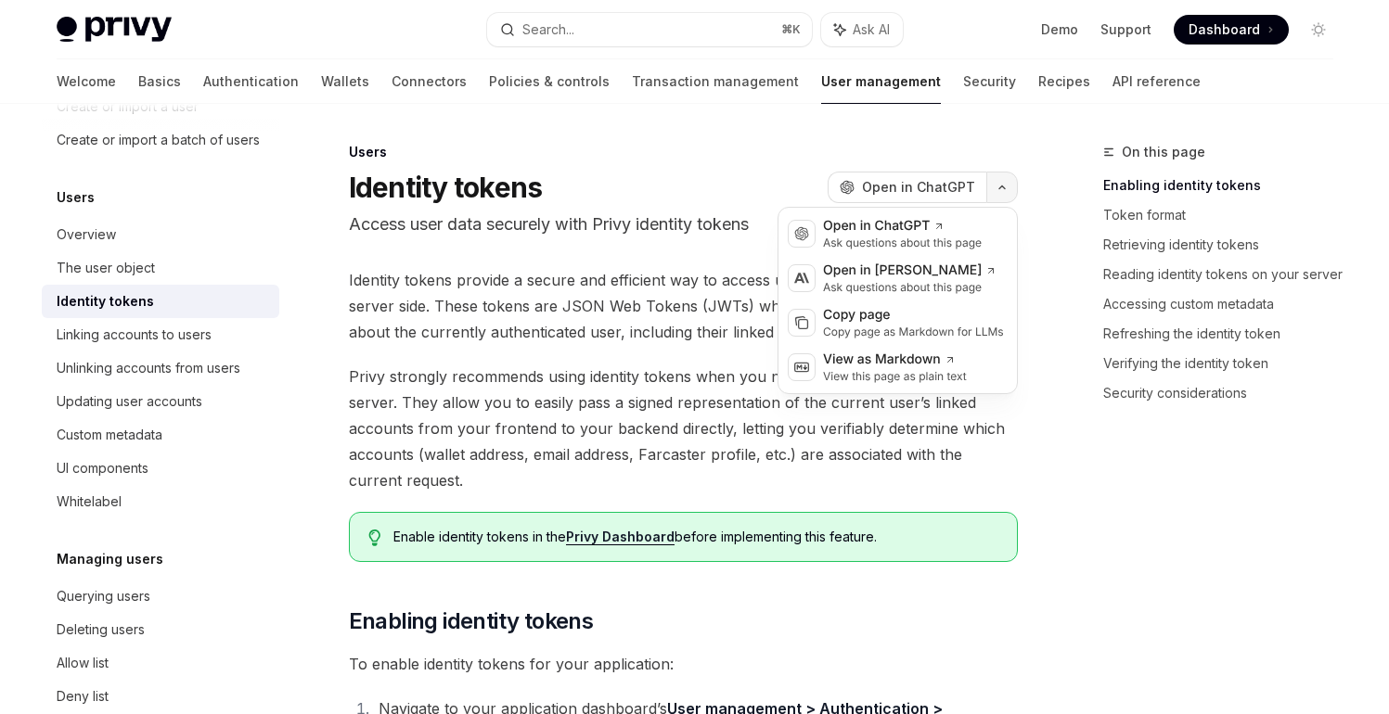
click at [1000, 187] on icon "button" at bounding box center [1002, 187] width 6 height 3
click at [882, 370] on div "View this page as plain text" at bounding box center [895, 376] width 144 height 15
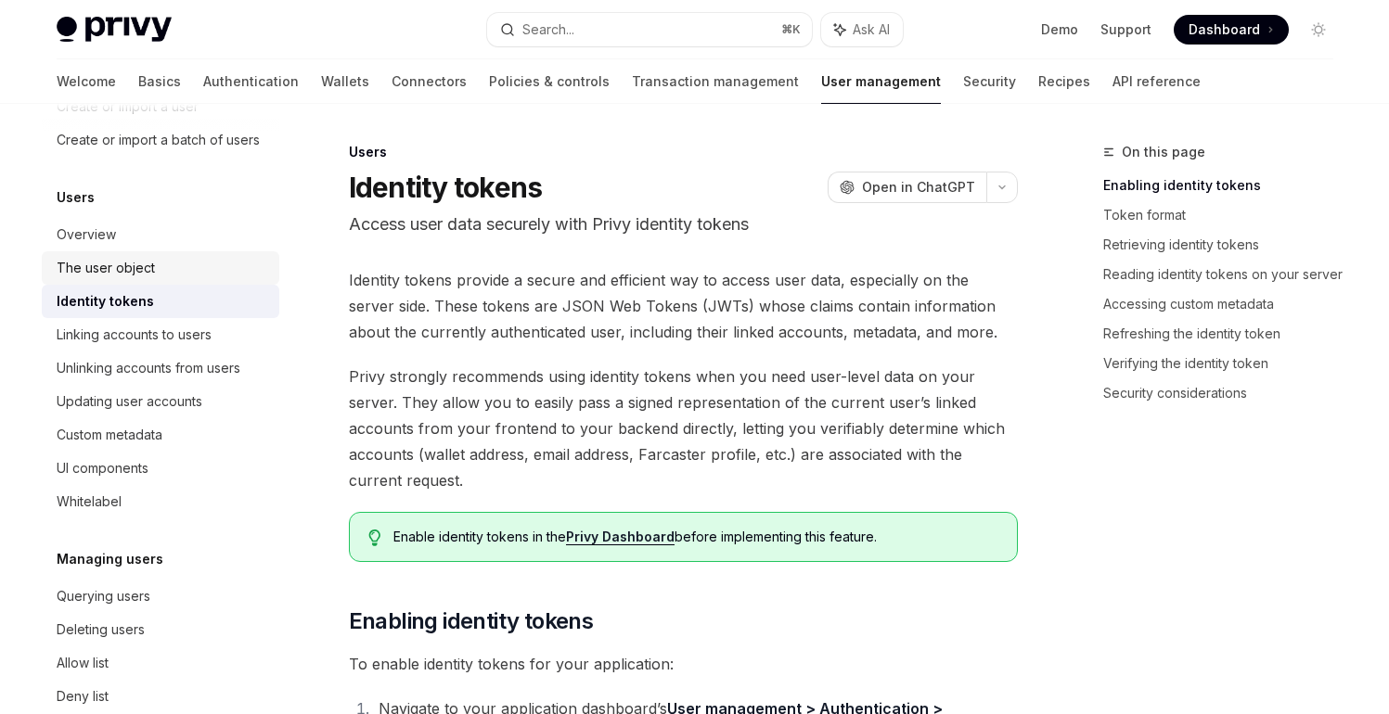
click at [164, 279] on div "The user object" at bounding box center [162, 268] width 211 height 22
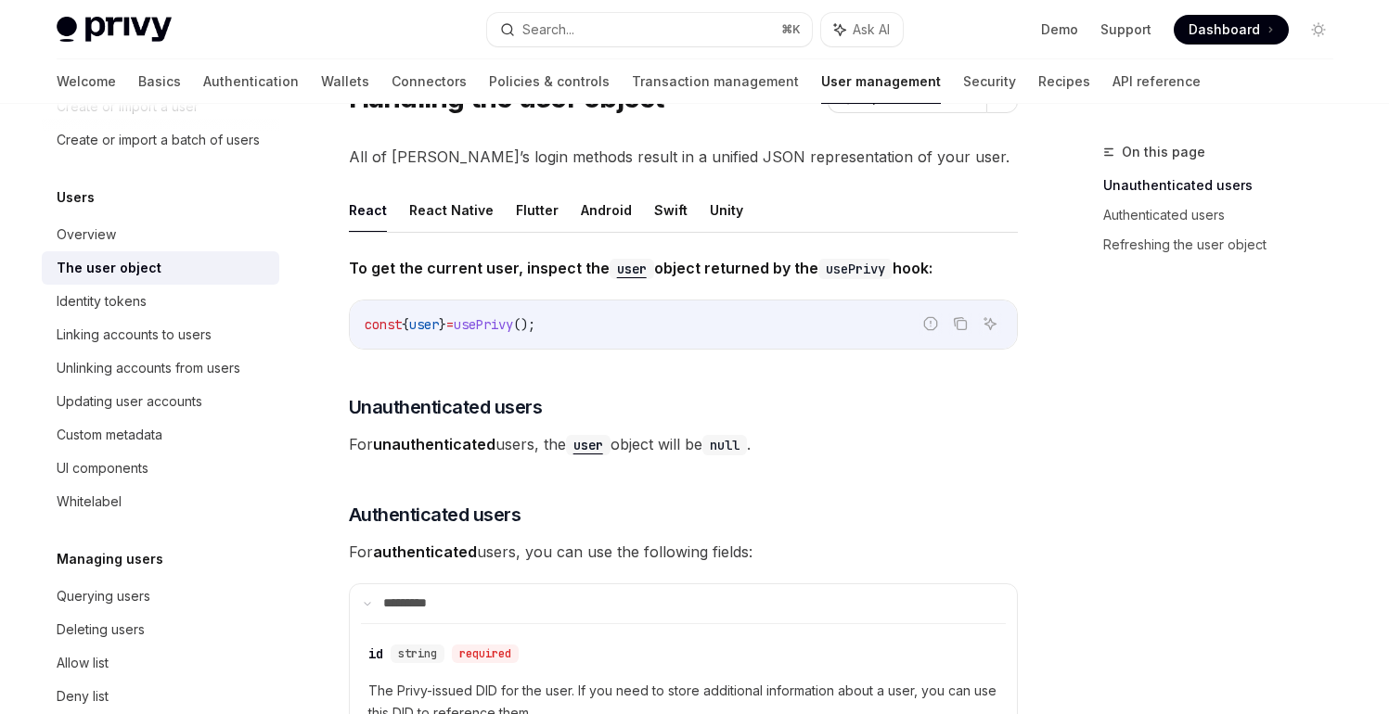
scroll to position [86, 0]
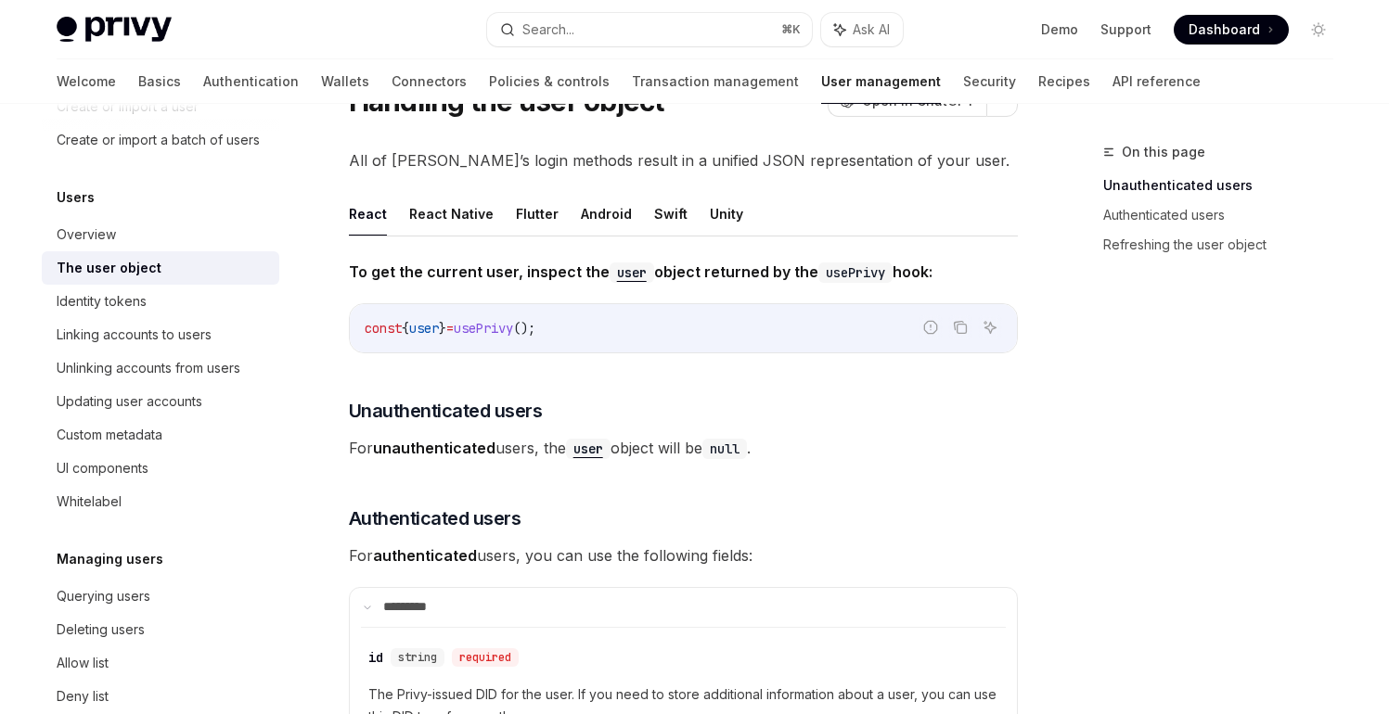
click at [639, 217] on ul "React React Native Flutter Android Swift Unity" at bounding box center [683, 214] width 669 height 45
click at [654, 216] on button "Swift" at bounding box center [670, 214] width 33 height 44
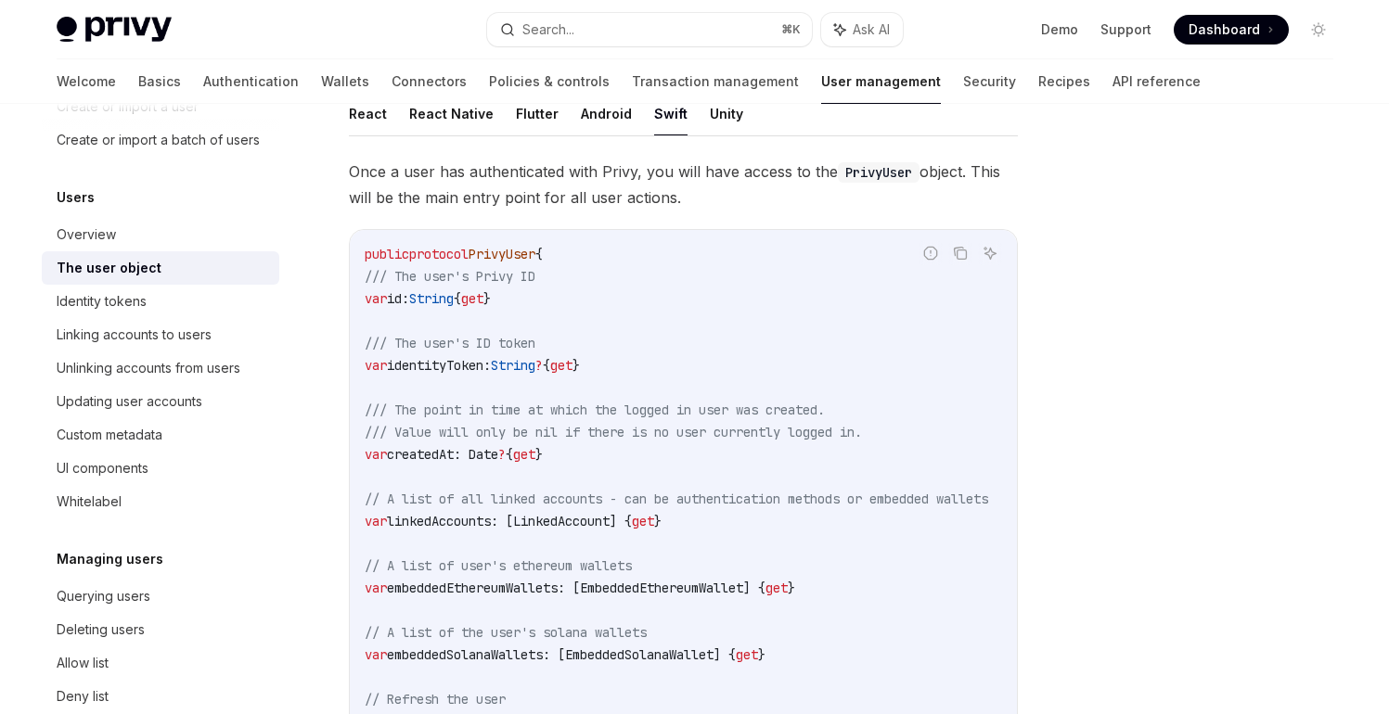
scroll to position [173, 0]
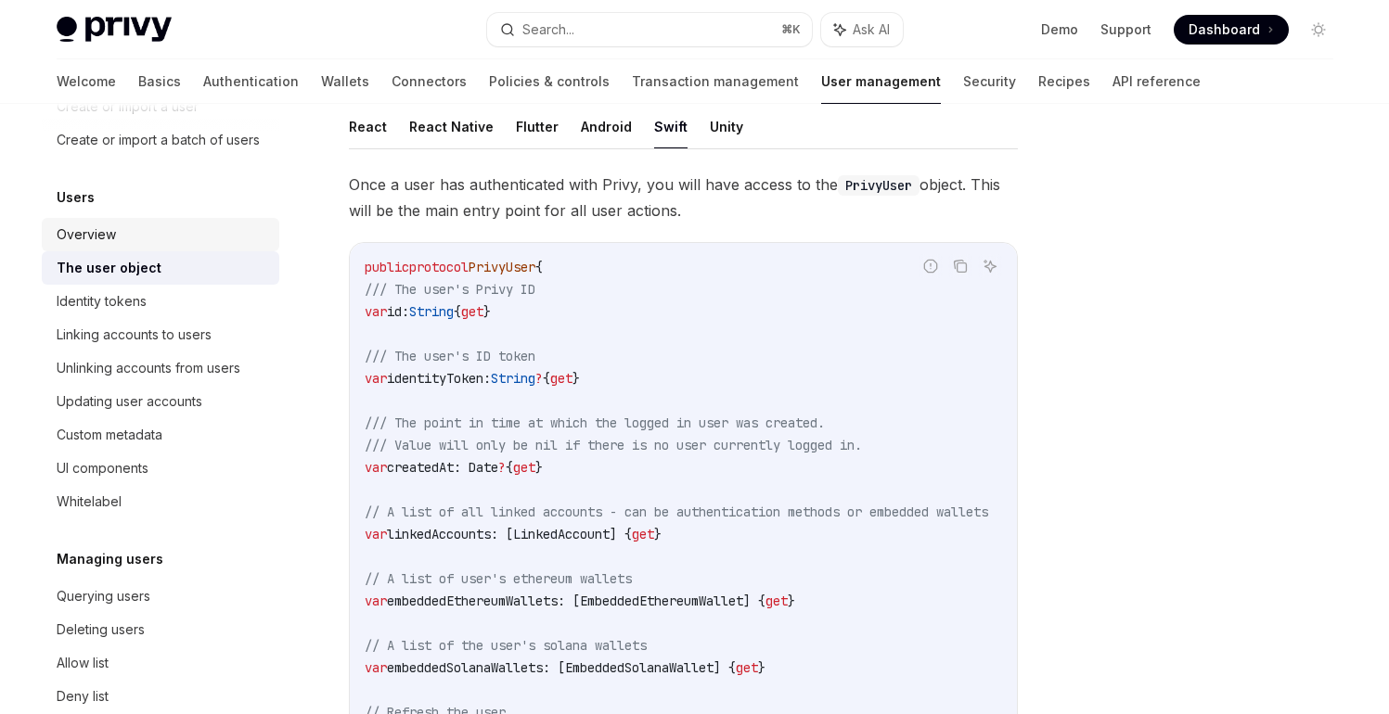
click at [122, 246] on div "Overview" at bounding box center [162, 235] width 211 height 22
type textarea "*"
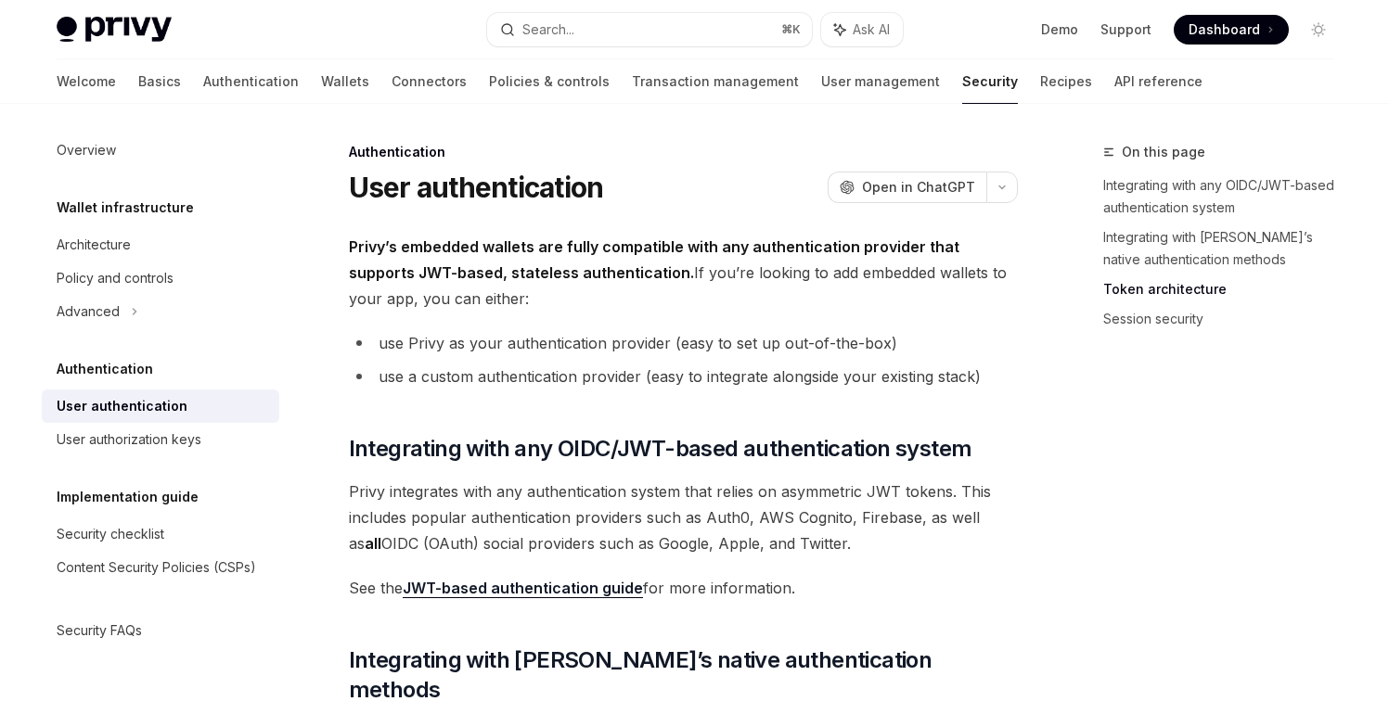
scroll to position [1044, 0]
